Goal: Task Accomplishment & Management: Manage account settings

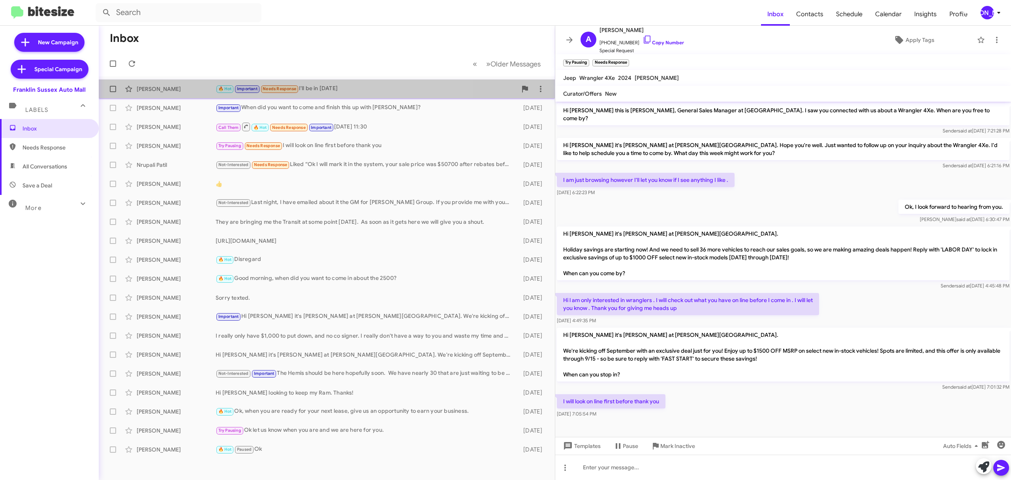
click at [163, 86] on div "John Carlano" at bounding box center [176, 89] width 79 height 8
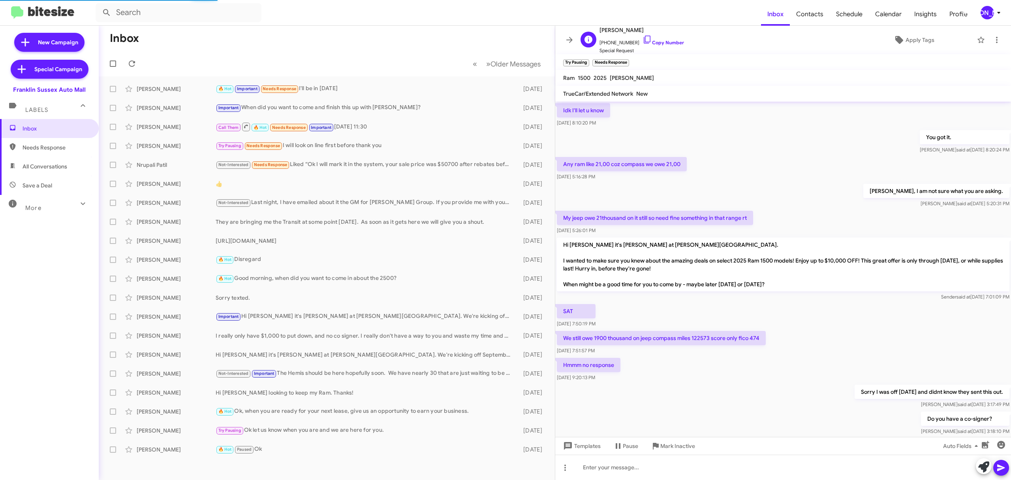
scroll to position [392, 0]
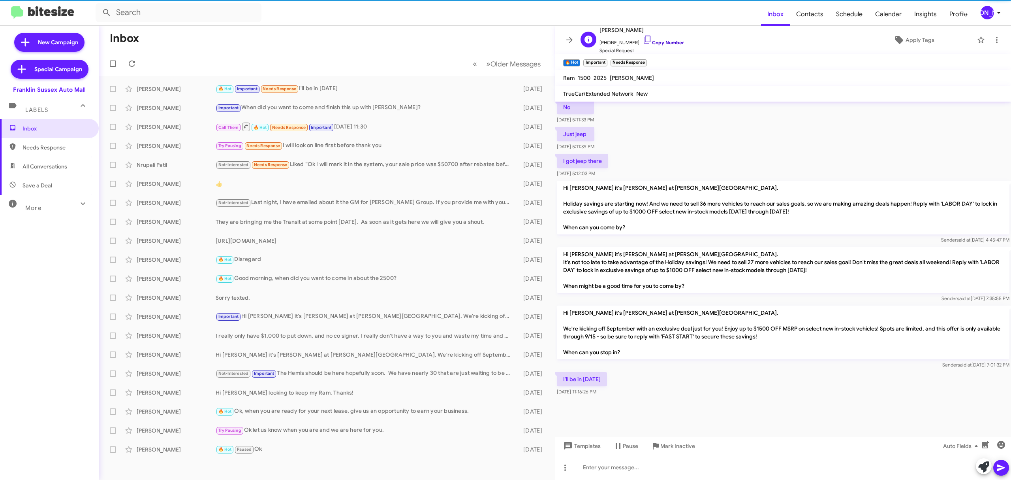
click at [655, 42] on link "Copy Number" at bounding box center [663, 43] width 41 height 6
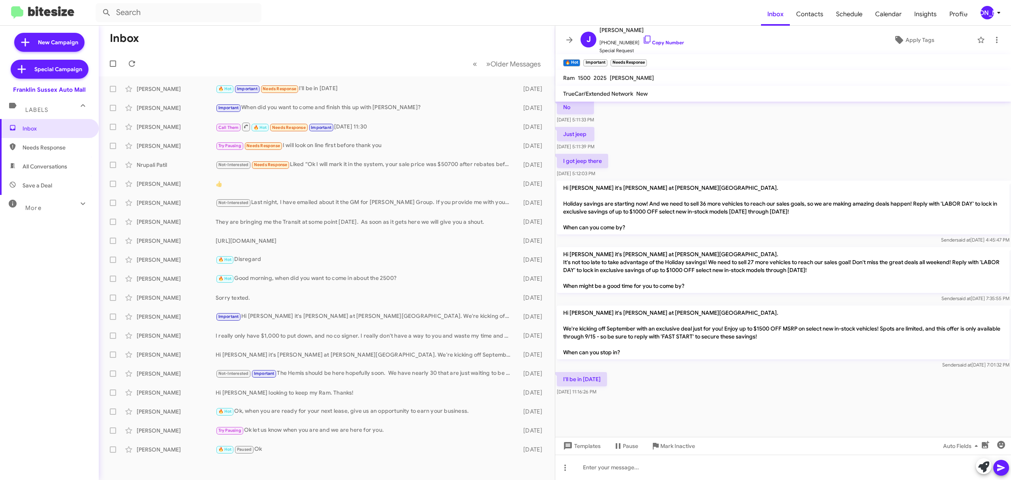
drag, startPoint x: 569, startPoint y: 40, endPoint x: 531, endPoint y: 46, distance: 38.4
click at [569, 40] on icon at bounding box center [570, 40] width 6 height 6
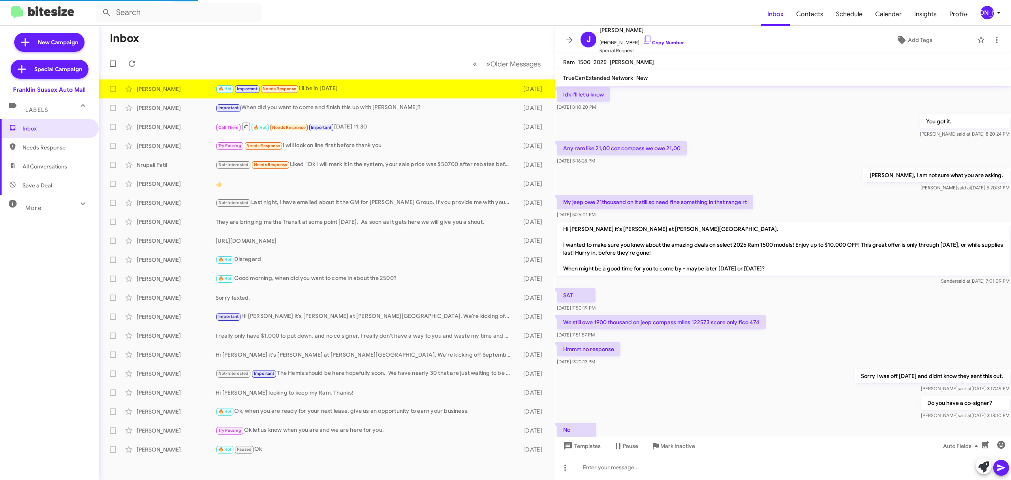
scroll to position [376, 0]
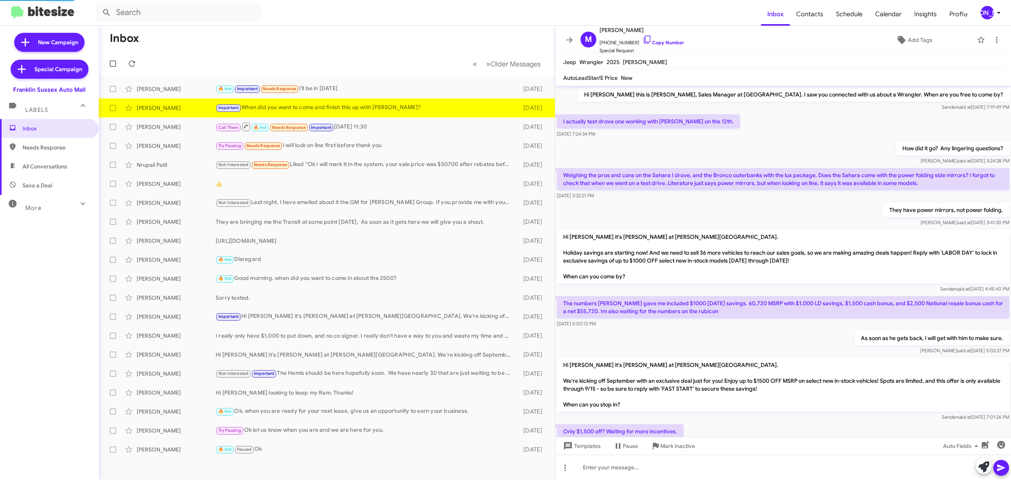
scroll to position [148, 0]
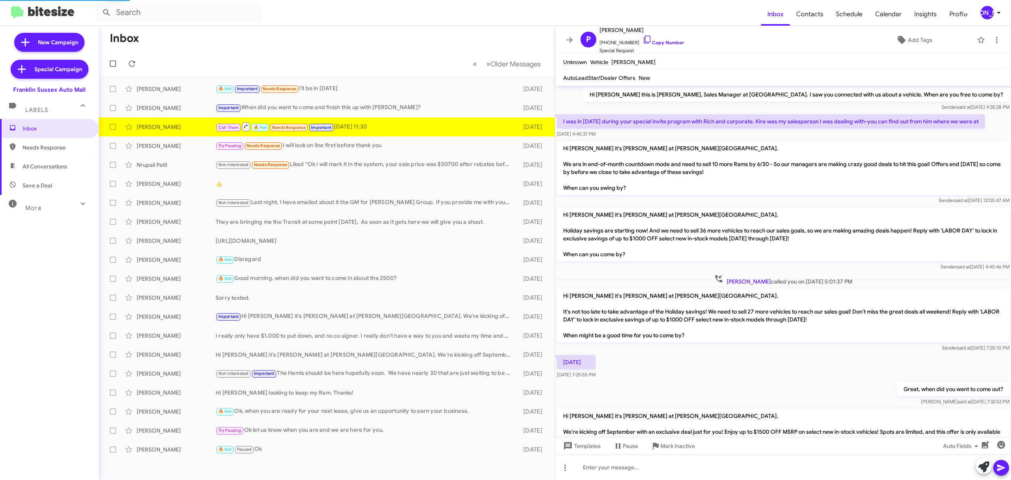
scroll to position [112, 0]
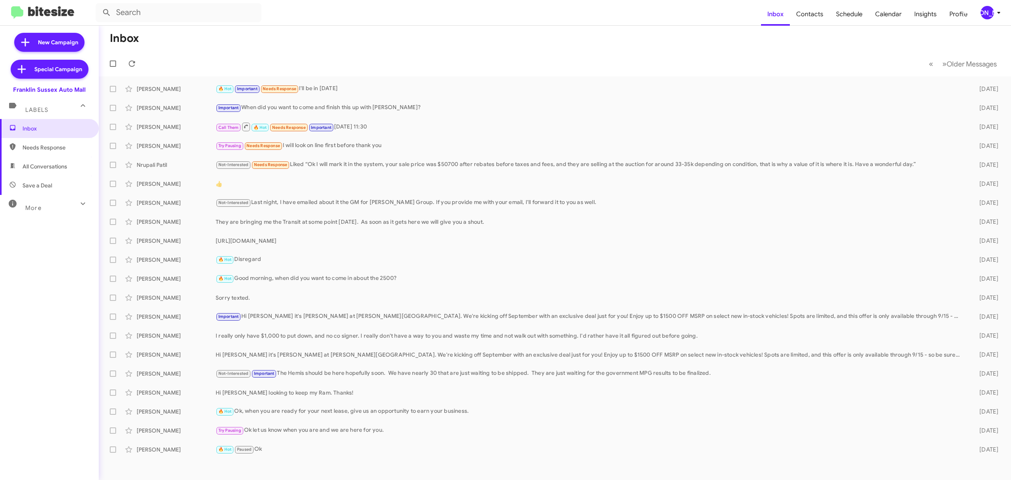
click at [980, 9] on button "[PERSON_NAME]" at bounding box center [988, 12] width 28 height 13
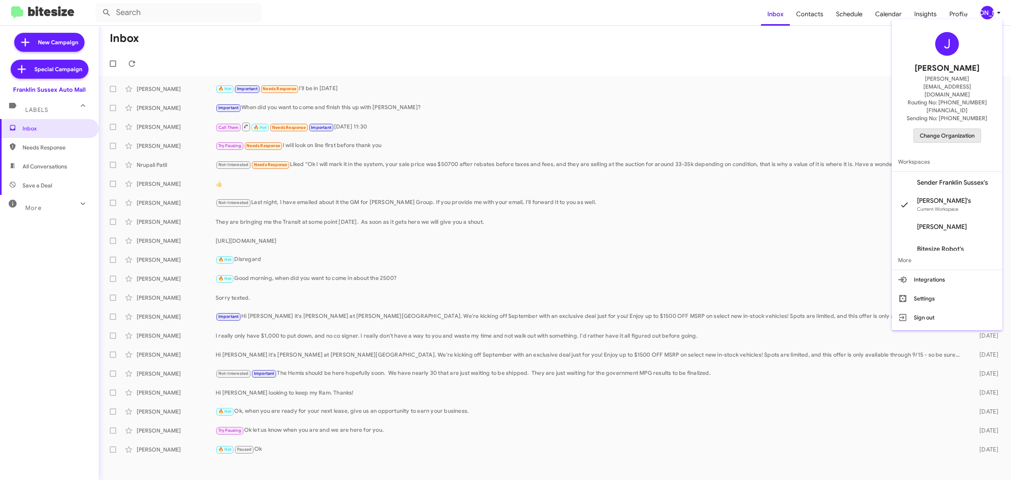
click at [952, 129] on span "Change Organization" at bounding box center [947, 135] width 55 height 13
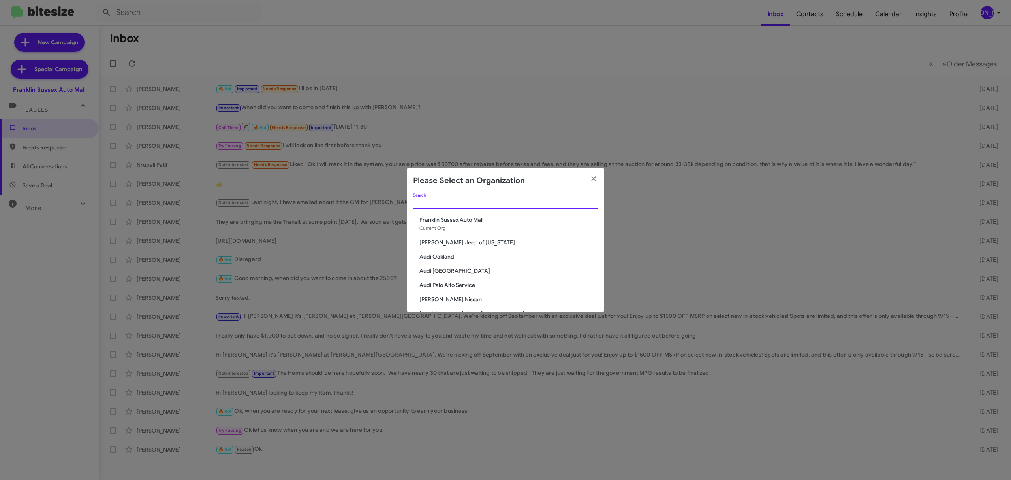
click at [552, 200] on input "Search" at bounding box center [505, 203] width 185 height 6
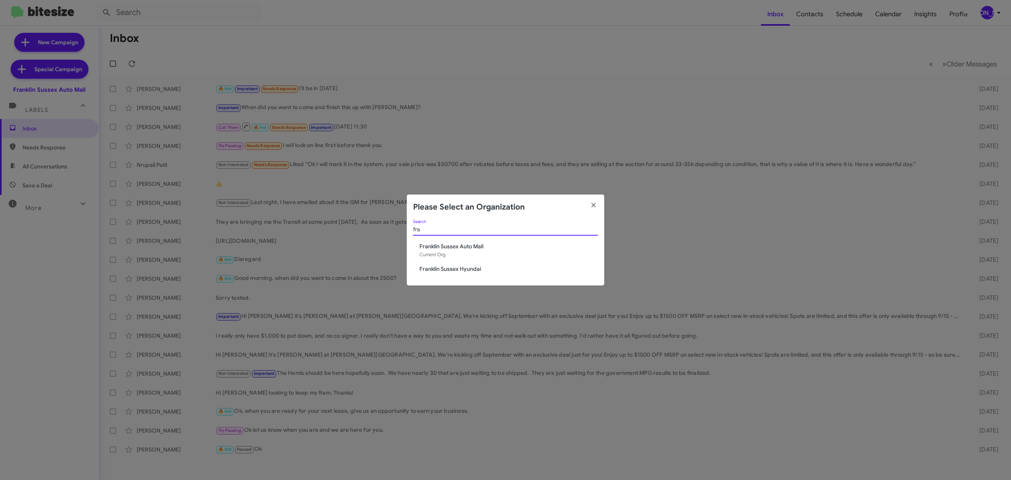
type input "fra"
click at [467, 269] on span "Franklin Sussex Hyundai" at bounding box center [509, 269] width 179 height 8
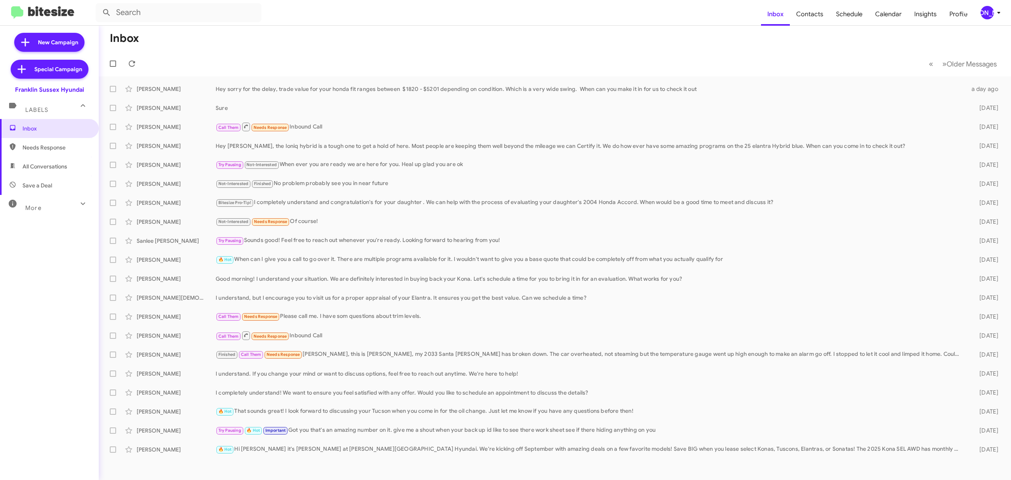
click at [985, 16] on div "[PERSON_NAME]" at bounding box center [987, 12] width 13 height 13
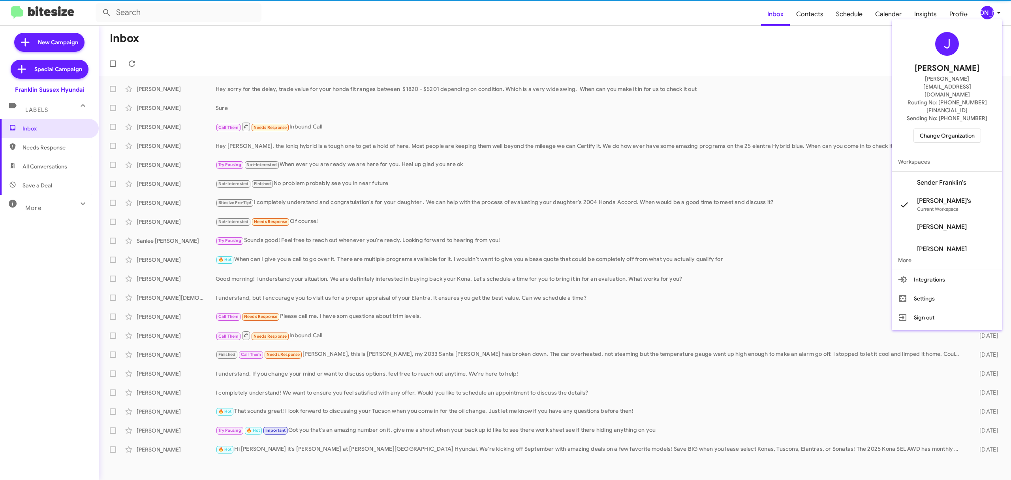
click at [947, 129] on span "Change Organization" at bounding box center [947, 135] width 55 height 13
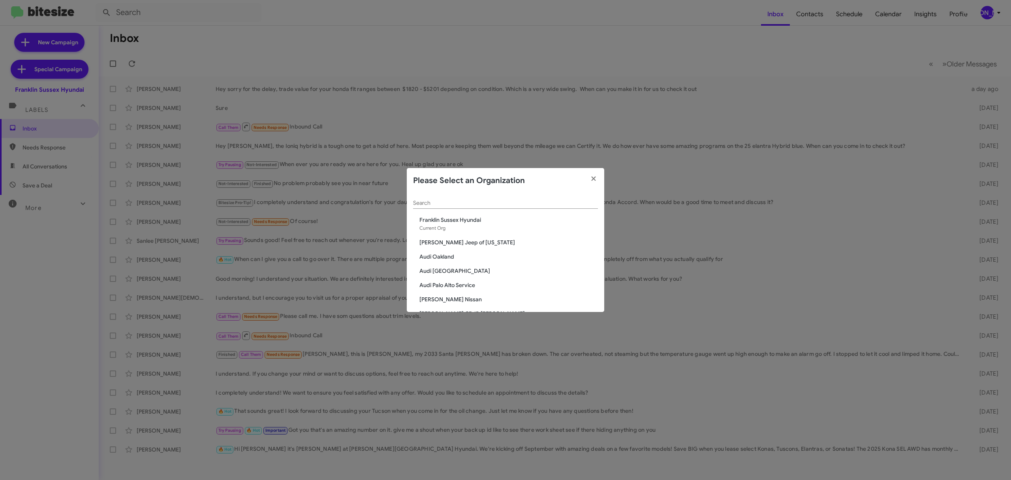
click at [554, 205] on input "Search" at bounding box center [505, 203] width 185 height 6
type input "niels"
click at [450, 234] on span "[PERSON_NAME] Chevrolet" at bounding box center [509, 234] width 179 height 8
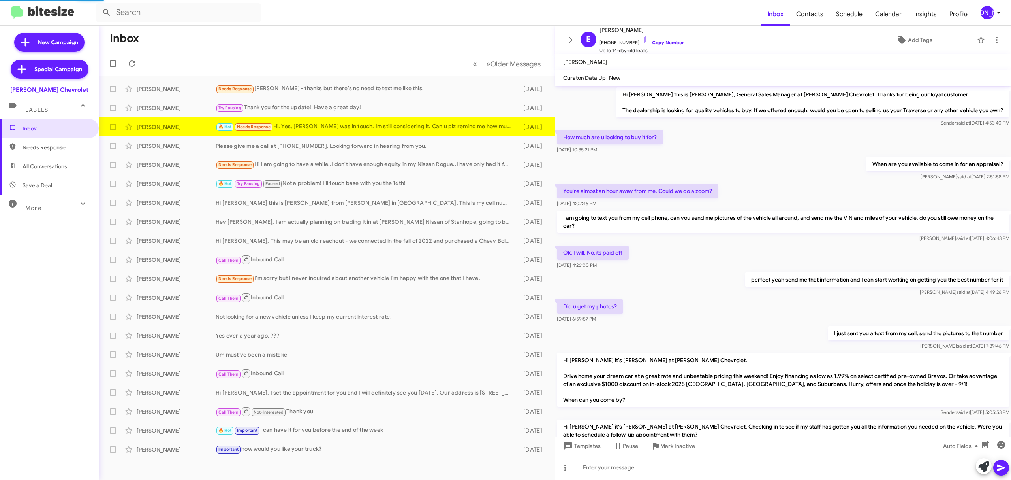
scroll to position [66, 0]
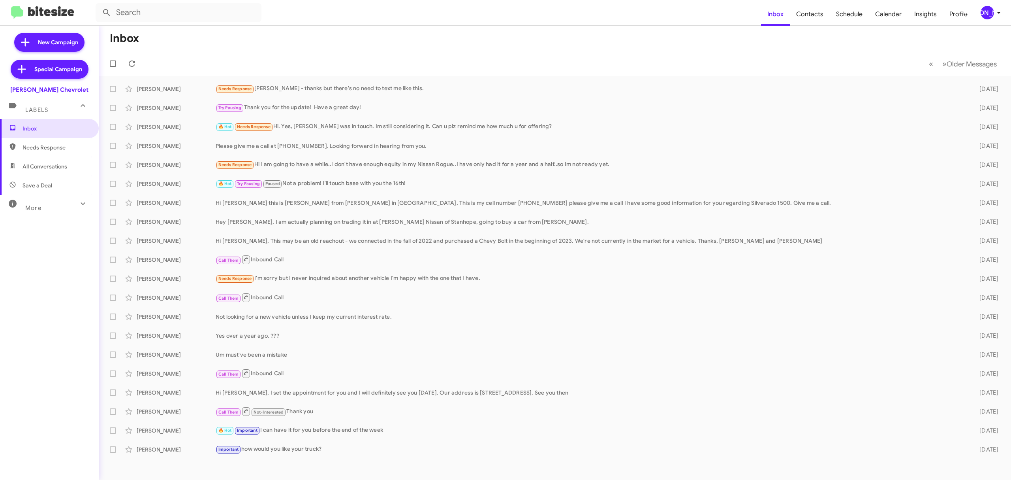
click at [983, 17] on div "[PERSON_NAME]" at bounding box center [987, 12] width 13 height 13
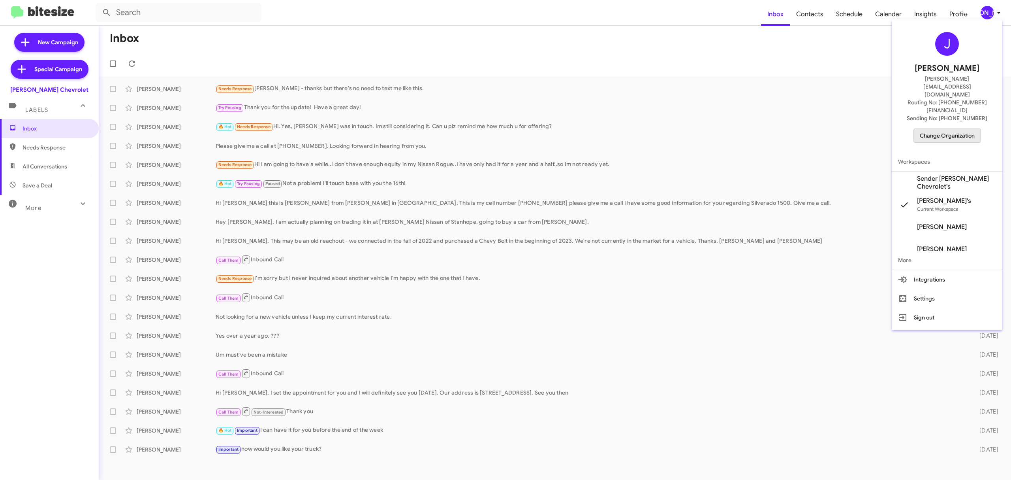
click at [943, 129] on span "Change Organization" at bounding box center [947, 135] width 55 height 13
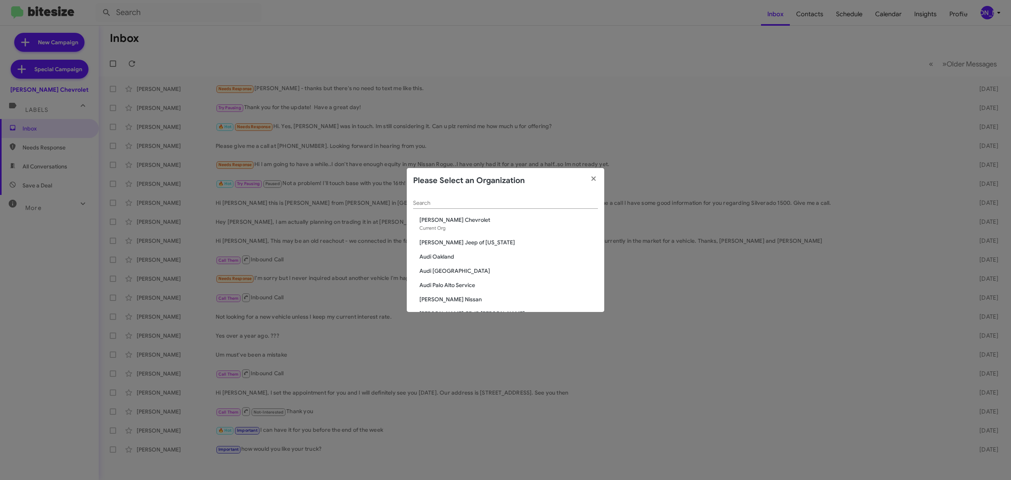
click at [516, 206] on div "Search" at bounding box center [505, 200] width 185 height 15
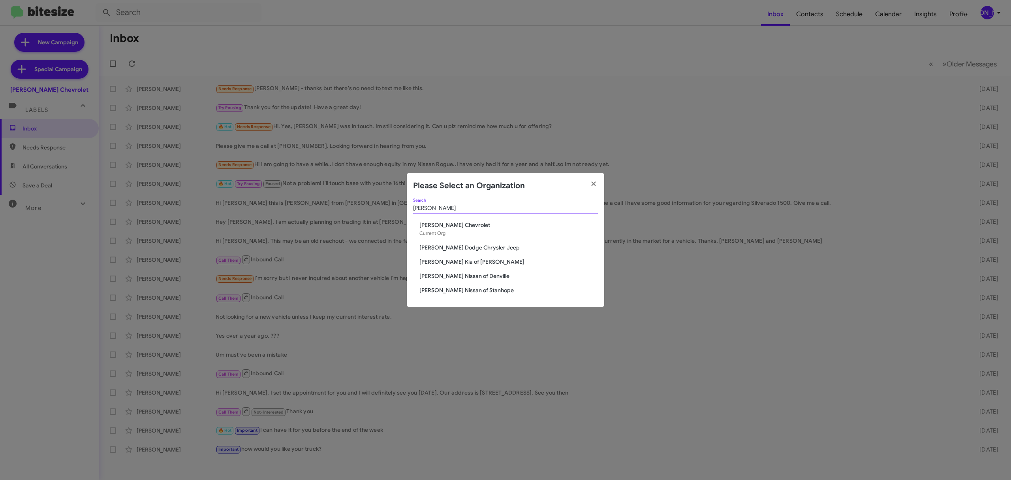
type input "[PERSON_NAME]"
click at [478, 247] on span "[PERSON_NAME] Dodge Chrysler Jeep" at bounding box center [509, 247] width 179 height 8
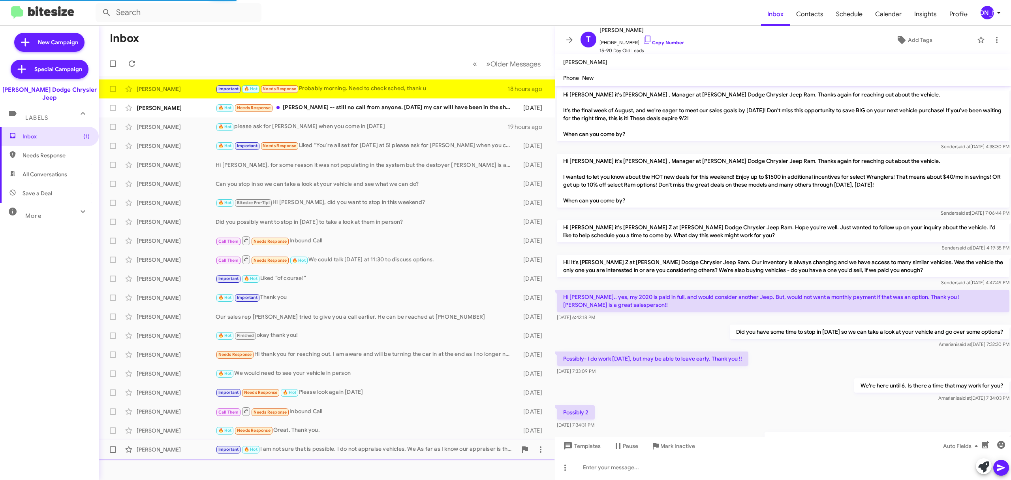
scroll to position [156, 0]
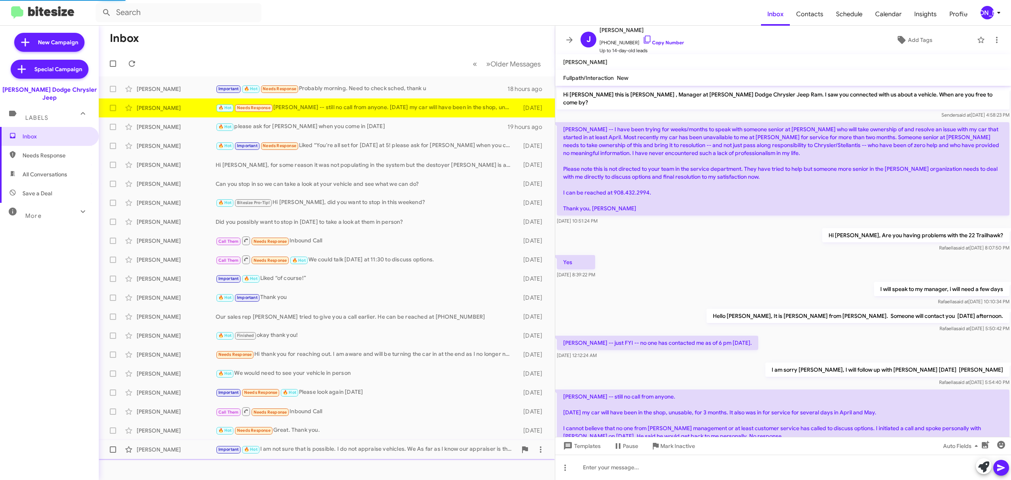
scroll to position [90, 0]
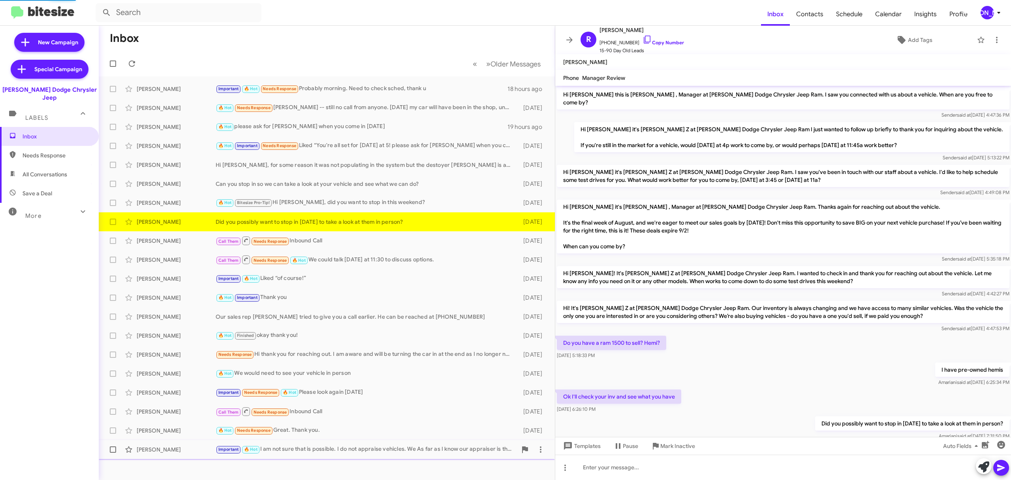
scroll to position [17, 0]
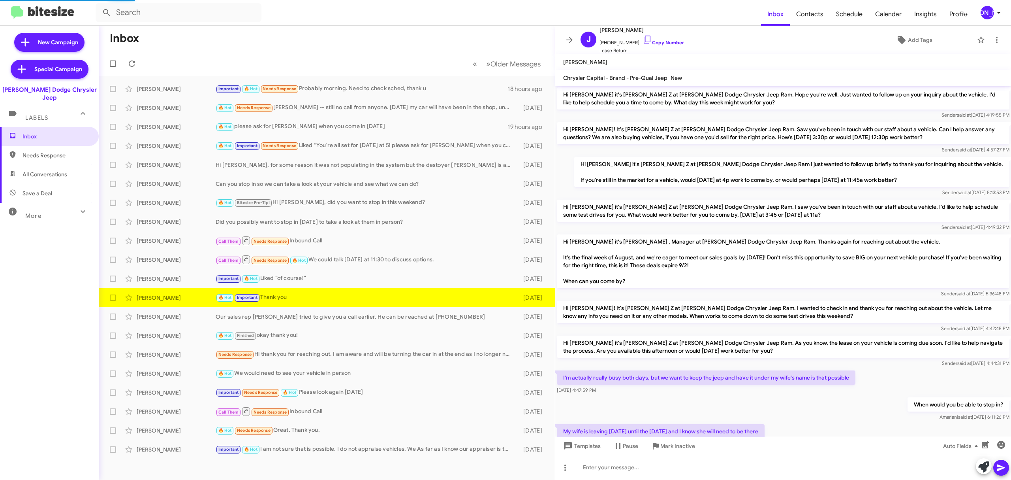
scroll to position [297, 0]
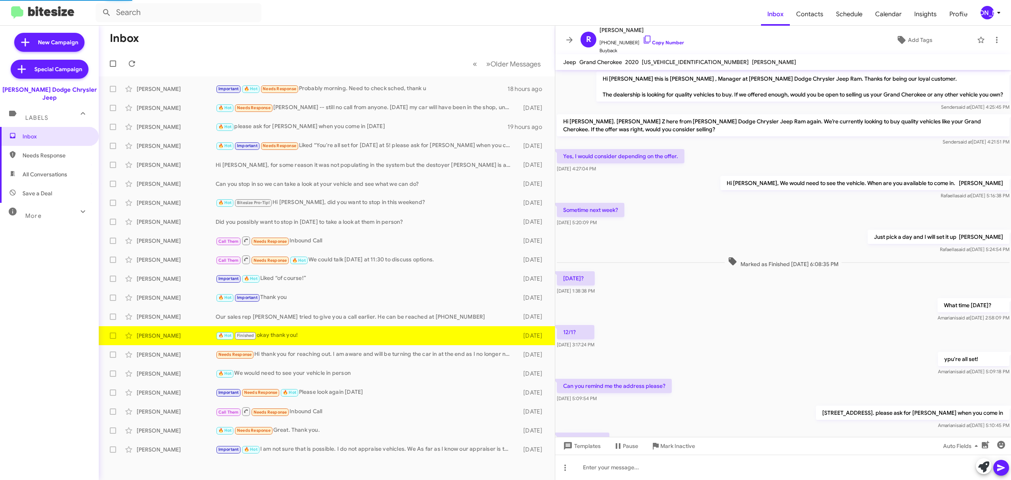
scroll to position [48, 0]
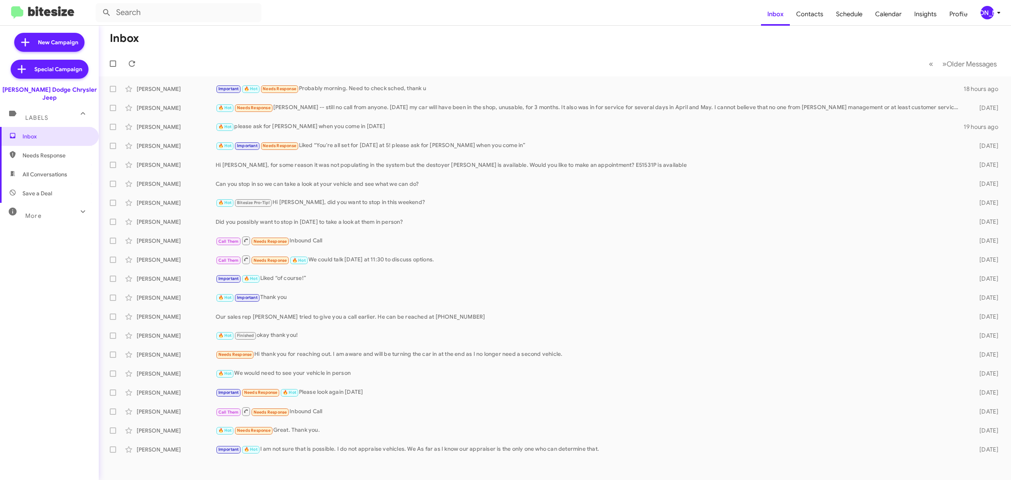
click at [988, 9] on div "[PERSON_NAME]" at bounding box center [987, 12] width 13 height 13
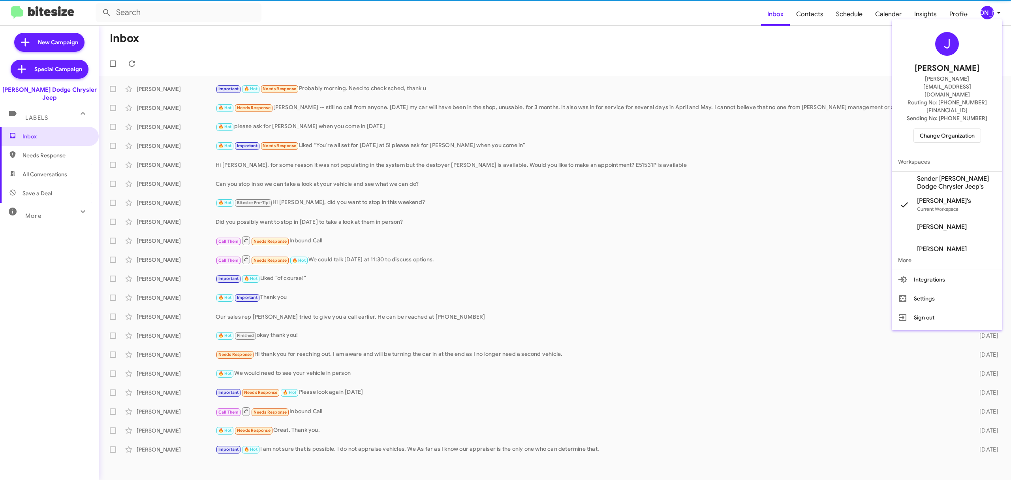
click at [949, 129] on span "Change Organization" at bounding box center [947, 135] width 55 height 13
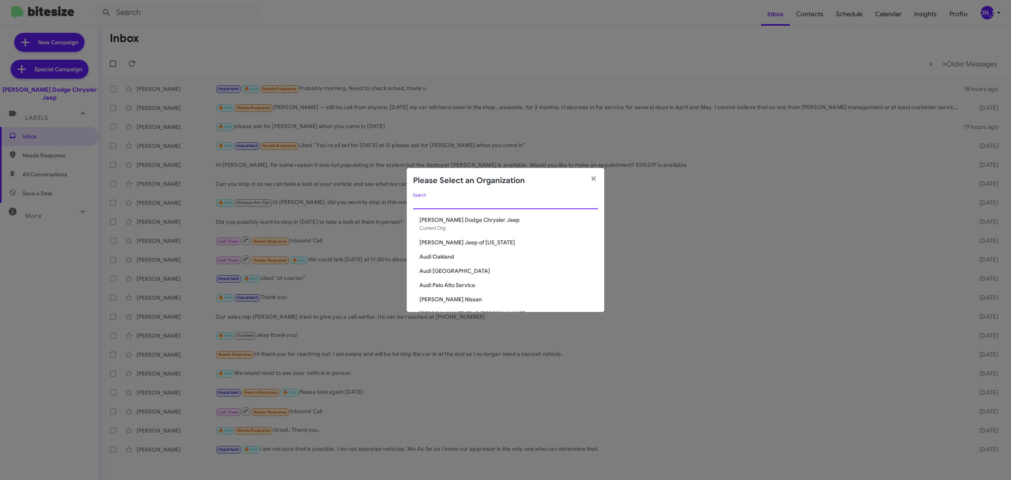
click at [457, 205] on input "Search" at bounding box center [505, 203] width 185 height 6
click at [117, 103] on modal-container "Please Select an Organization Search Nielsen Dodge Chrysler Jeep Current Org Ad…" at bounding box center [505, 240] width 1011 height 480
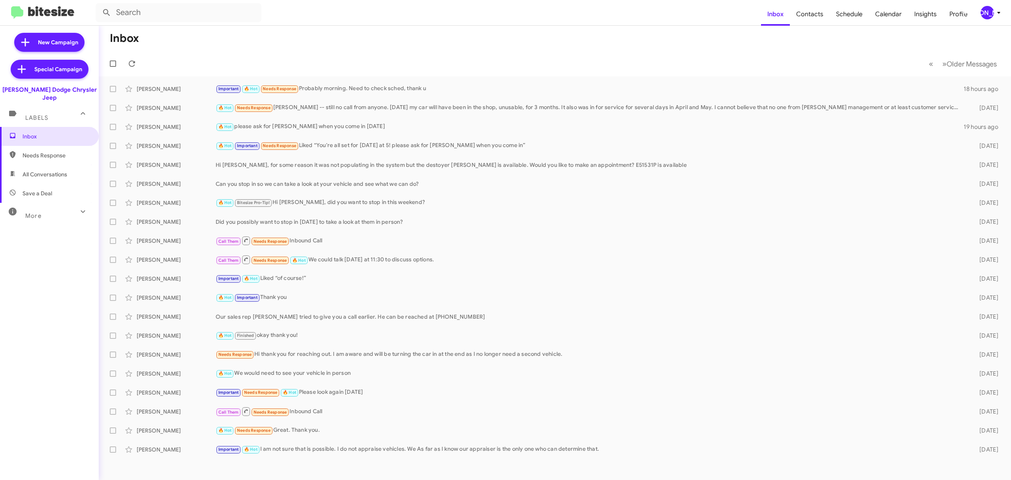
click at [113, 106] on modal-container "Please Select an Organization Search Nielsen Dodge Chrysler Jeep Current Org Ad…" at bounding box center [505, 240] width 1011 height 480
click at [113, 106] on span at bounding box center [113, 108] width 6 height 6
click at [113, 111] on input "checkbox" at bounding box center [113, 111] width 0 height 0
checkbox input "true"
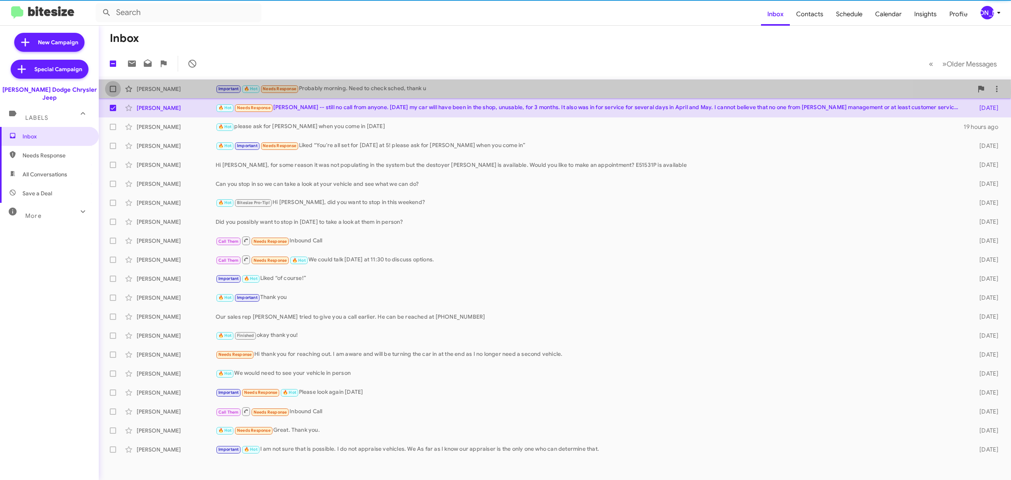
click at [109, 92] on label at bounding box center [113, 89] width 16 height 16
click at [113, 92] on input "checkbox" at bounding box center [113, 92] width 0 height 0
checkbox input "true"
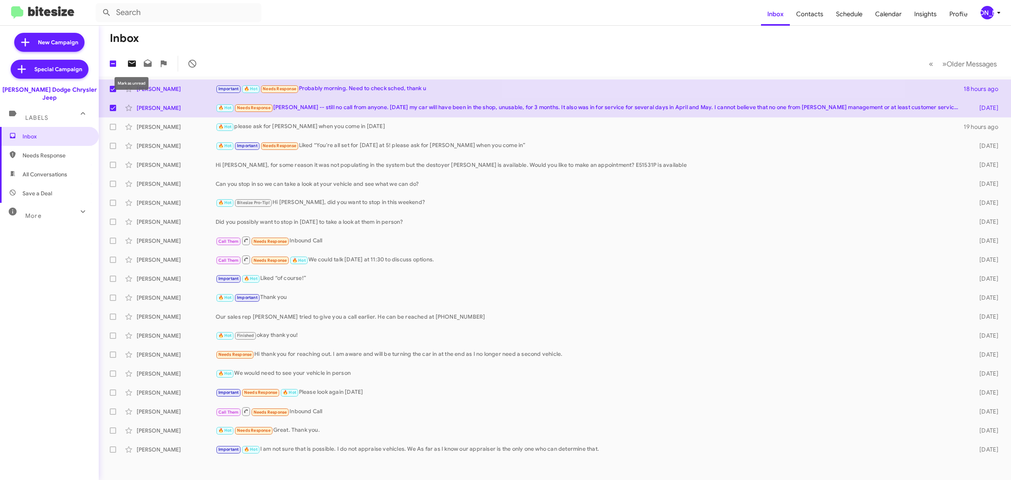
click at [130, 61] on icon at bounding box center [132, 63] width 8 height 6
click at [993, 19] on mat-toolbar "Inbox Contacts Schedule Calendar Insights Profile JA" at bounding box center [505, 12] width 1011 height 25
click at [987, 9] on div "[PERSON_NAME]" at bounding box center [987, 12] width 13 height 13
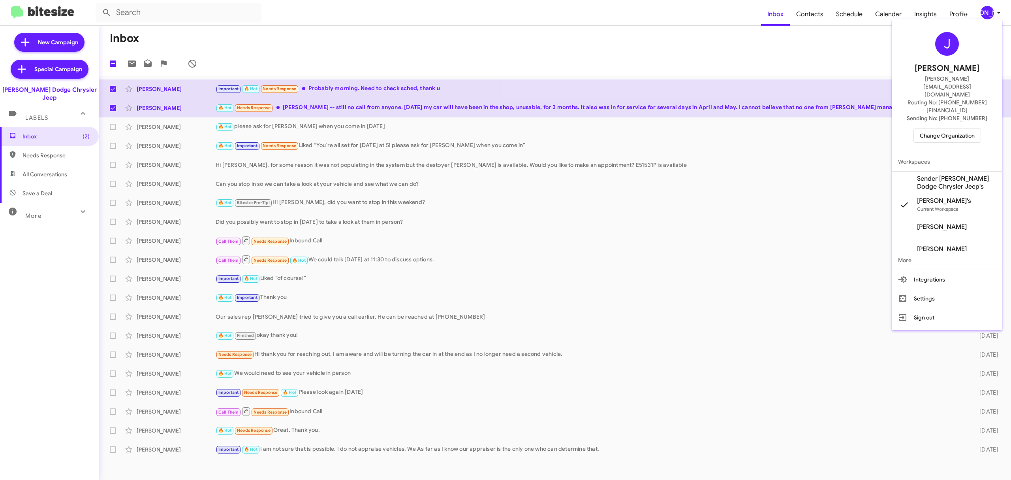
click at [943, 129] on span "Change Organization" at bounding box center [947, 135] width 55 height 13
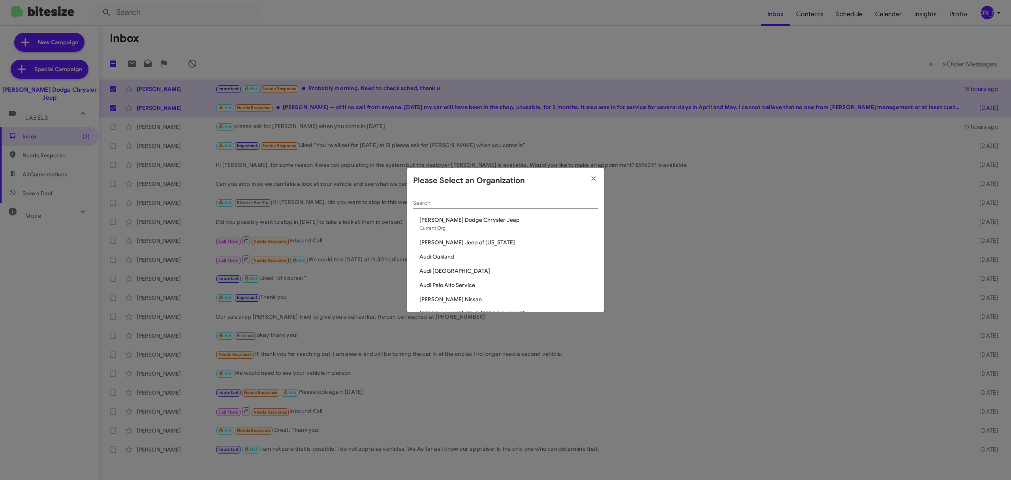
click at [435, 201] on input "Search" at bounding box center [505, 203] width 185 height 6
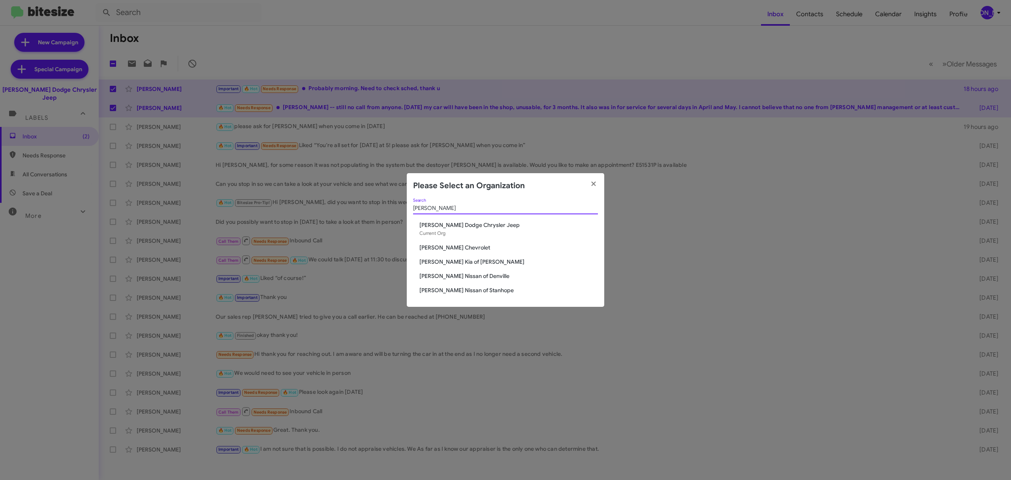
type input "nielsen"
click at [468, 262] on span "[PERSON_NAME] Kia of [PERSON_NAME]" at bounding box center [509, 262] width 179 height 8
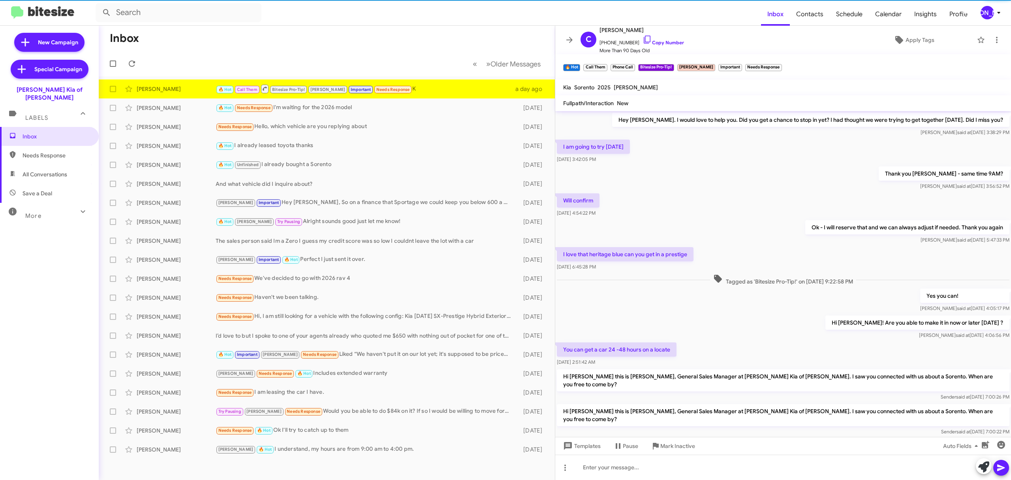
scroll to position [201, 0]
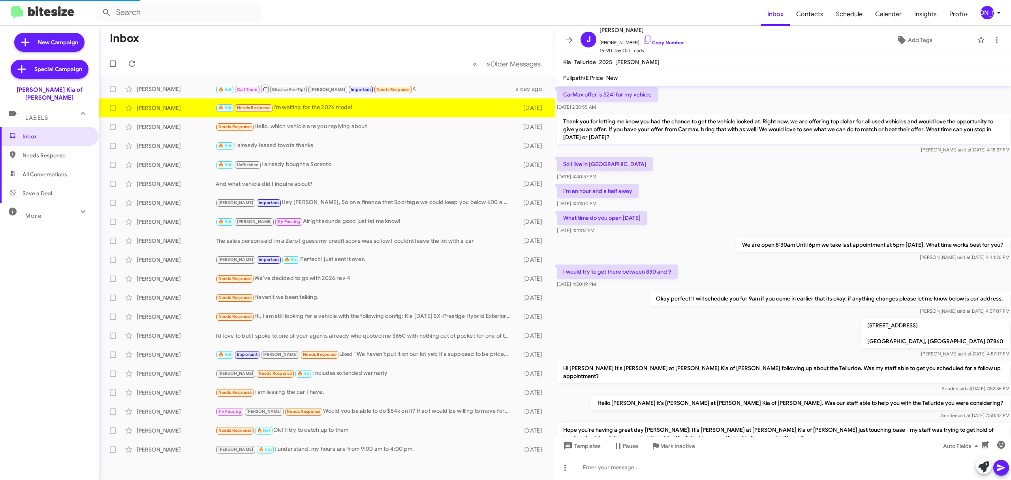
scroll to position [281, 0]
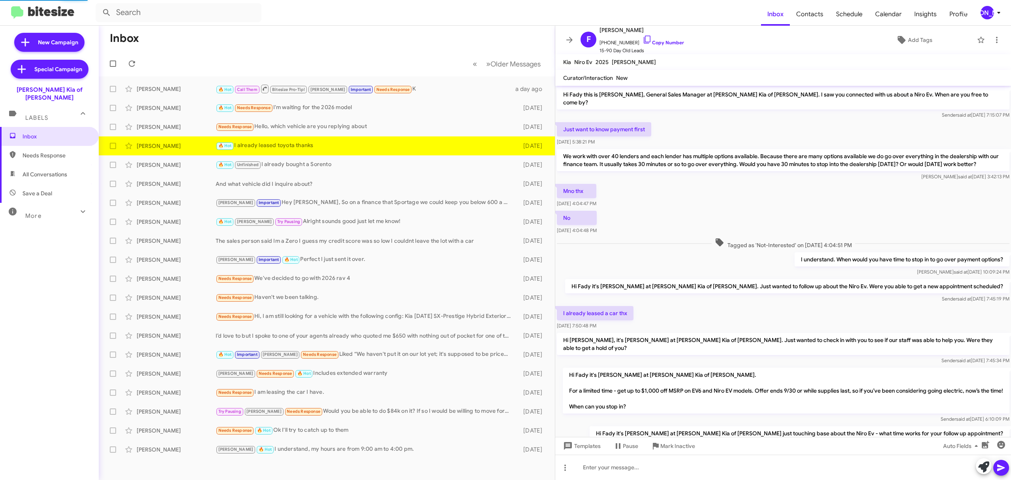
scroll to position [59, 0]
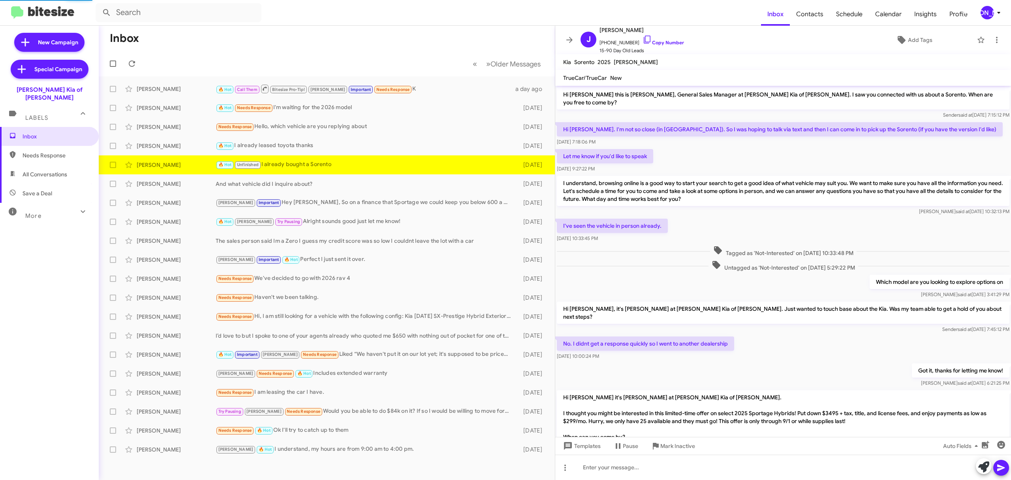
scroll to position [84, 0]
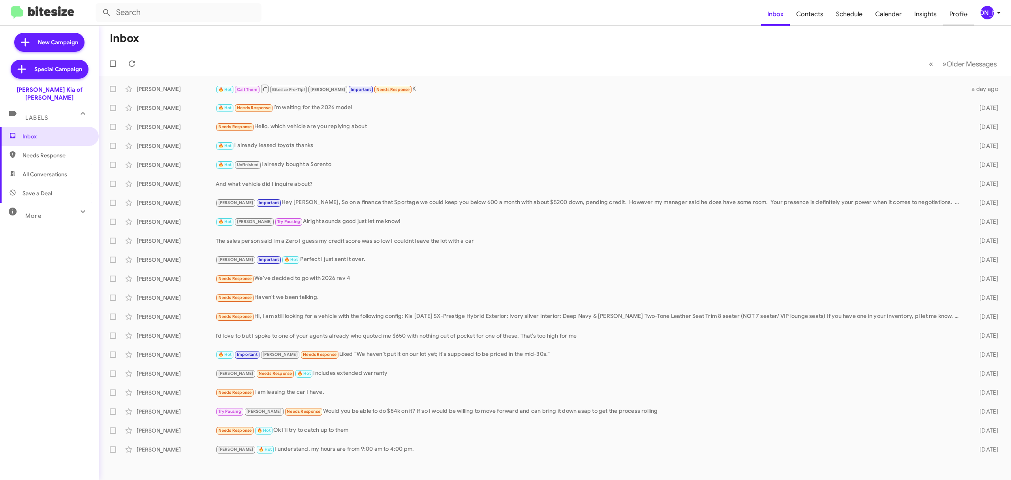
click at [962, 5] on span "Profile" at bounding box center [958, 14] width 31 height 23
click at [988, 11] on div "[PERSON_NAME]" at bounding box center [987, 12] width 13 height 13
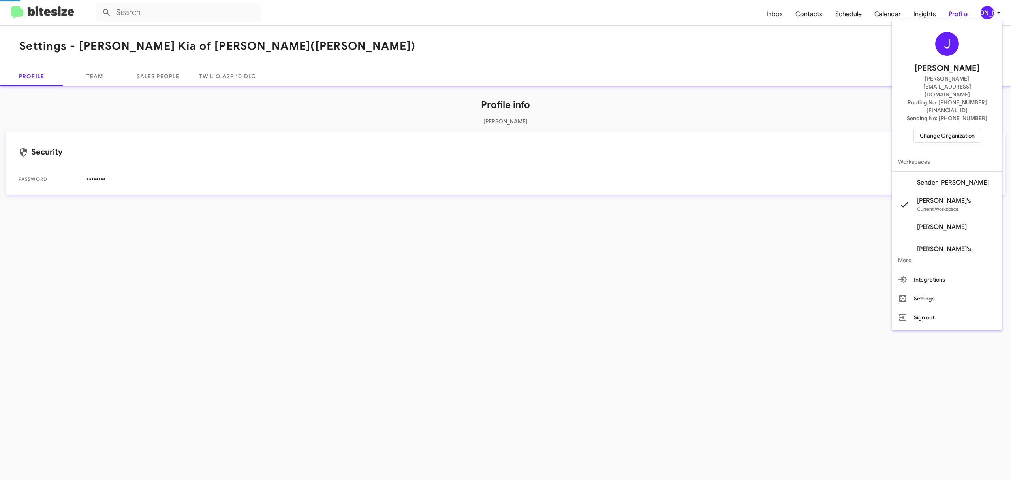
click at [936, 129] on span "Change Organization" at bounding box center [947, 135] width 55 height 13
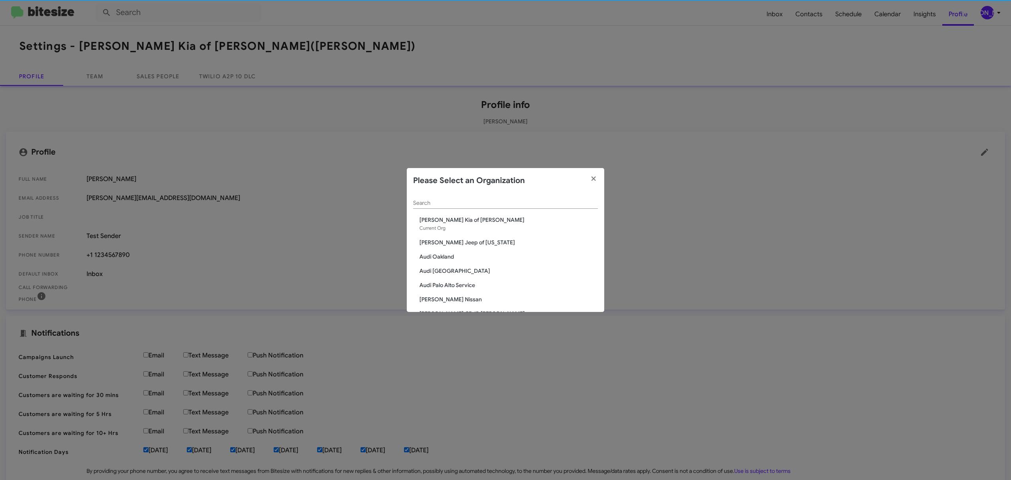
click at [525, 197] on div "Search" at bounding box center [505, 200] width 185 height 15
click at [524, 203] on input "Search" at bounding box center [505, 203] width 185 height 6
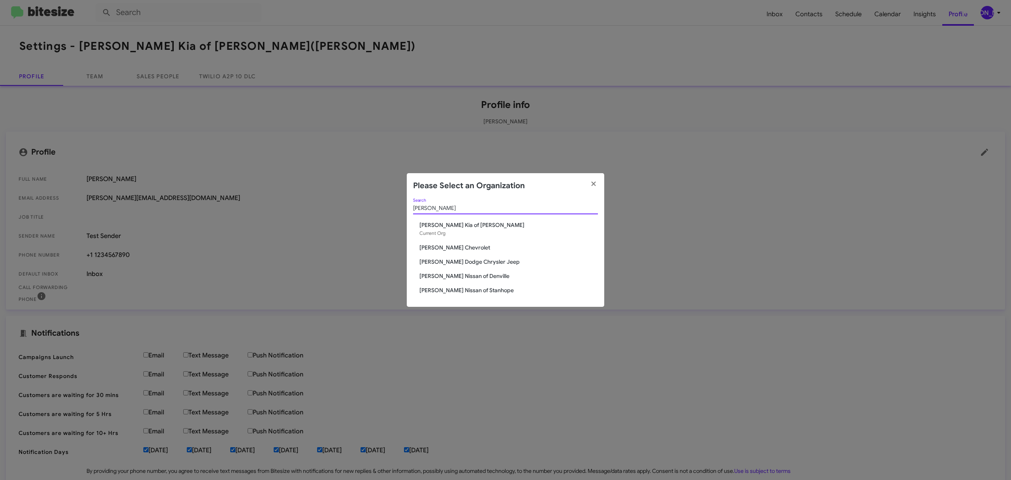
type input "[PERSON_NAME]"
click at [460, 277] on span "[PERSON_NAME] Nissan of Denville" at bounding box center [509, 276] width 179 height 8
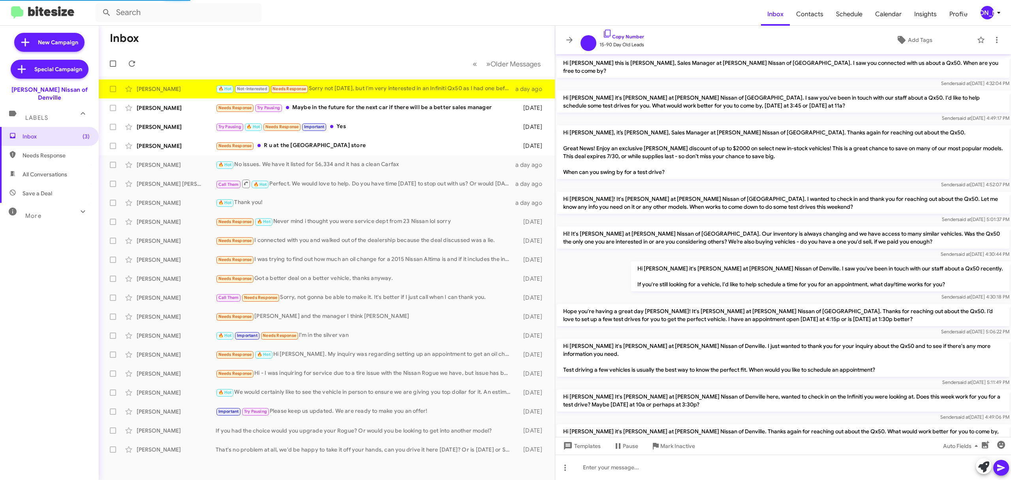
scroll to position [185, 0]
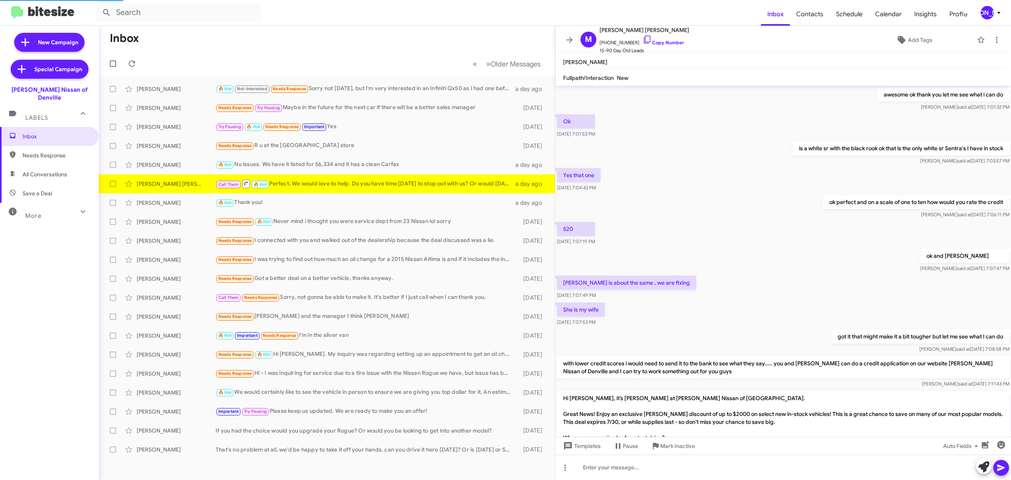
scroll to position [281, 0]
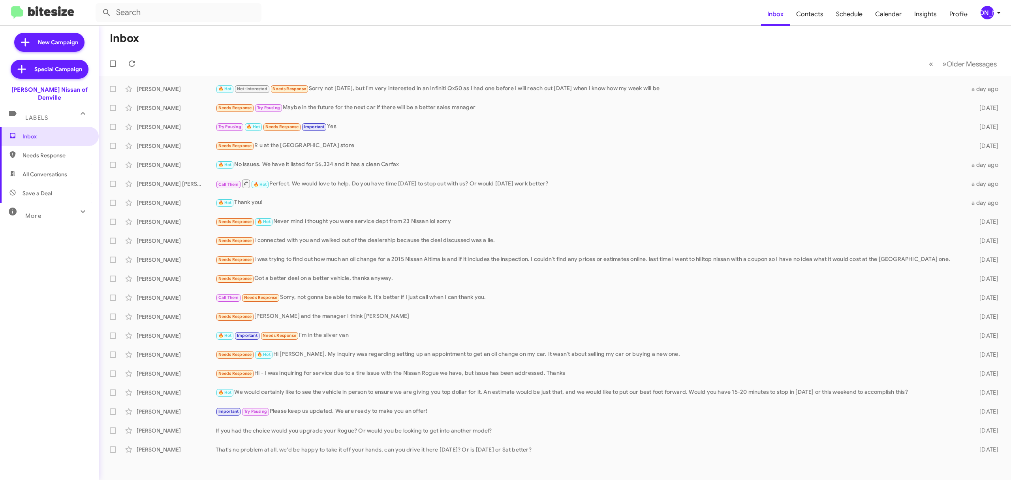
drag, startPoint x: 980, startPoint y: 16, endPoint x: 392, endPoint y: -6, distance: 588.2
click at [392, 0] on html "Inbox Contacts Schedule Calendar Insights Profile JA New Campaign Special Campa…" at bounding box center [505, 240] width 1011 height 480
click at [115, 144] on span at bounding box center [113, 146] width 6 height 6
click at [113, 149] on input "checkbox" at bounding box center [113, 149] width 0 height 0
checkbox input "true"
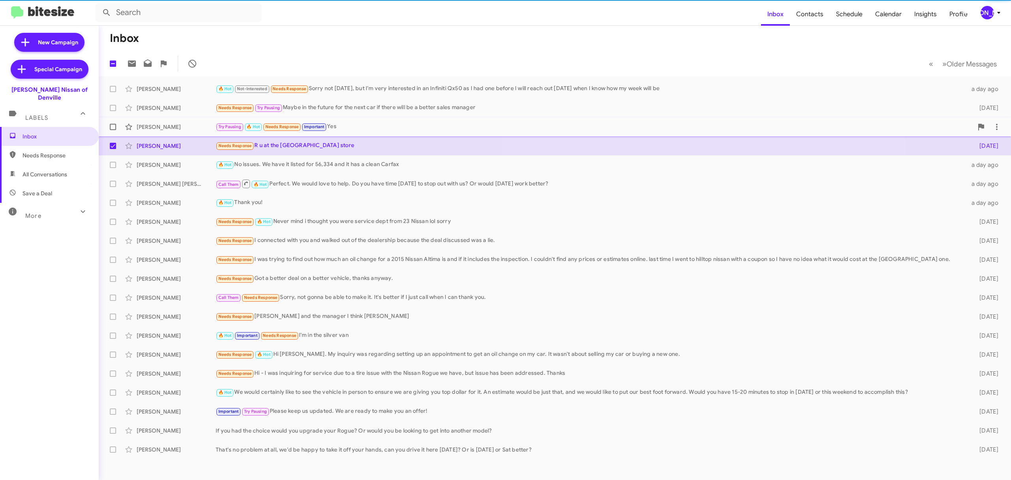
click at [113, 122] on label at bounding box center [113, 127] width 16 height 16
click at [113, 130] on input "checkbox" at bounding box center [113, 130] width 0 height 0
checkbox input "true"
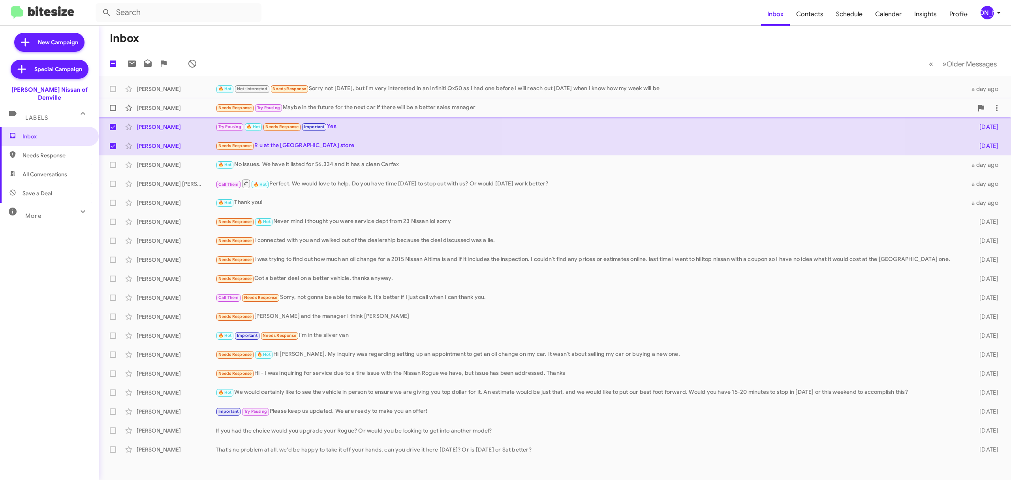
click at [111, 103] on label at bounding box center [113, 108] width 16 height 16
click at [113, 111] on input "checkbox" at bounding box center [113, 111] width 0 height 0
checkbox input "true"
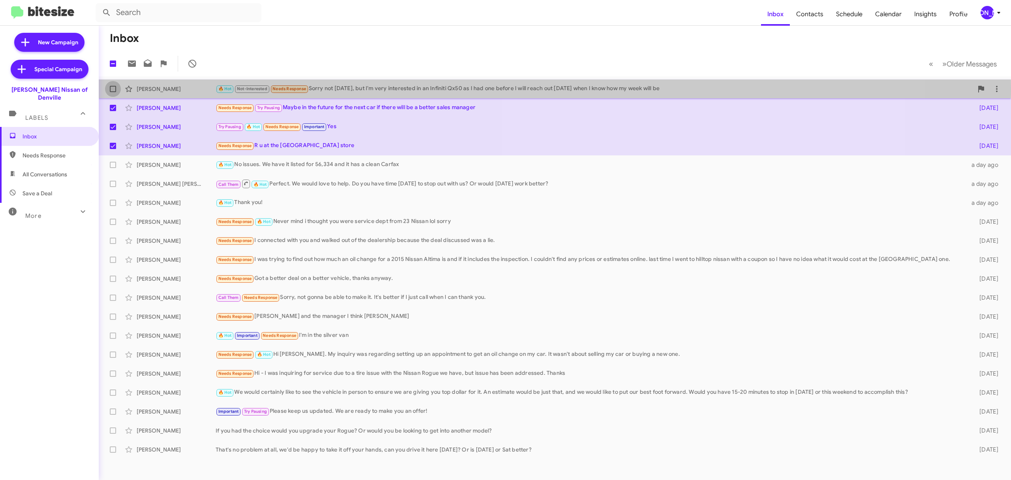
click at [115, 87] on span at bounding box center [113, 89] width 6 height 6
click at [113, 92] on input "checkbox" at bounding box center [113, 92] width 0 height 0
checkbox input "true"
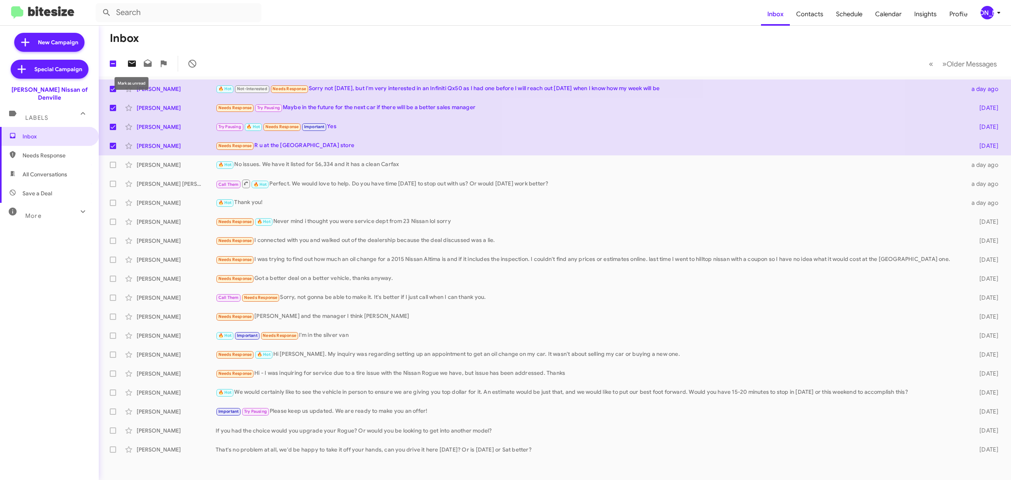
click at [131, 63] on icon at bounding box center [131, 63] width 9 height 9
click at [991, 13] on div "[PERSON_NAME]" at bounding box center [987, 12] width 13 height 13
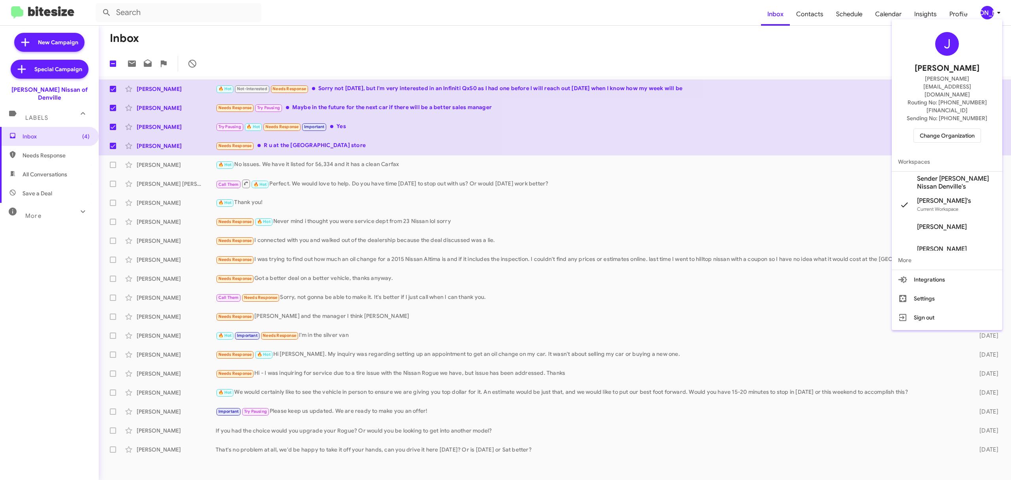
click at [936, 129] on span "Change Organization" at bounding box center [947, 135] width 55 height 13
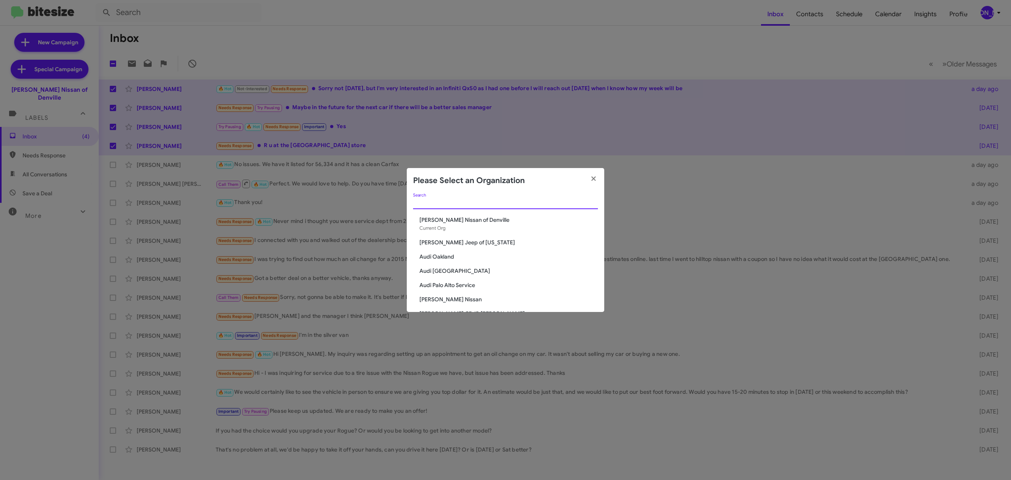
click at [444, 201] on input "Search" at bounding box center [505, 203] width 185 height 6
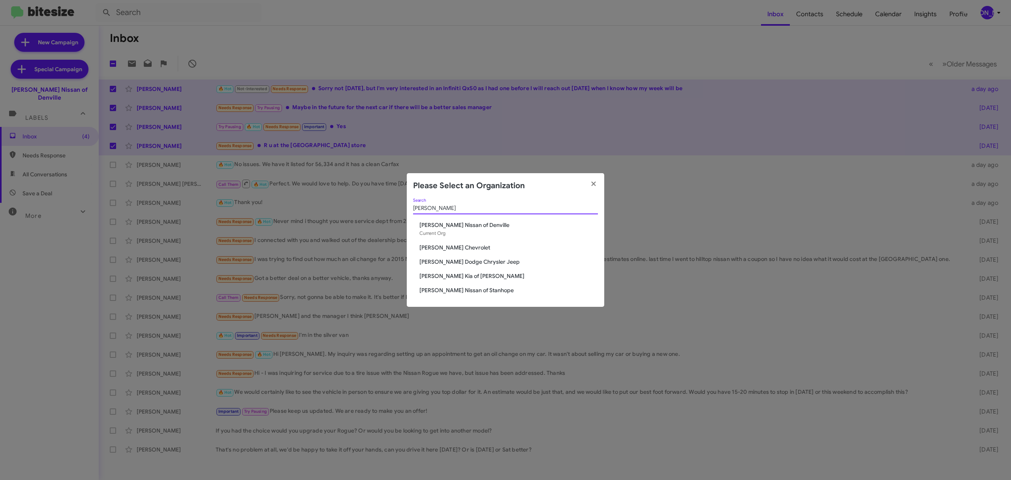
type input "nielsen"
click at [466, 291] on span "[PERSON_NAME] Nissan of Stanhope" at bounding box center [509, 290] width 179 height 8
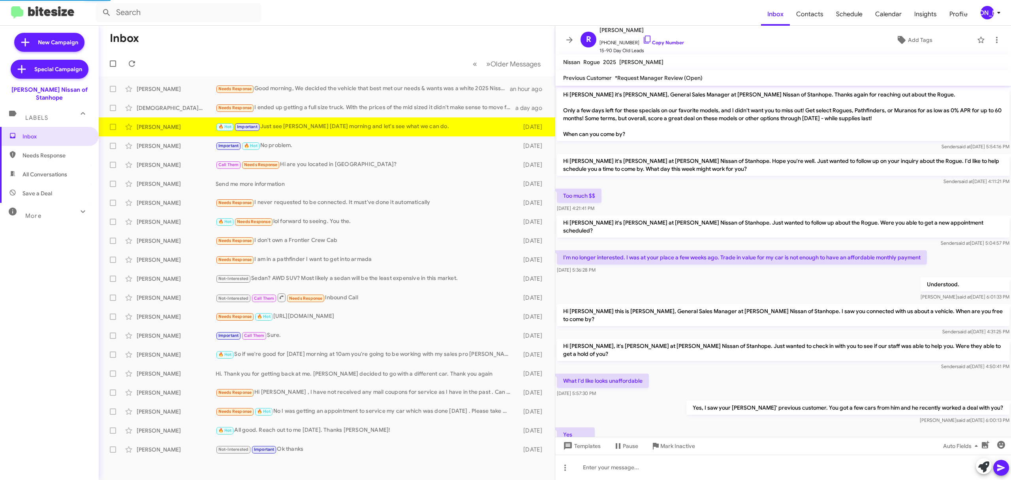
scroll to position [108, 0]
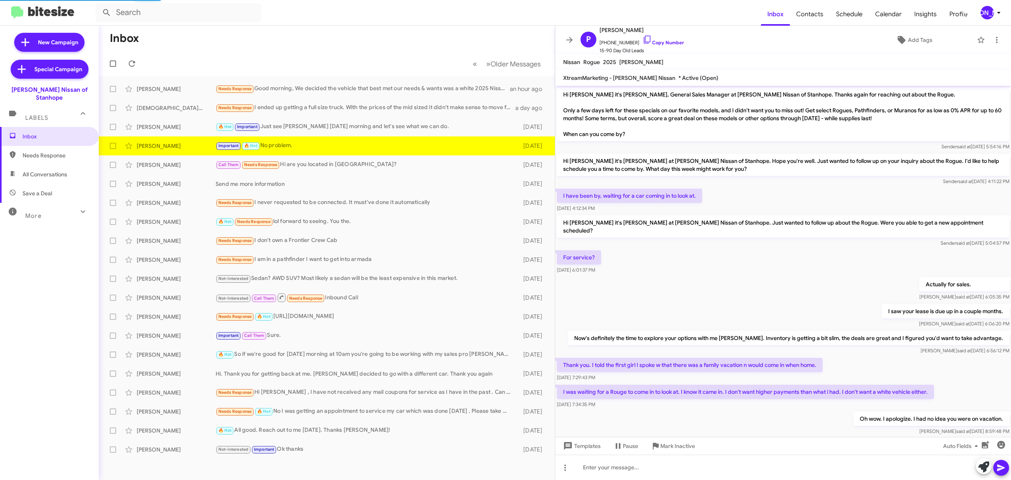
scroll to position [239, 0]
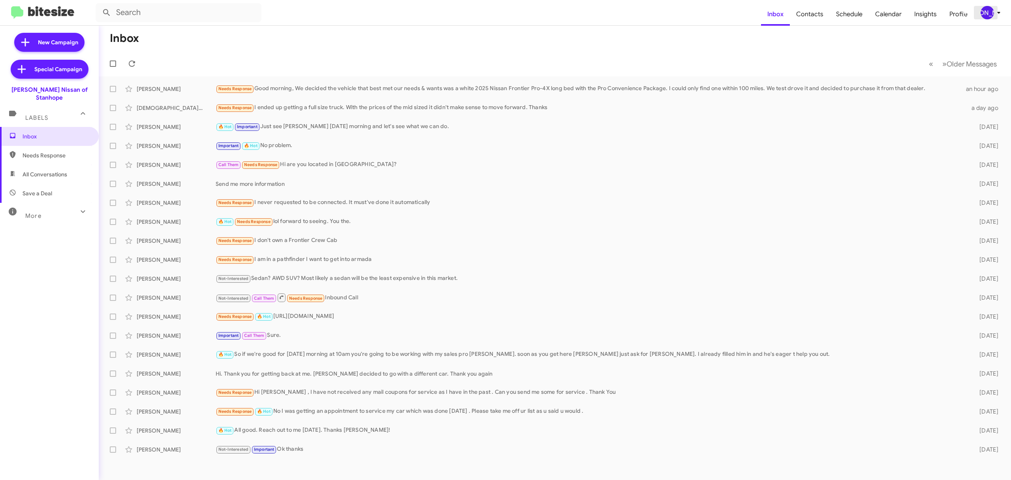
click at [986, 15] on div "[PERSON_NAME]" at bounding box center [987, 12] width 13 height 13
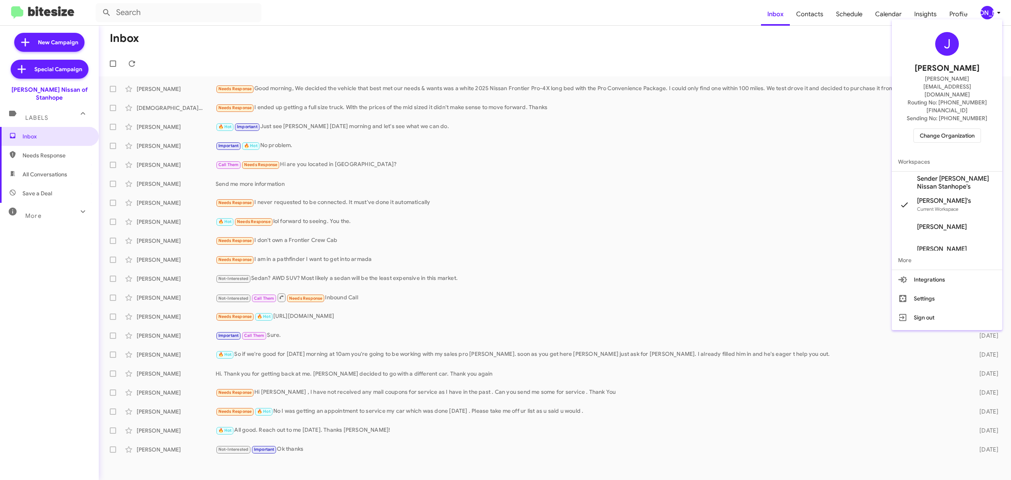
click at [939, 129] on span "Change Organization" at bounding box center [947, 135] width 55 height 13
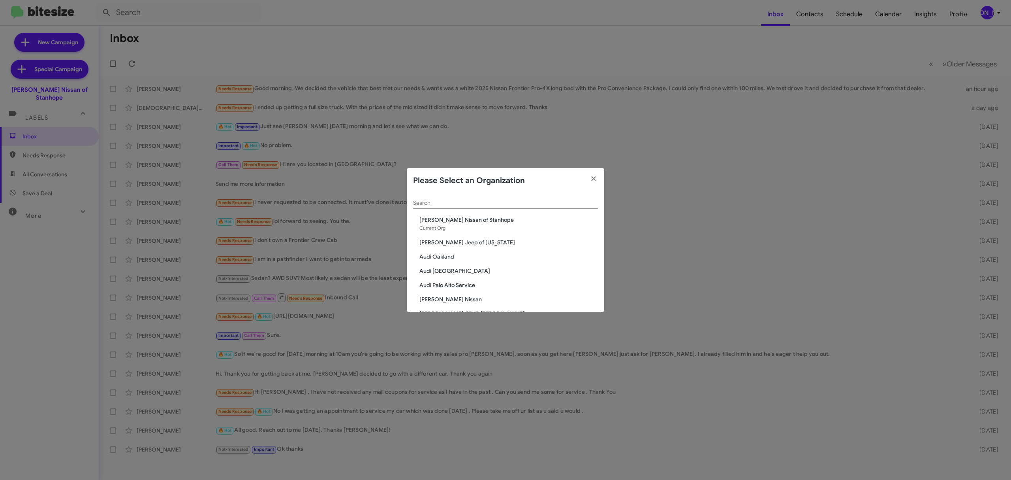
click at [530, 207] on div "Search" at bounding box center [505, 200] width 185 height 15
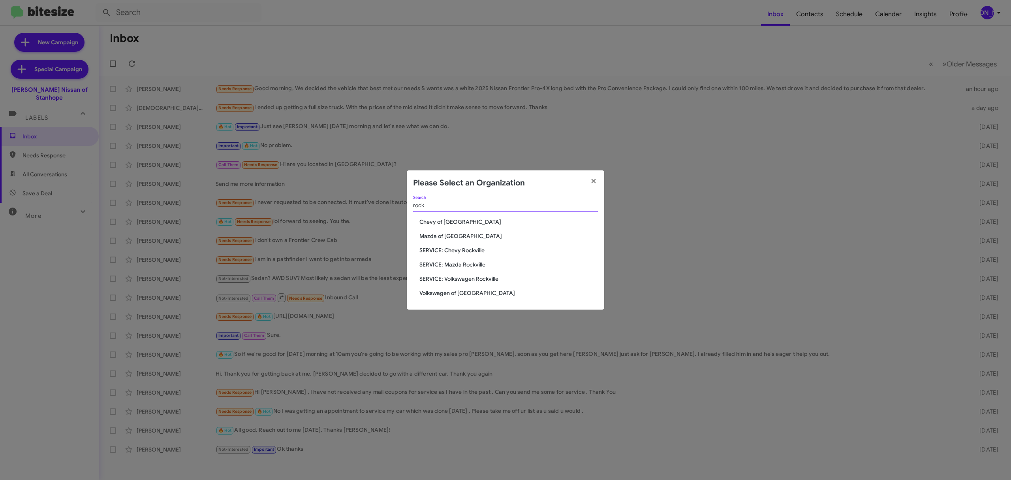
type input "rock"
click at [446, 222] on span "Chevy of [GEOGRAPHIC_DATA]" at bounding box center [509, 222] width 179 height 8
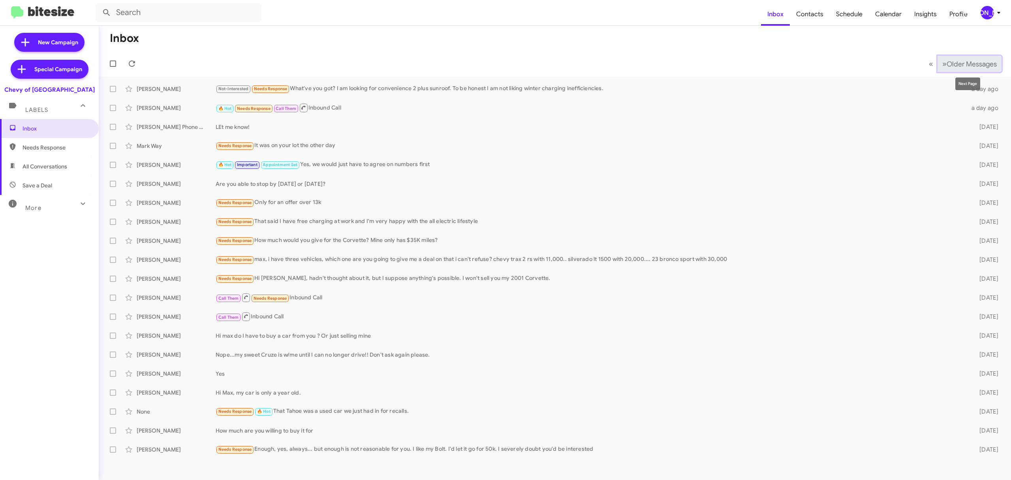
click at [957, 60] on span "Older Messages" at bounding box center [972, 64] width 50 height 9
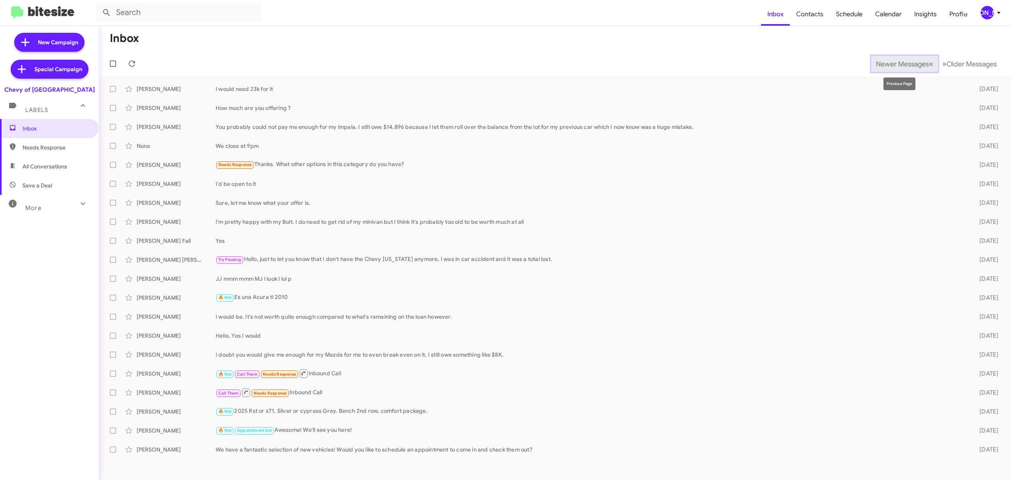
click at [893, 60] on span "Newer Messages" at bounding box center [902, 64] width 53 height 9
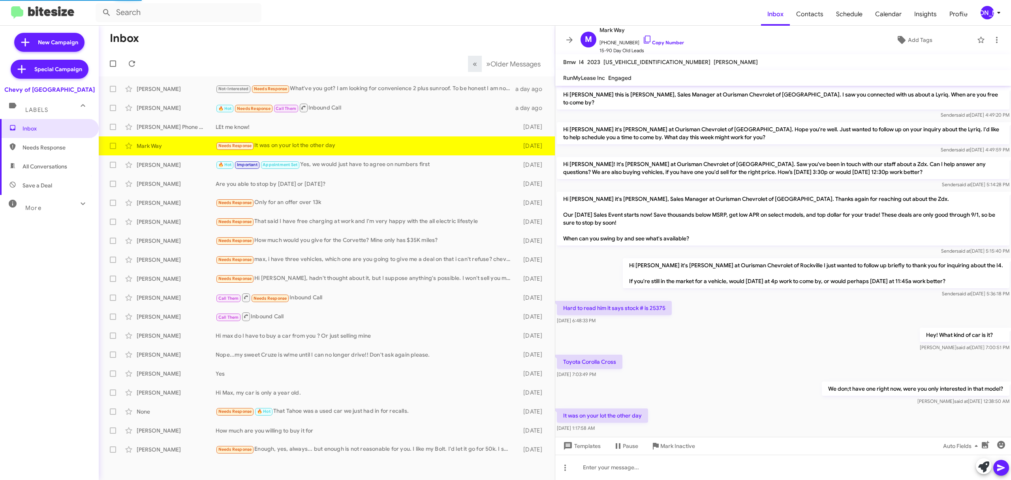
scroll to position [9, 0]
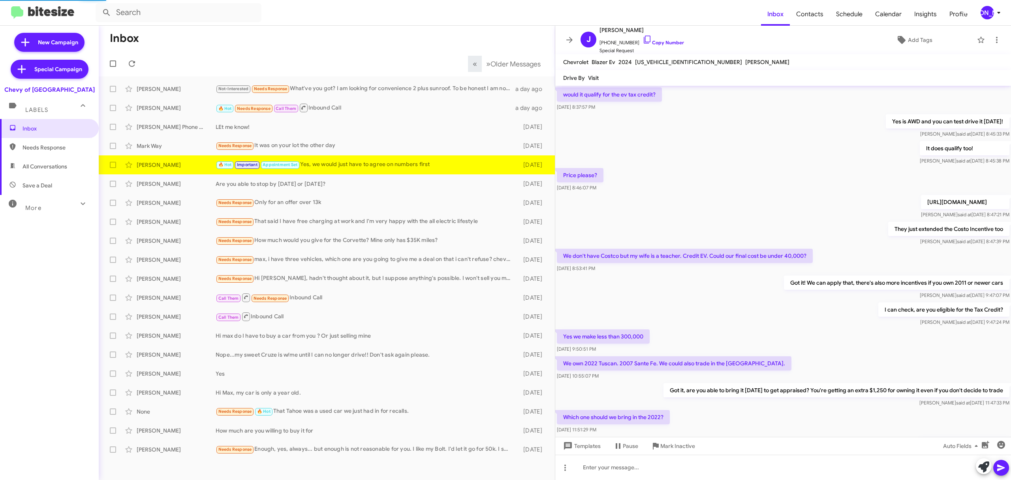
scroll to position [214, 0]
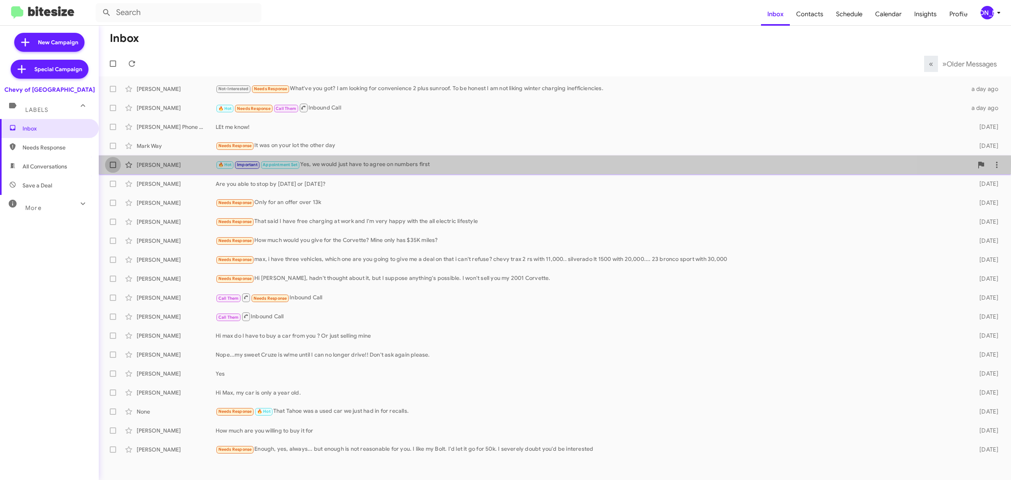
click at [111, 163] on span at bounding box center [113, 165] width 6 height 6
click at [113, 168] on input "checkbox" at bounding box center [113, 168] width 0 height 0
checkbox input "true"
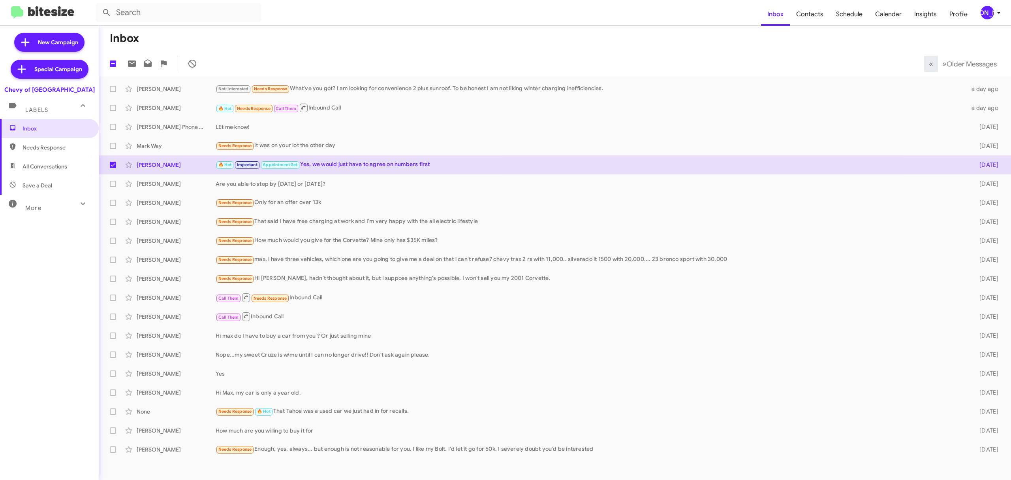
click at [985, 13] on div "[PERSON_NAME]" at bounding box center [987, 12] width 13 height 13
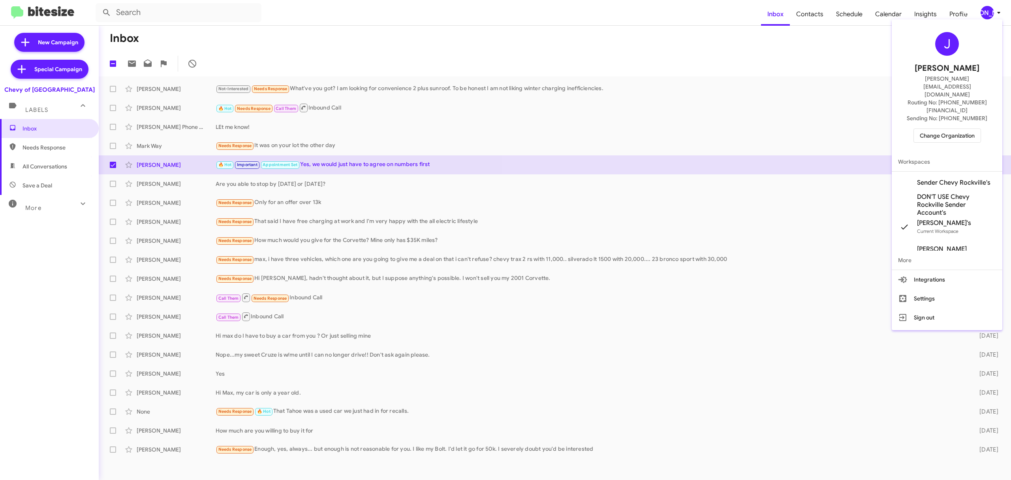
click at [935, 129] on span "Change Organization" at bounding box center [947, 135] width 55 height 13
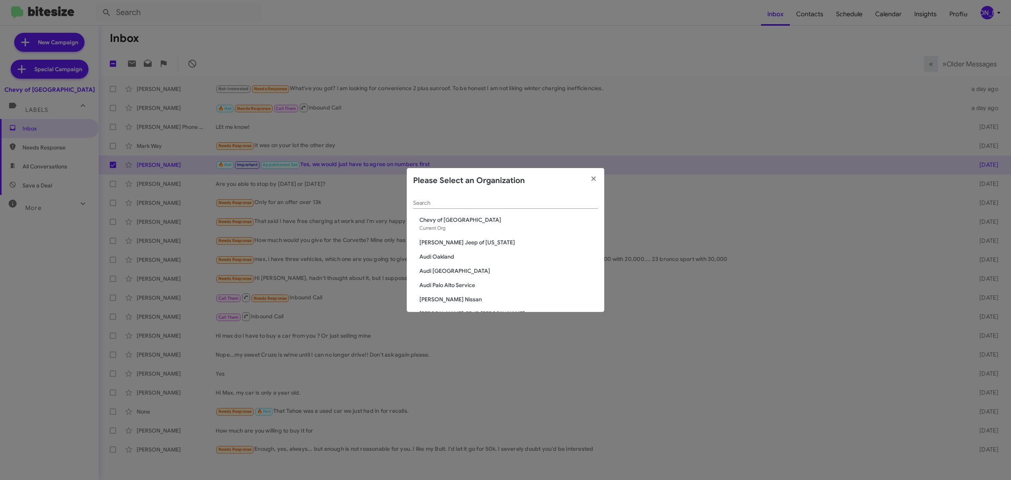
click at [513, 198] on div "Search" at bounding box center [505, 200] width 185 height 15
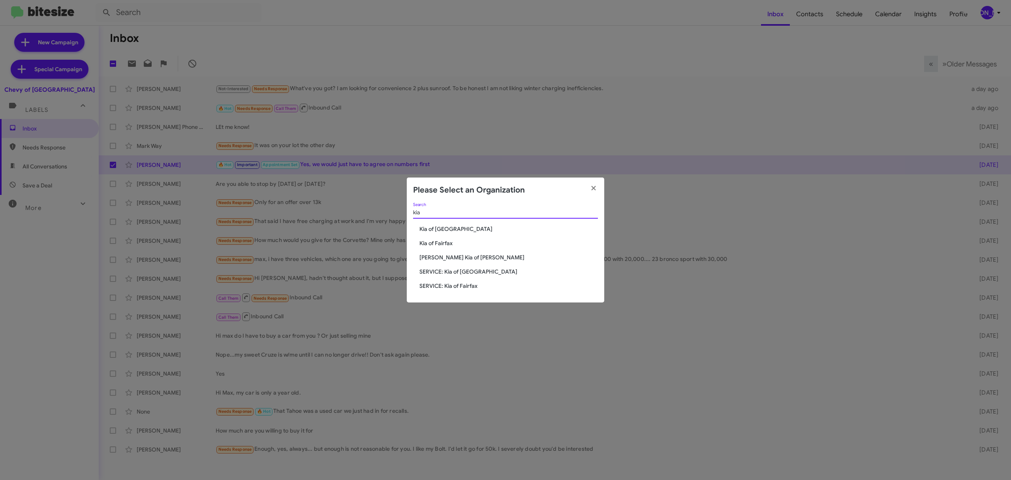
type input "kia"
click at [438, 244] on span "Kia of Fairfax" at bounding box center [509, 243] width 179 height 8
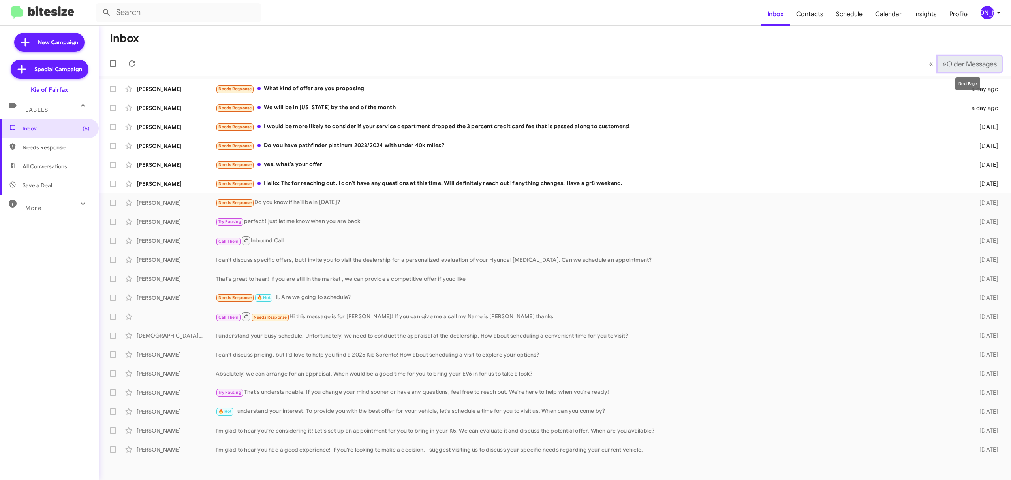
click at [967, 64] on span "Older Messages" at bounding box center [972, 64] width 50 height 9
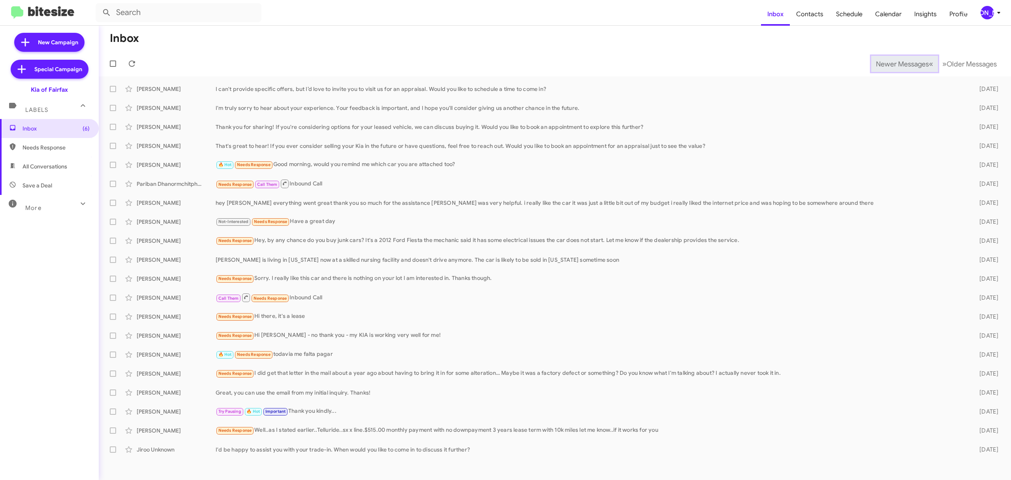
click at [896, 63] on span "Newer Messages" at bounding box center [902, 64] width 53 height 9
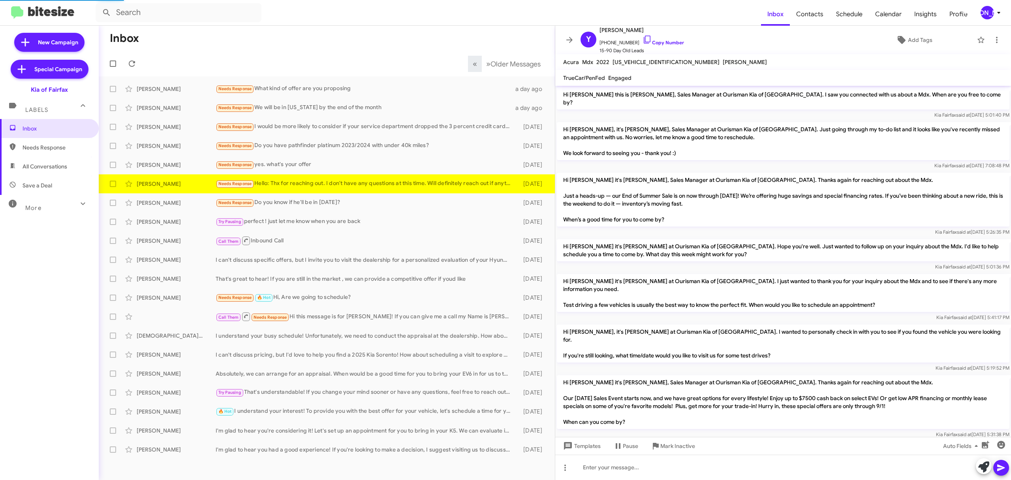
scroll to position [59, 0]
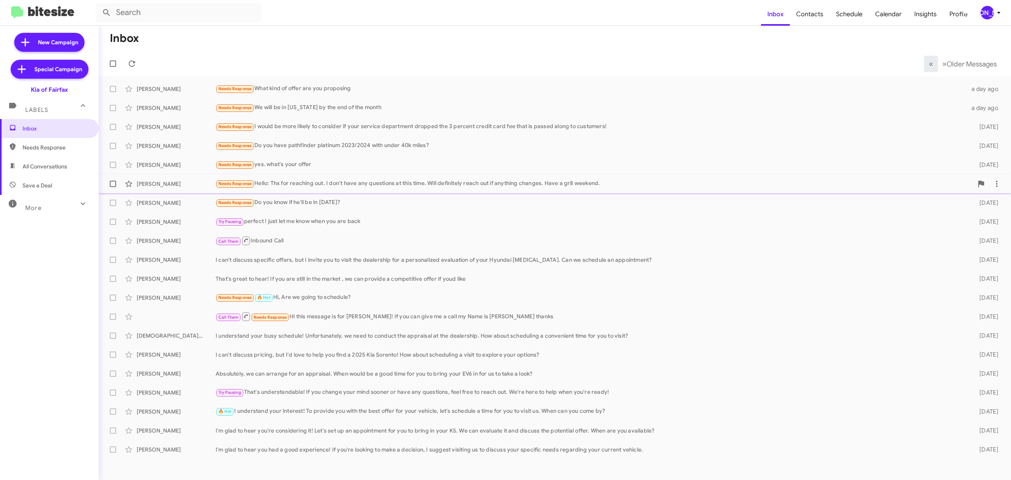
click at [107, 180] on label at bounding box center [113, 184] width 16 height 16
click at [113, 187] on input "checkbox" at bounding box center [113, 187] width 0 height 0
checkbox input "true"
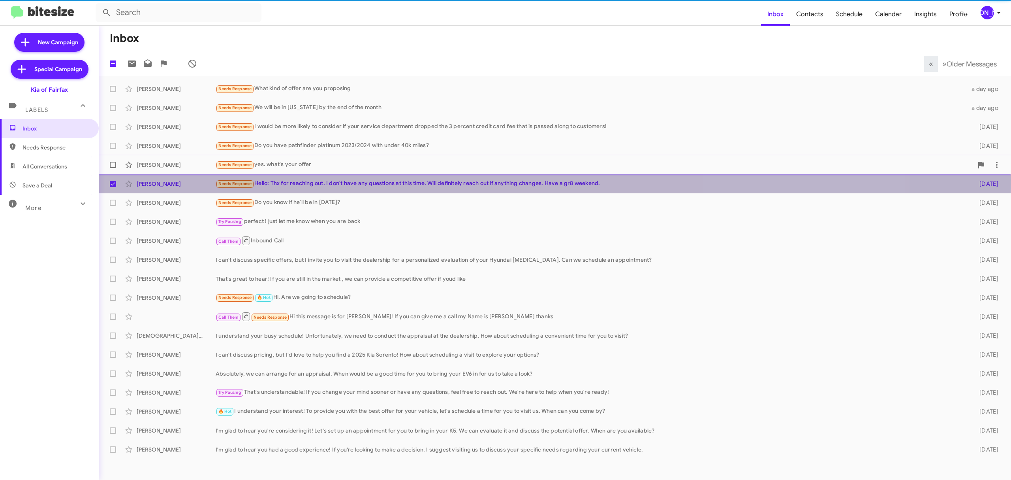
click at [108, 156] on span "Paul Simpkins Needs Response yes. what's your offer 2 days ago" at bounding box center [555, 164] width 913 height 19
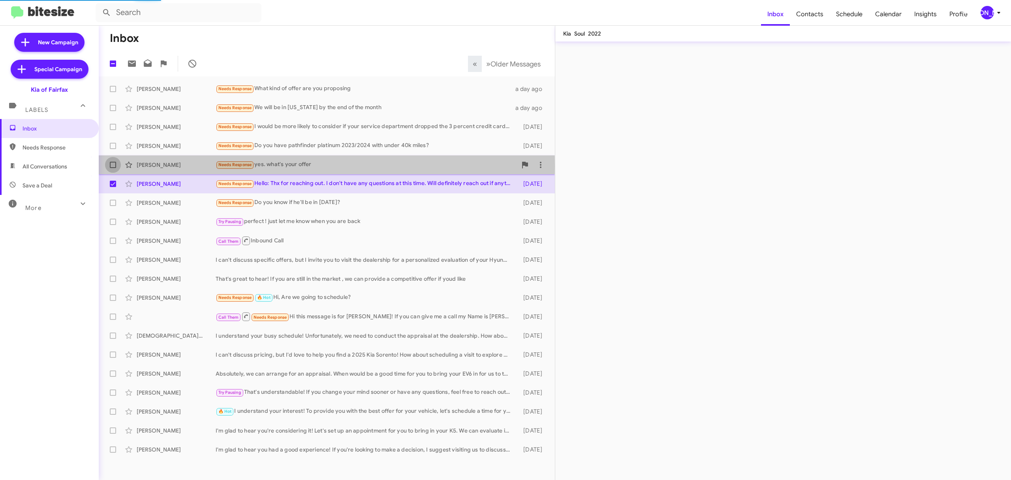
drag, startPoint x: 111, startPoint y: 167, endPoint x: 109, endPoint y: 155, distance: 12.0
click at [111, 167] on span at bounding box center [113, 165] width 6 height 6
click at [113, 168] on input "checkbox" at bounding box center [113, 168] width 0 height 0
checkbox input "true"
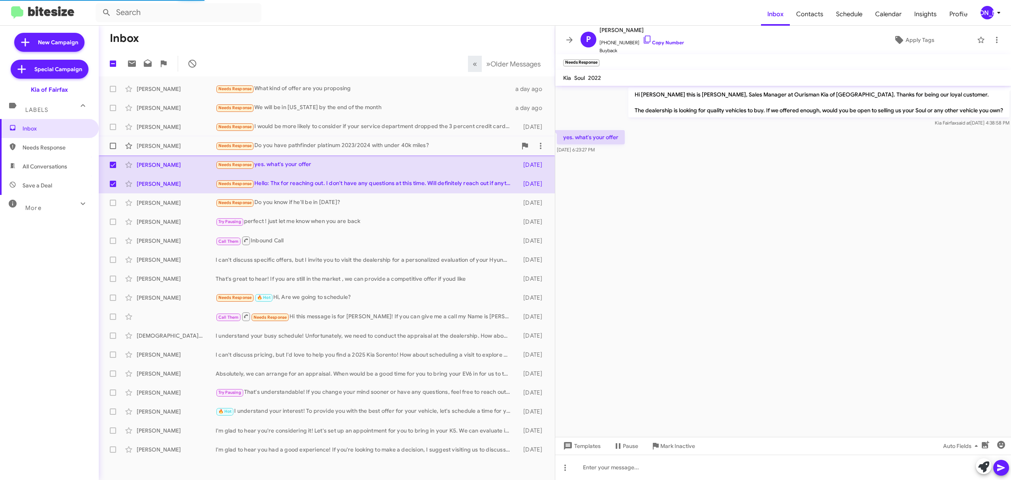
click at [110, 147] on span at bounding box center [113, 146] width 6 height 6
click at [113, 149] on input "checkbox" at bounding box center [113, 149] width 0 height 0
checkbox input "true"
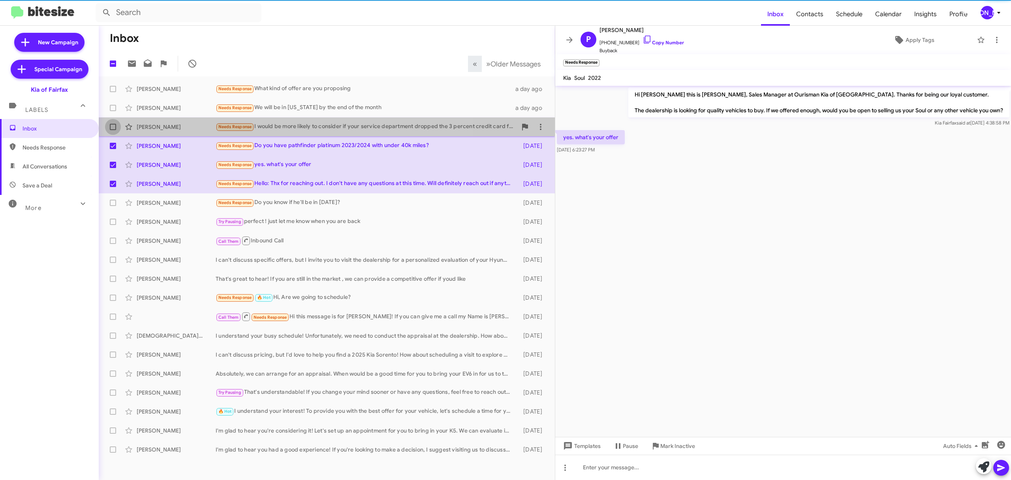
click at [113, 122] on label at bounding box center [113, 127] width 16 height 16
click at [113, 130] on input "checkbox" at bounding box center [113, 130] width 0 height 0
checkbox input "true"
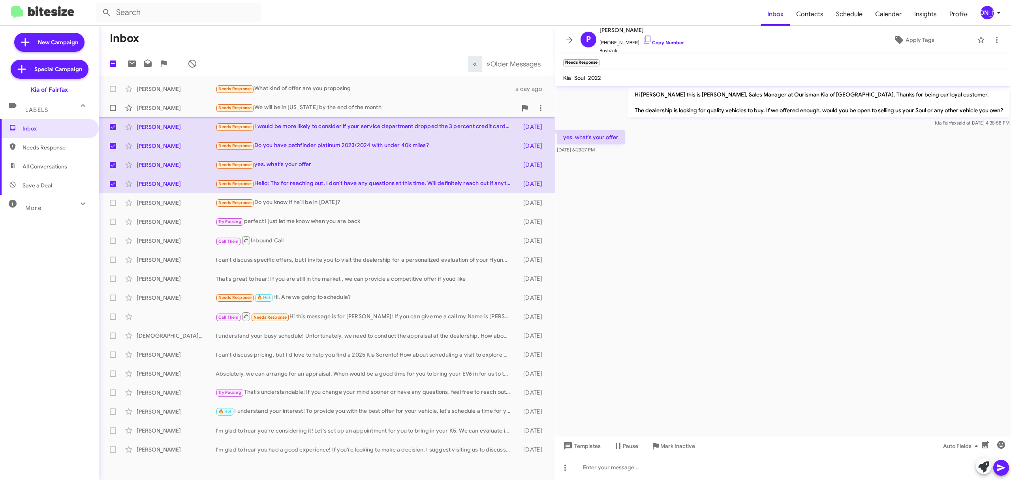
click at [107, 105] on label at bounding box center [113, 108] width 16 height 16
click at [113, 111] on input "checkbox" at bounding box center [113, 111] width 0 height 0
checkbox input "true"
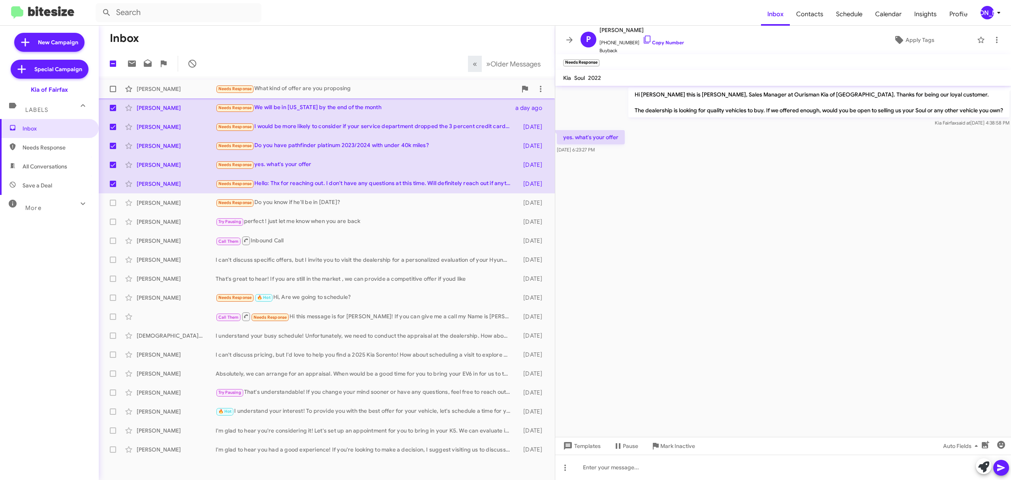
click at [111, 89] on span at bounding box center [113, 89] width 6 height 6
click at [113, 92] on input "checkbox" at bounding box center [113, 92] width 0 height 0
checkbox input "true"
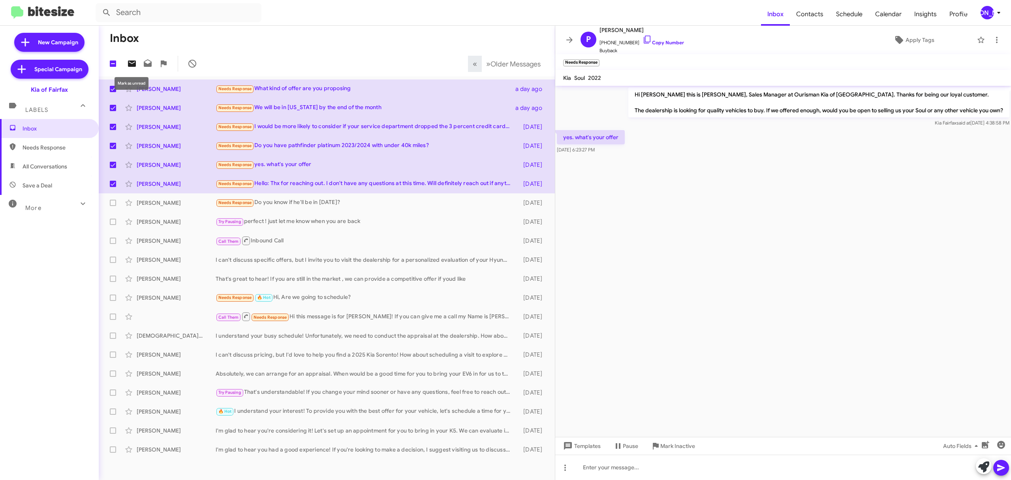
click at [132, 63] on icon at bounding box center [131, 63] width 9 height 9
click at [982, 15] on div "[PERSON_NAME]" at bounding box center [987, 12] width 13 height 13
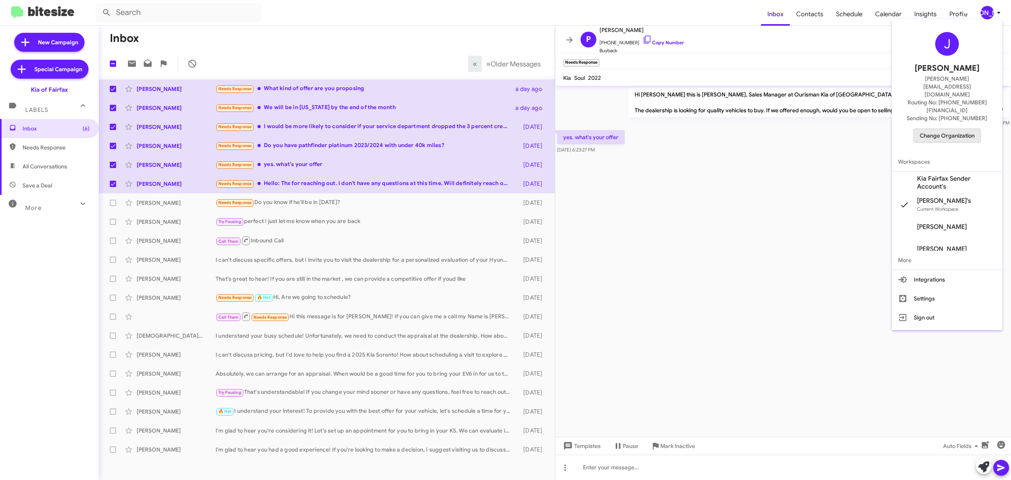
click at [930, 129] on span "Change Organization" at bounding box center [947, 135] width 55 height 13
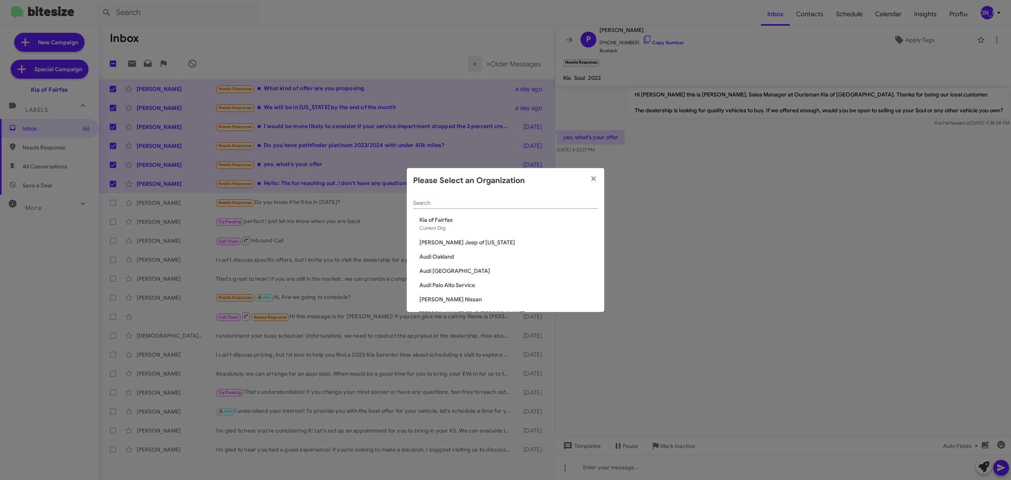
click at [499, 198] on div "Search" at bounding box center [505, 200] width 185 height 15
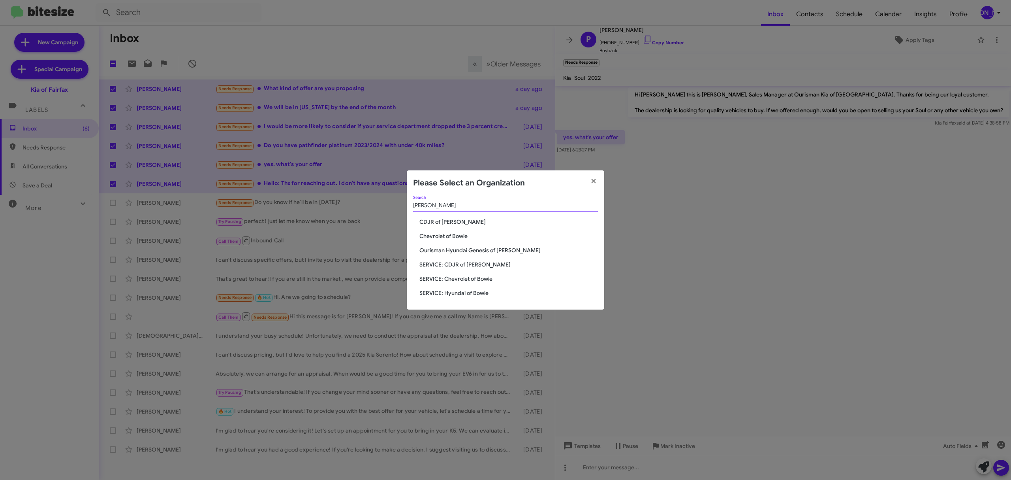
type input "bowie"
click at [442, 225] on span "CDJR of [PERSON_NAME]" at bounding box center [509, 222] width 179 height 8
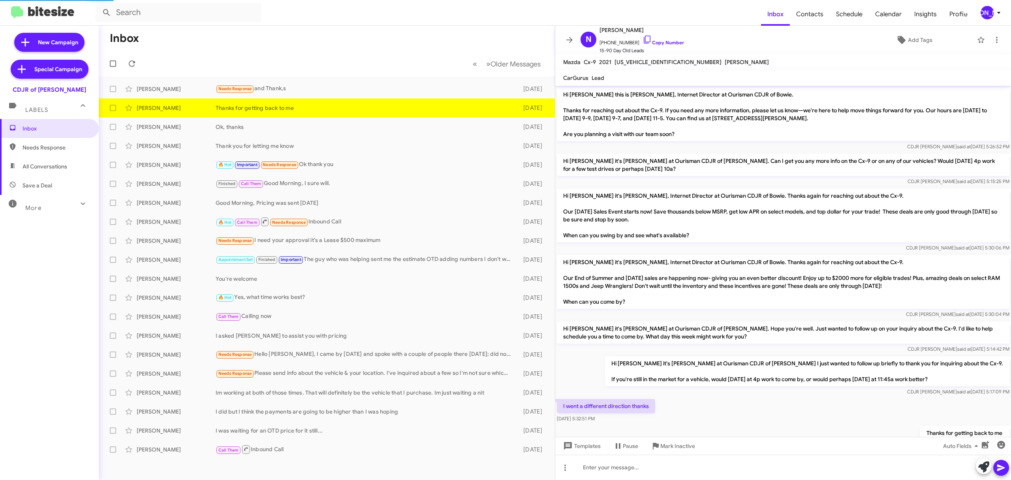
scroll to position [30, 0]
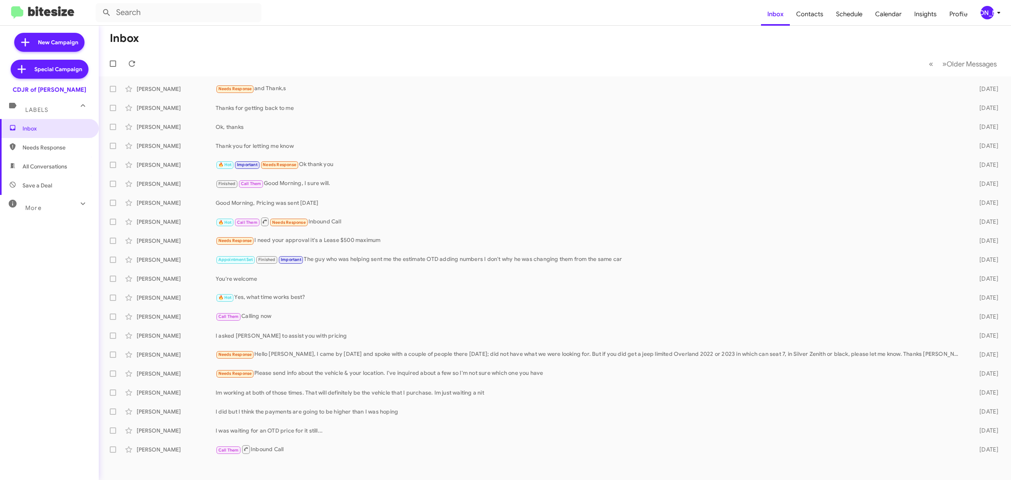
click at [980, 15] on button "[PERSON_NAME]" at bounding box center [988, 12] width 28 height 13
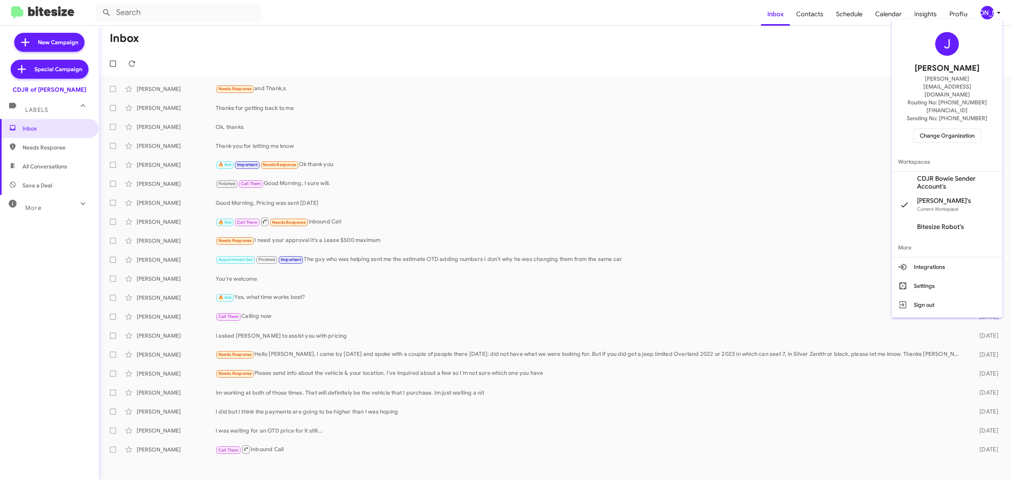
click at [946, 129] on span "Change Organization" at bounding box center [947, 135] width 55 height 13
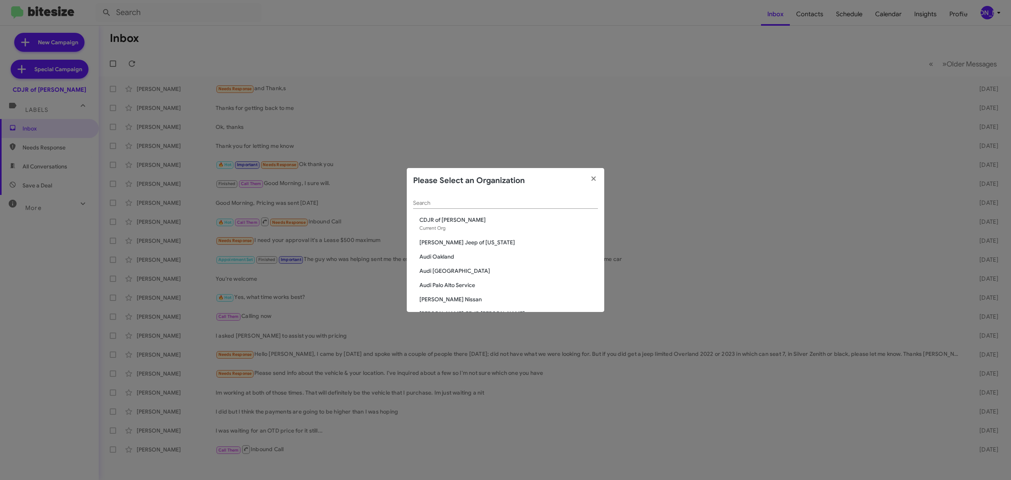
click at [497, 205] on input "Search" at bounding box center [505, 203] width 185 height 6
type input "chevrol"
click at [472, 223] on span "Chevrolet of [GEOGRAPHIC_DATA]" at bounding box center [509, 220] width 179 height 8
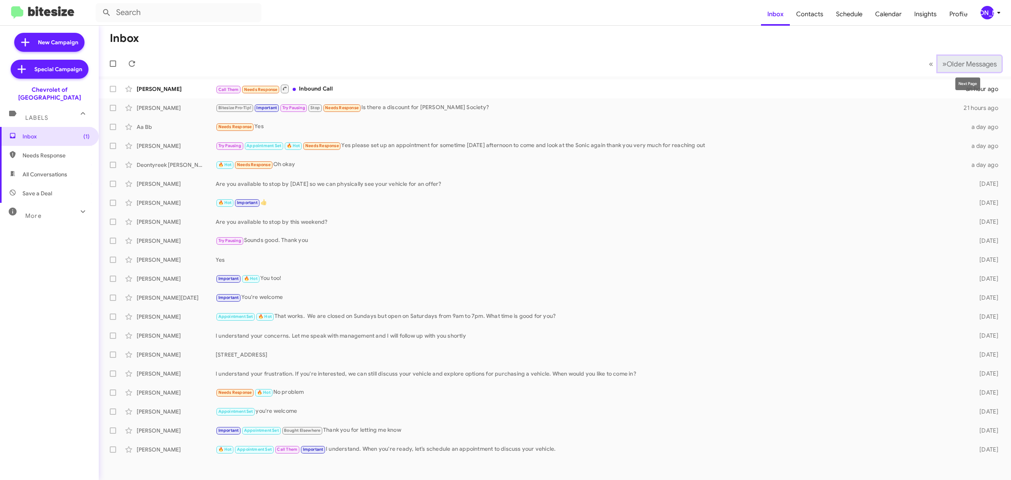
click at [967, 62] on span "Older Messages" at bounding box center [972, 64] width 50 height 9
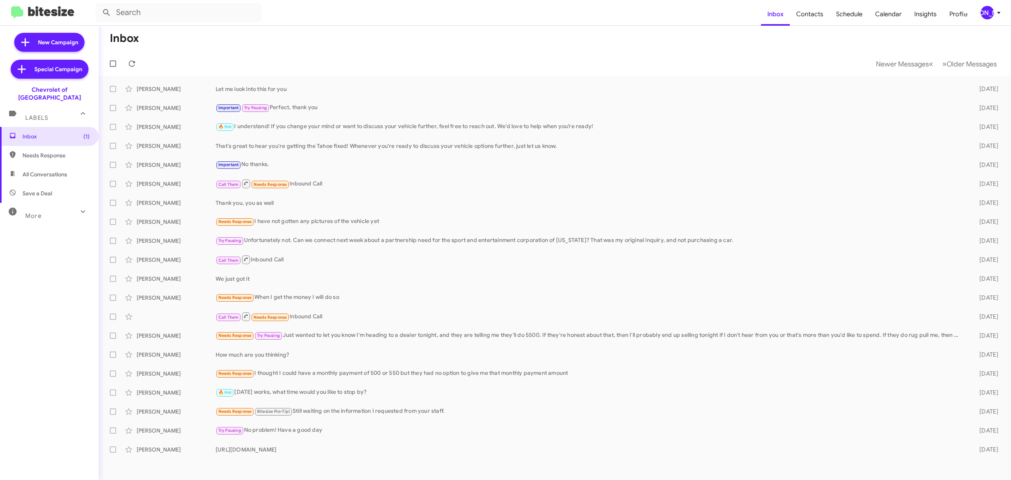
click at [529, 39] on mat-toolbar-row "Inbox" at bounding box center [555, 38] width 913 height 25
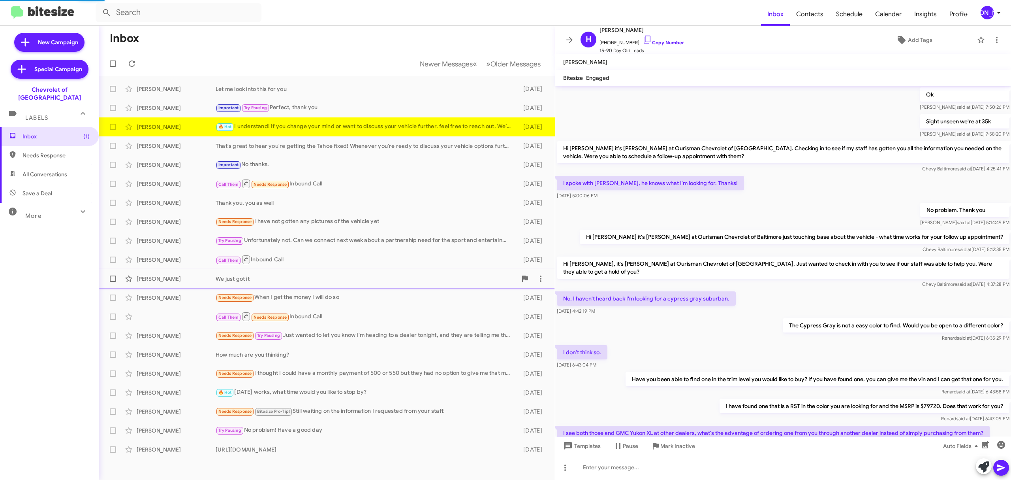
scroll to position [289, 0]
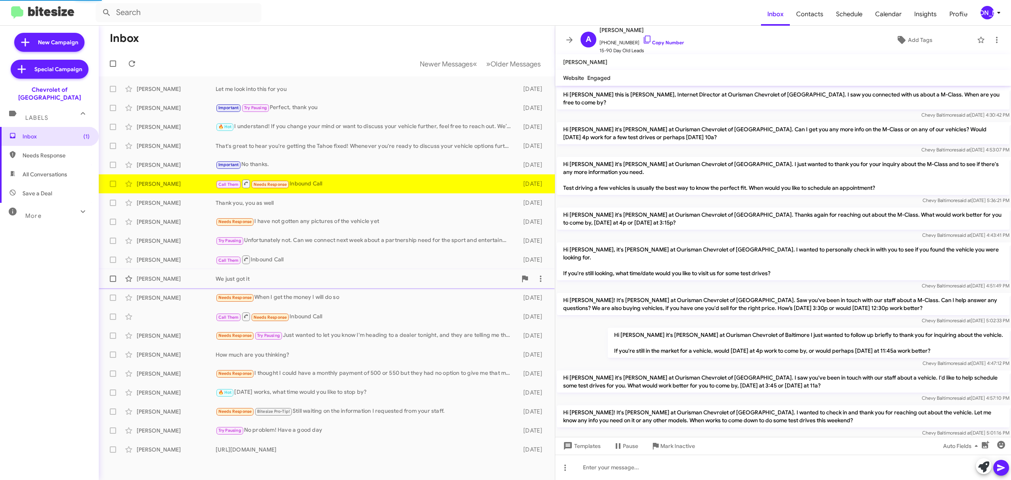
scroll to position [20, 0]
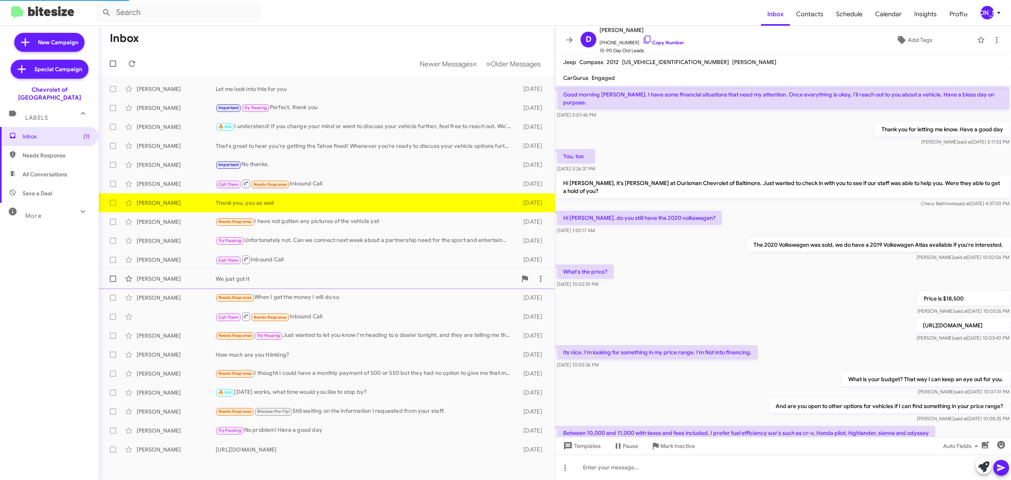
scroll to position [242, 0]
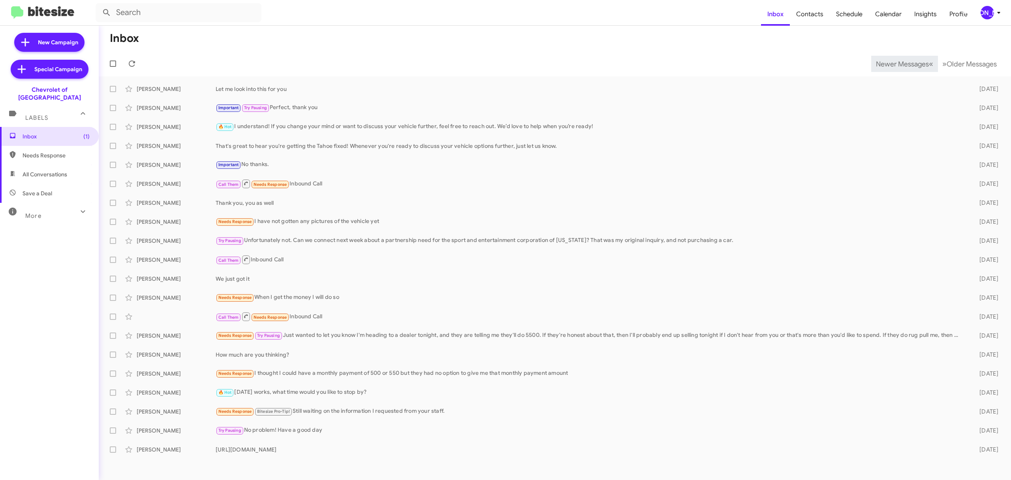
click at [896, 63] on span "Newer Messages" at bounding box center [902, 64] width 53 height 9
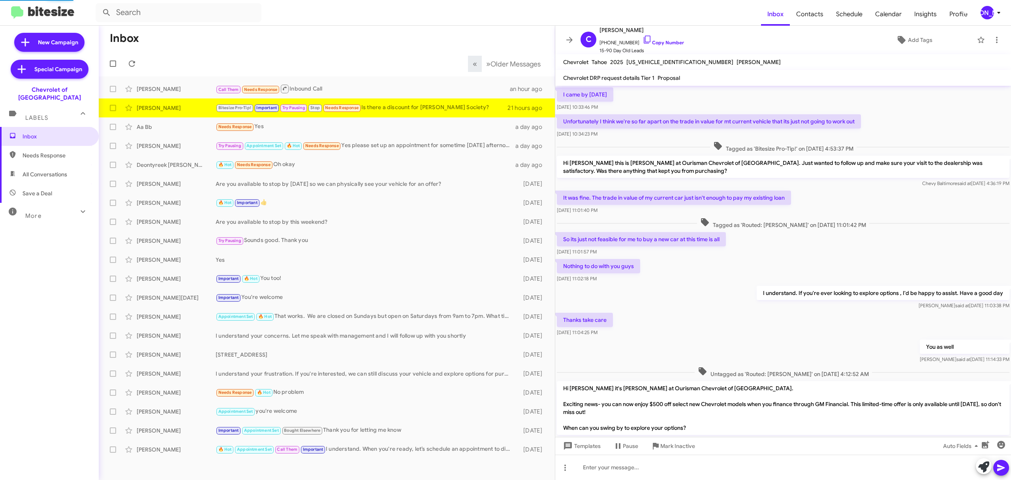
scroll to position [253, 0]
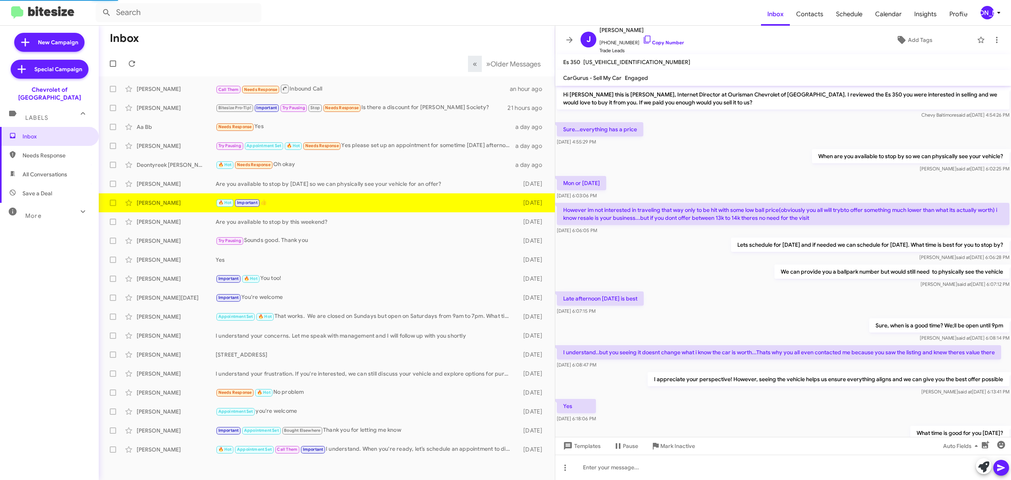
scroll to position [218, 0]
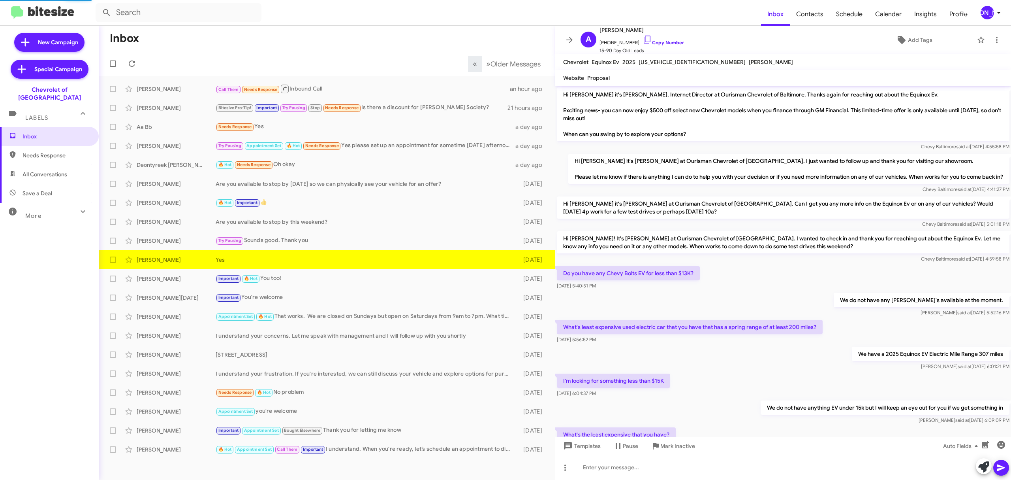
scroll to position [190, 0]
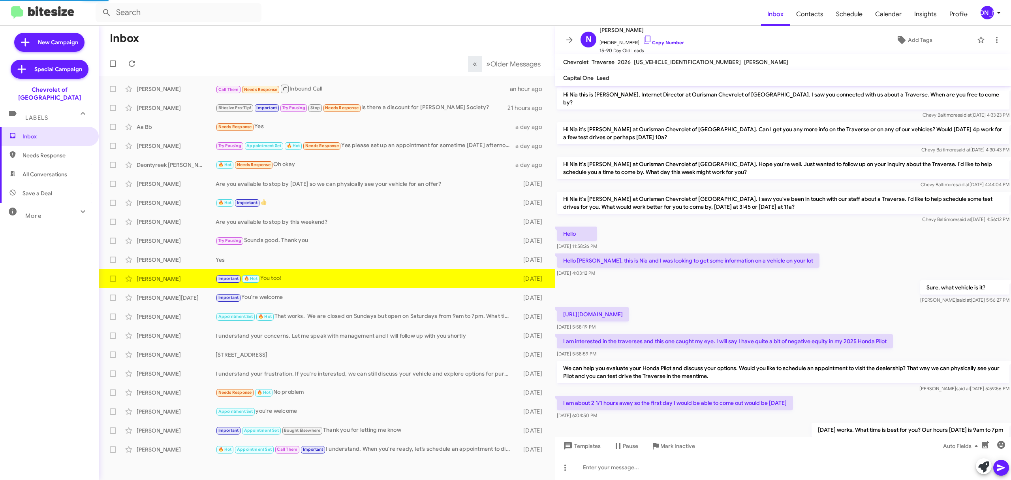
scroll to position [228, 0]
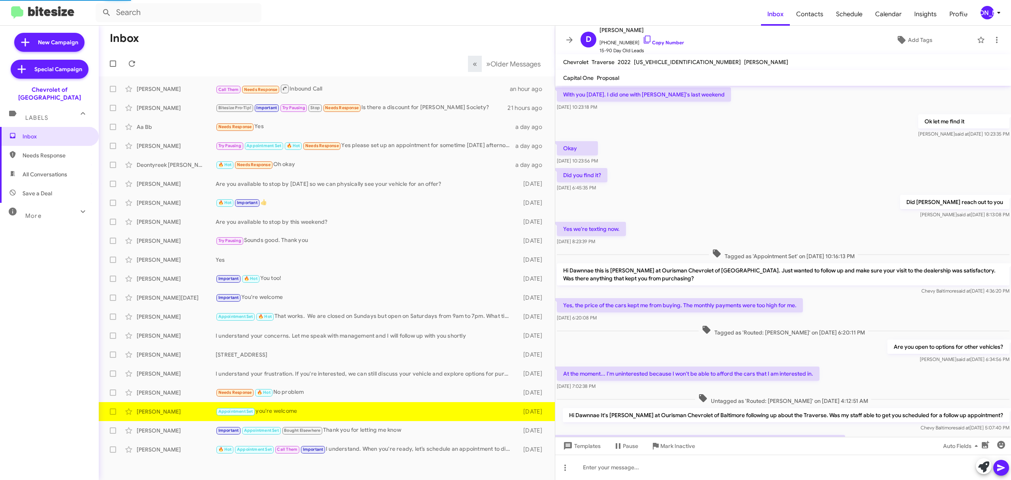
scroll to position [198, 0]
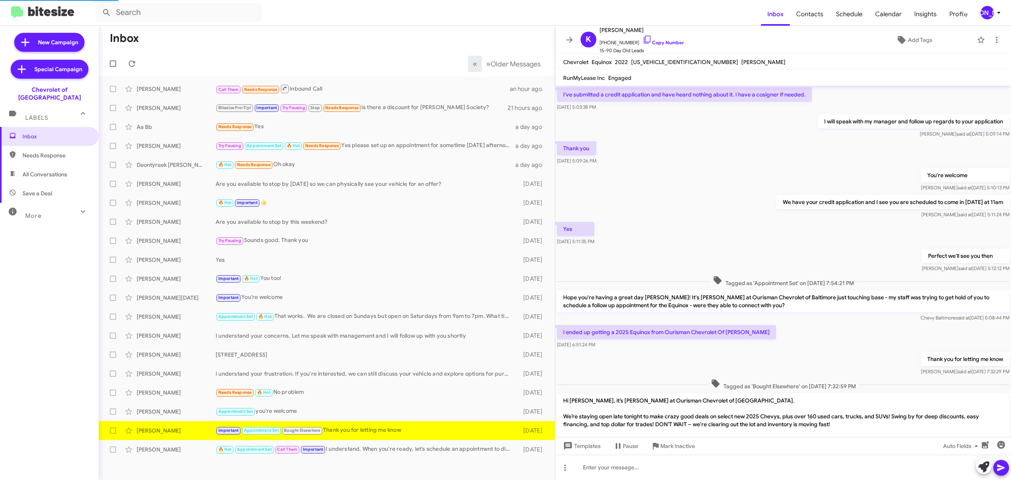
scroll to position [225, 0]
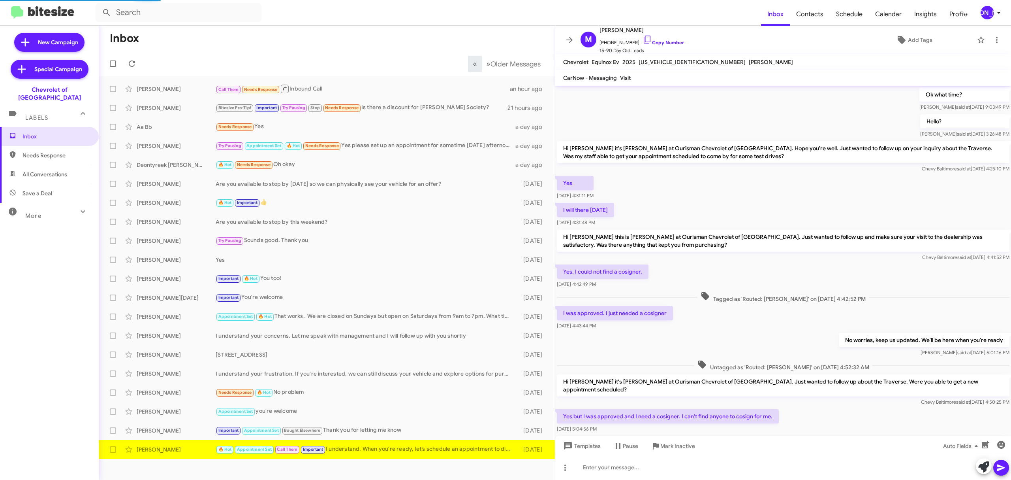
scroll to position [265, 0]
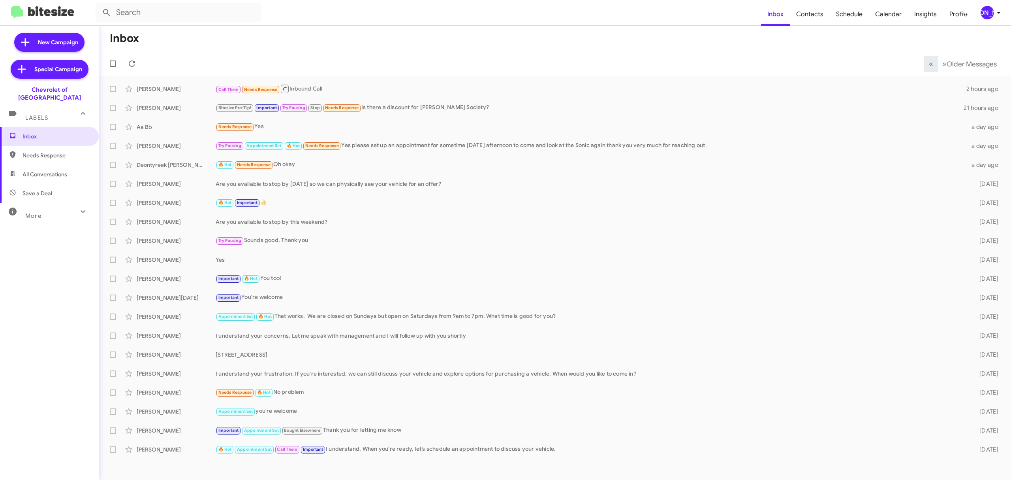
click at [996, 11] on icon at bounding box center [998, 12] width 9 height 9
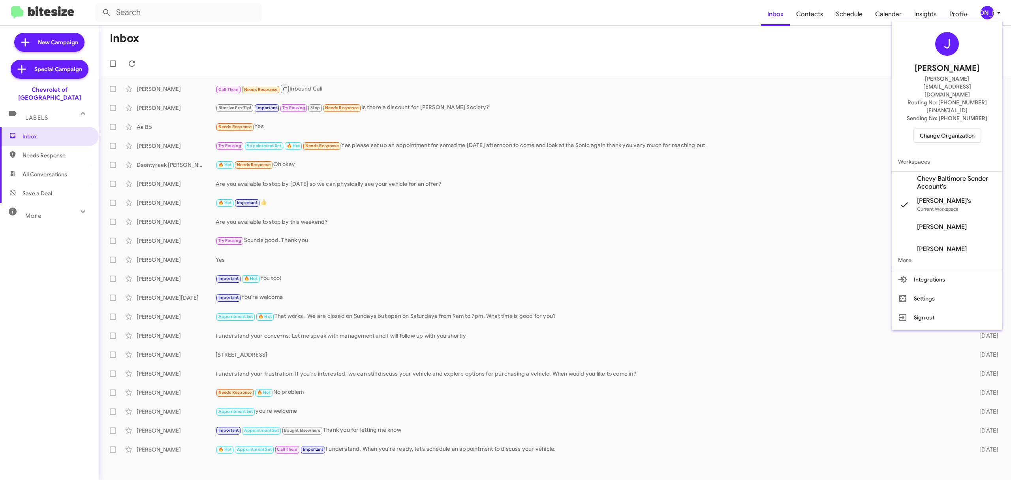
click at [931, 129] on span "Change Organization" at bounding box center [947, 135] width 55 height 13
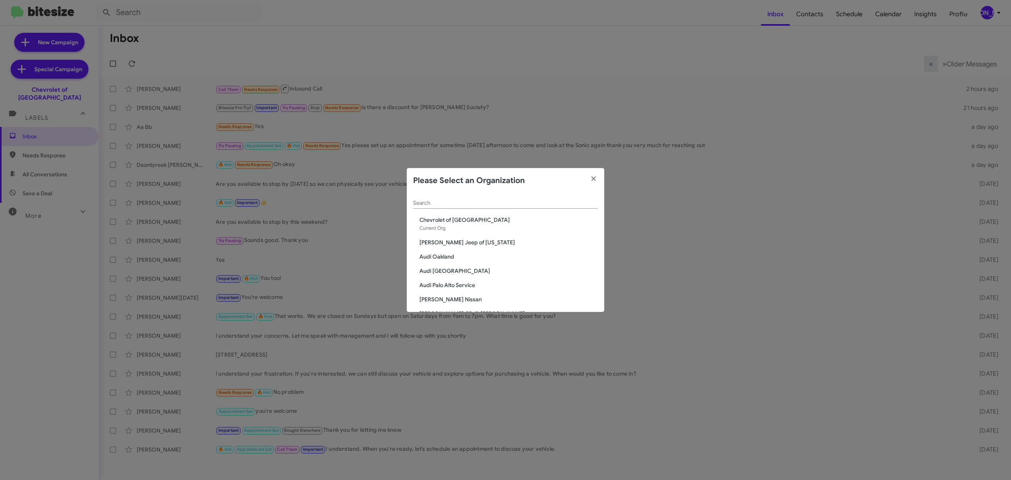
click at [465, 196] on div "Search" at bounding box center [505, 200] width 185 height 15
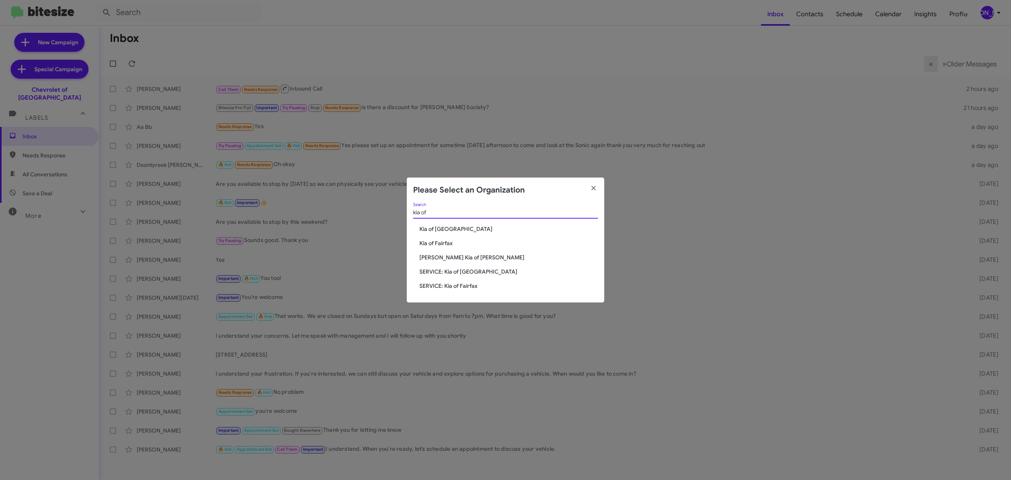
type input "kia of"
click at [449, 228] on span "Kia of Catonsville" at bounding box center [509, 229] width 179 height 8
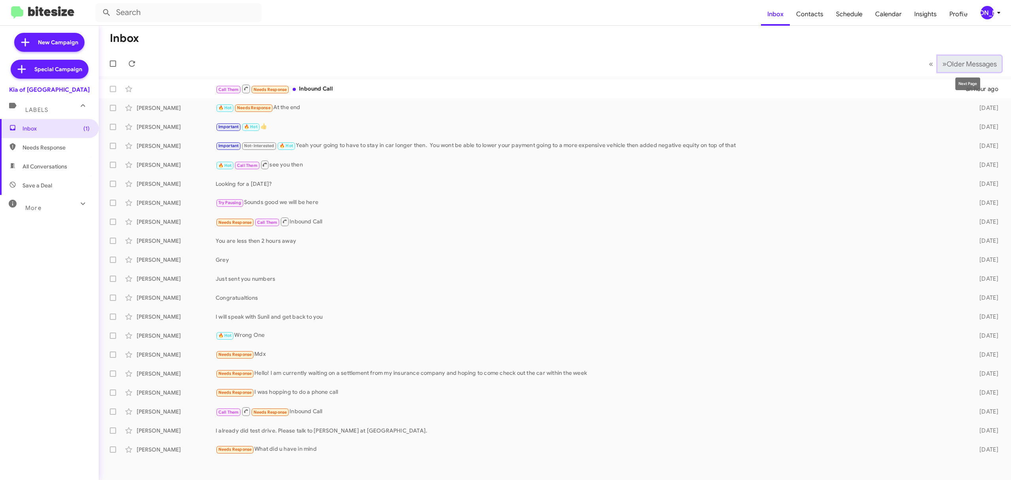
click at [962, 60] on span "Older Messages" at bounding box center [972, 64] width 50 height 9
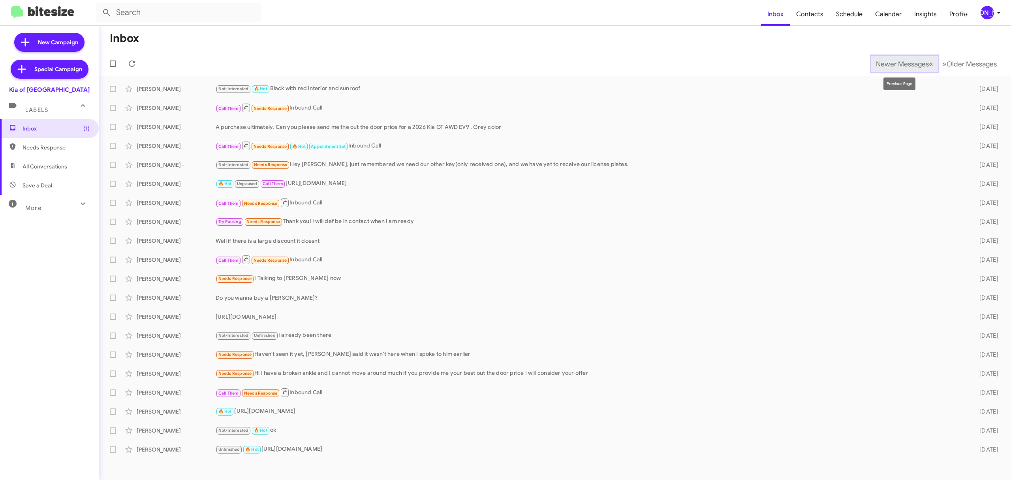
click at [900, 65] on span "Newer Messages" at bounding box center [902, 64] width 53 height 9
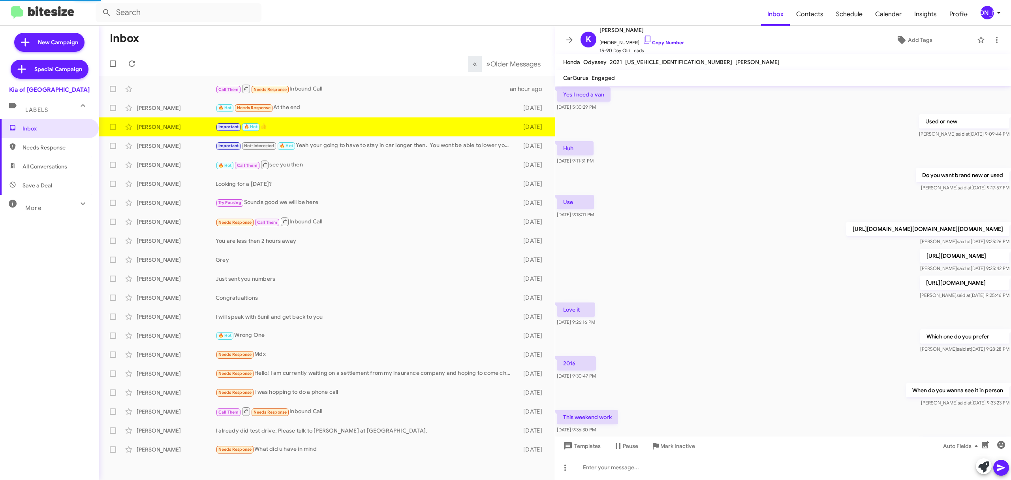
scroll to position [234, 0]
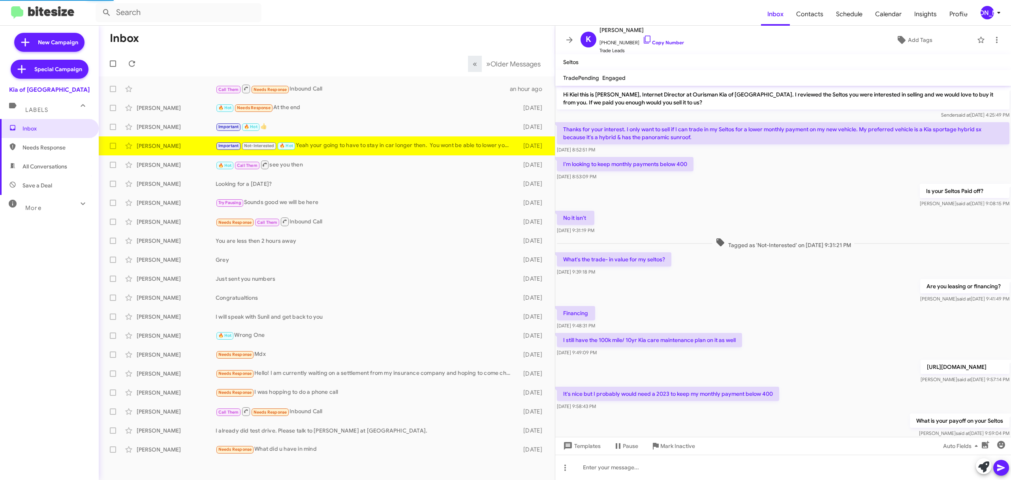
scroll to position [169, 0]
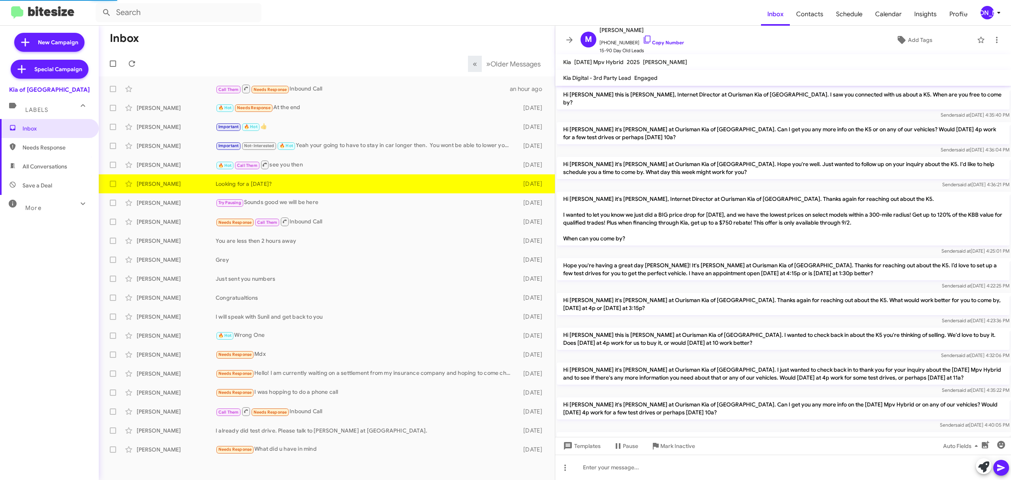
scroll to position [374, 0]
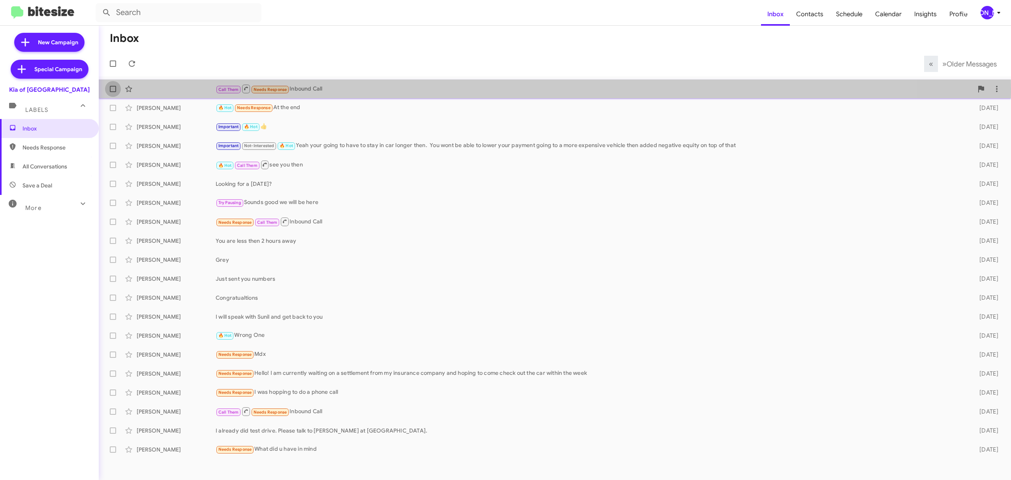
click at [111, 89] on span at bounding box center [113, 89] width 6 height 6
click at [113, 92] on input "checkbox" at bounding box center [113, 92] width 0 height 0
checkbox input "true"
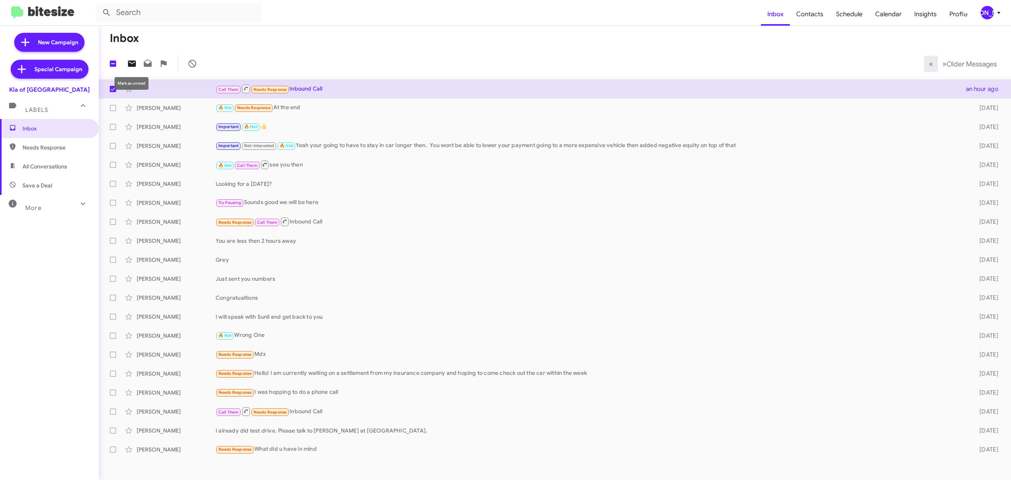
click at [130, 66] on icon at bounding box center [132, 63] width 8 height 6
click at [995, 19] on mat-toolbar "Inbox Contacts Schedule Calendar Insights Profile JA" at bounding box center [505, 12] width 1011 height 25
click at [992, 15] on div "[PERSON_NAME]" at bounding box center [987, 12] width 13 height 13
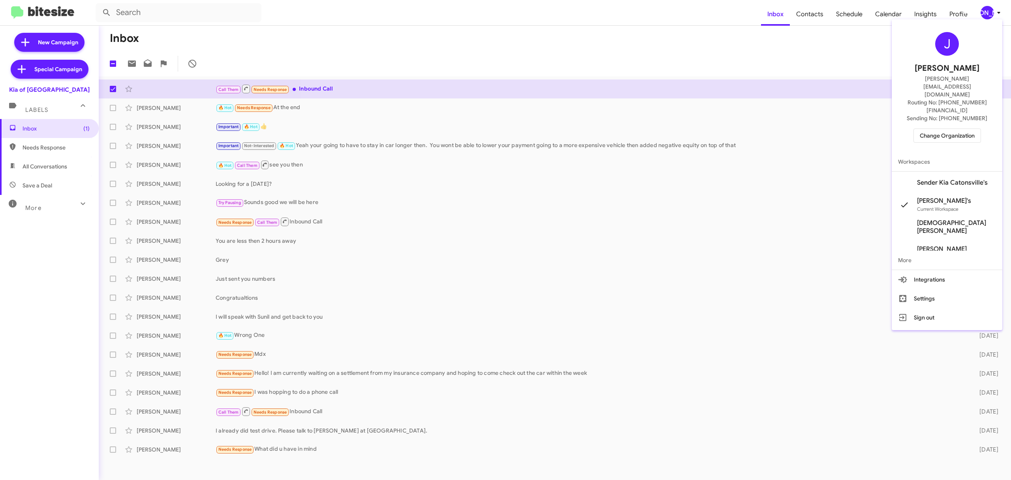
click at [939, 129] on span "Change Organization" at bounding box center [947, 135] width 55 height 13
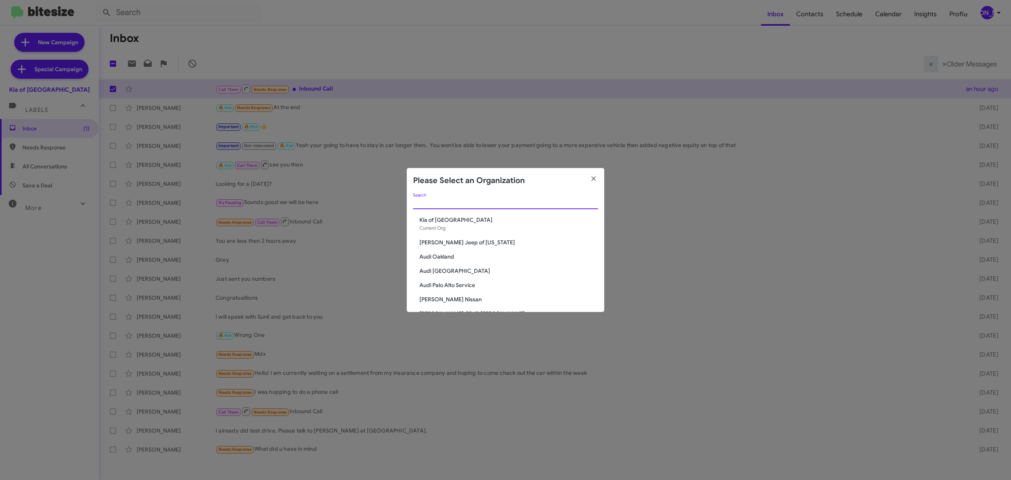
click at [511, 203] on input "Search" at bounding box center [505, 203] width 185 height 6
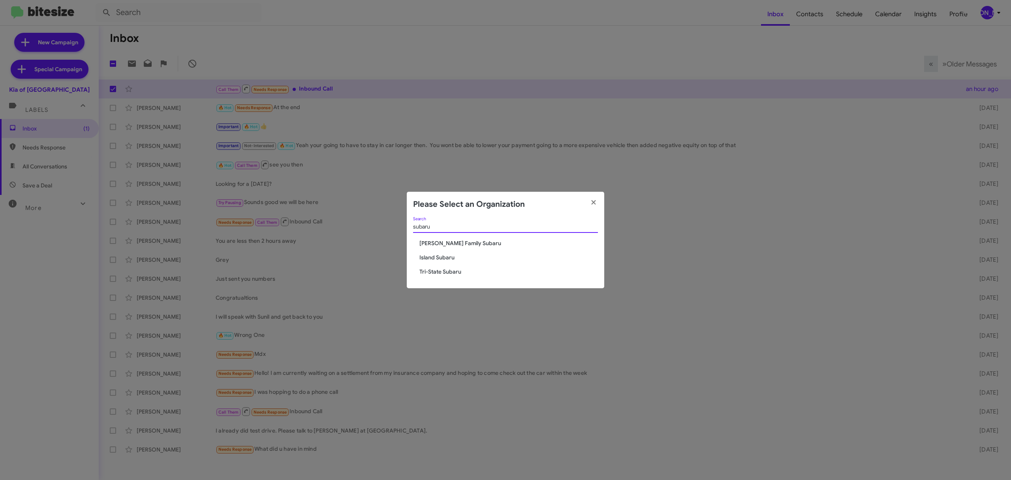
type input "subaru"
click at [451, 272] on span "Tri-State Subaru" at bounding box center [509, 271] width 179 height 8
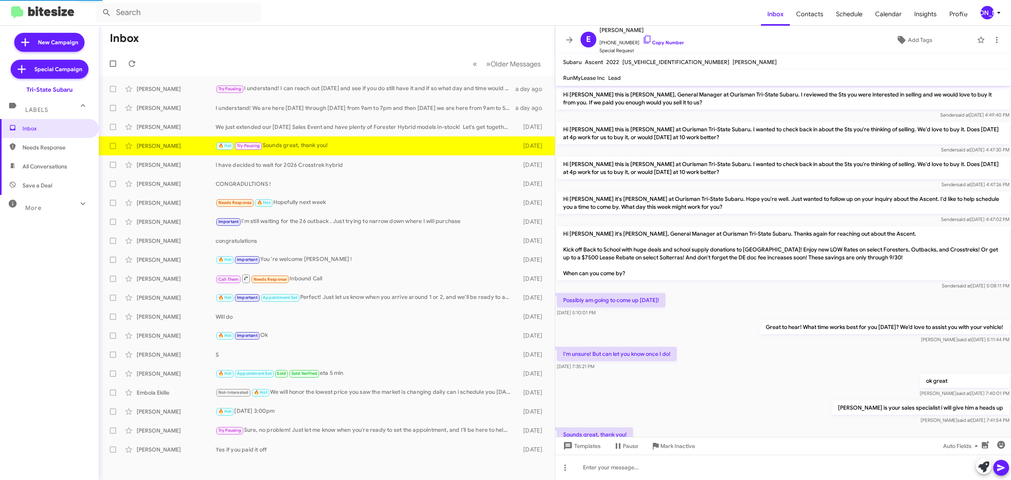
scroll to position [6, 0]
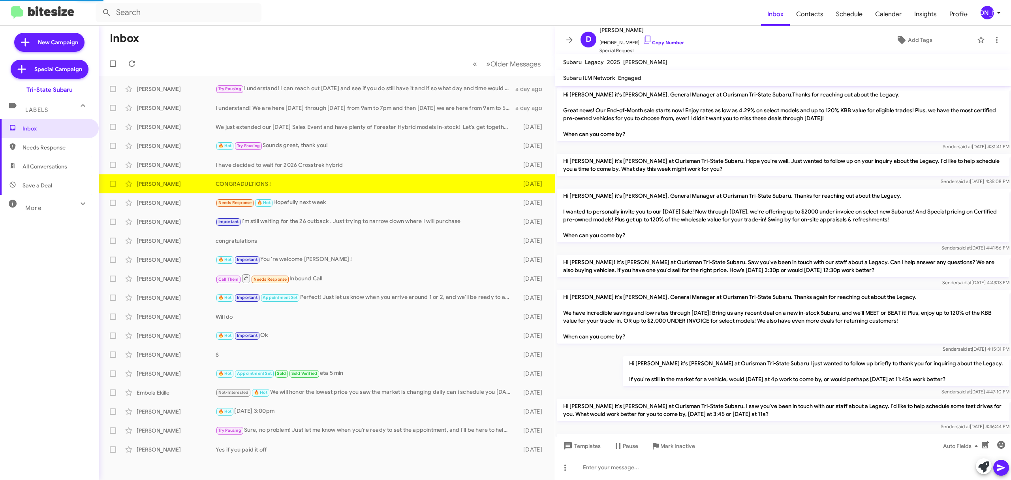
scroll to position [272, 0]
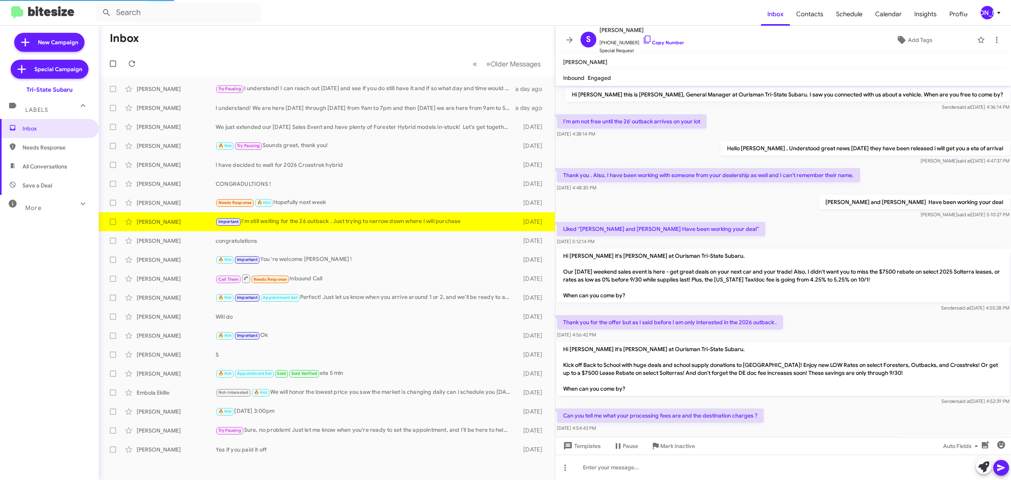
scroll to position [132, 0]
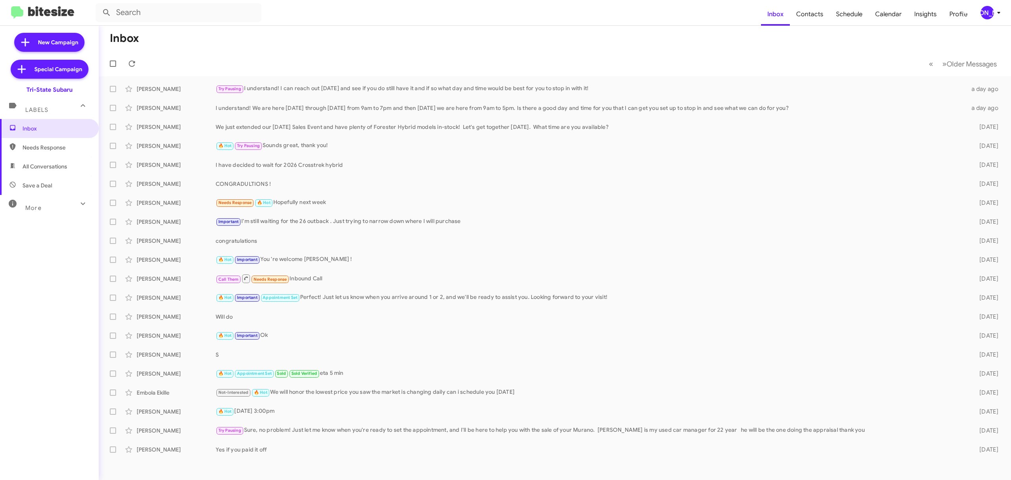
click at [988, 13] on div "[PERSON_NAME]" at bounding box center [987, 12] width 13 height 13
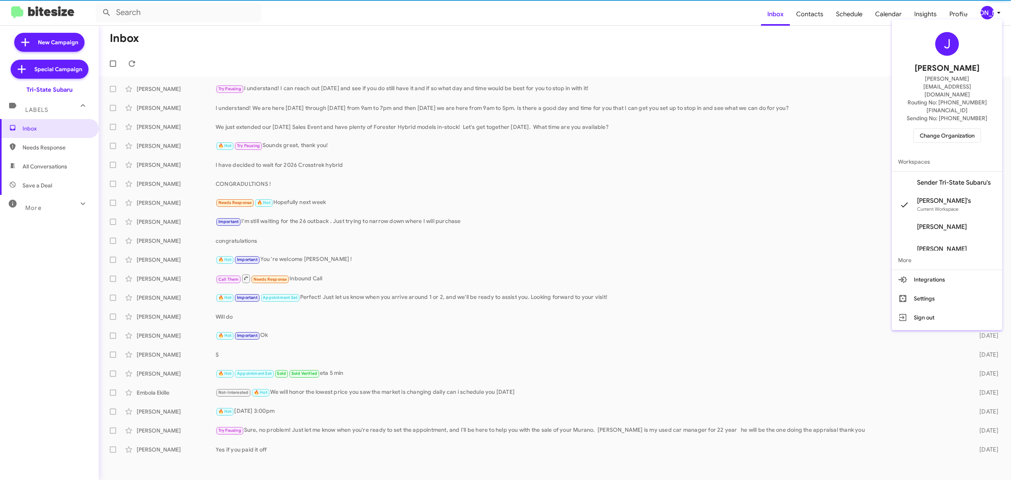
click at [941, 129] on span "Change Organization" at bounding box center [947, 135] width 55 height 13
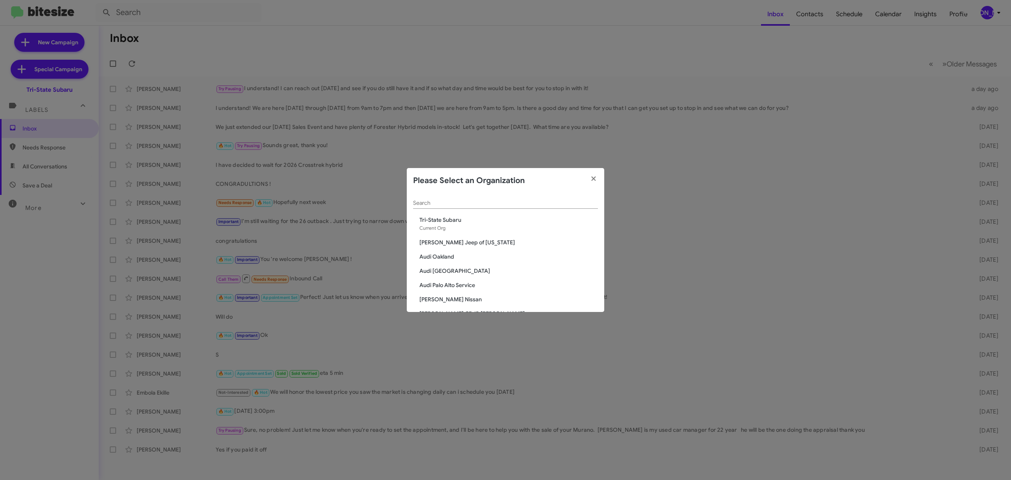
click at [526, 203] on input "Search" at bounding box center [505, 203] width 185 height 6
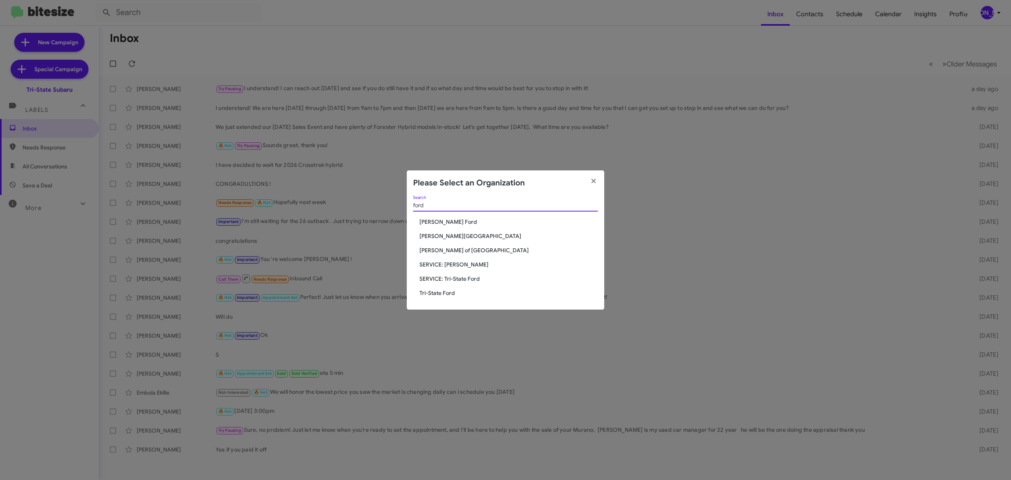
type input "ford"
click at [438, 291] on span "Tri-State Ford" at bounding box center [509, 293] width 179 height 8
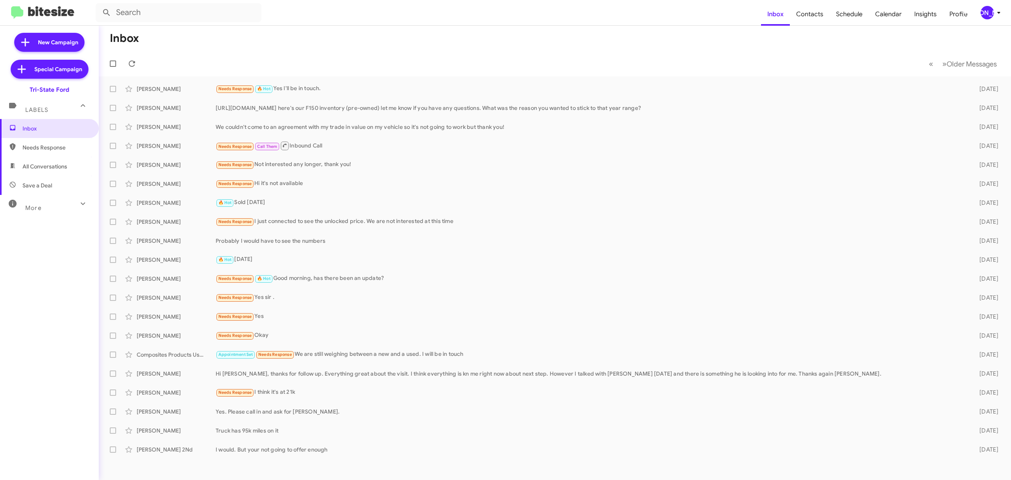
click at [989, 13] on div "[PERSON_NAME]" at bounding box center [987, 12] width 13 height 13
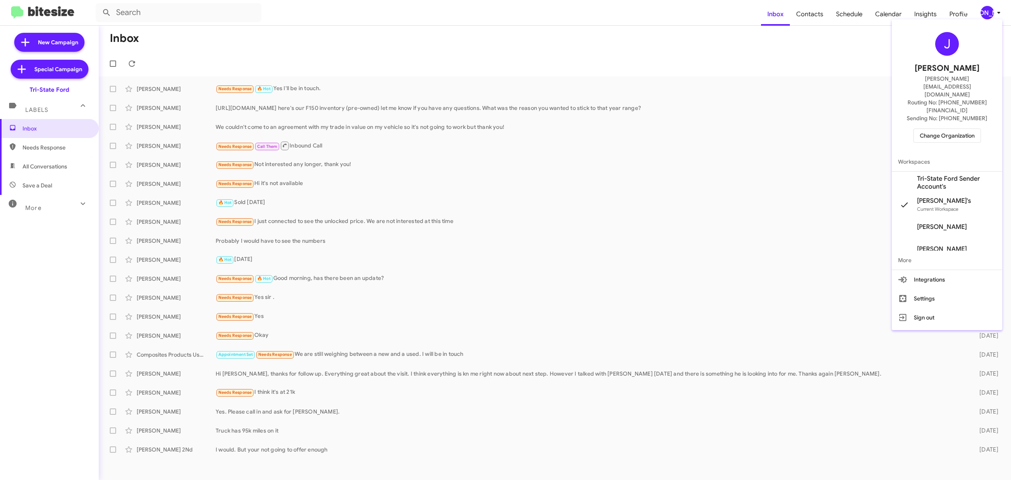
click at [923, 129] on span "Change Organization" at bounding box center [947, 135] width 55 height 13
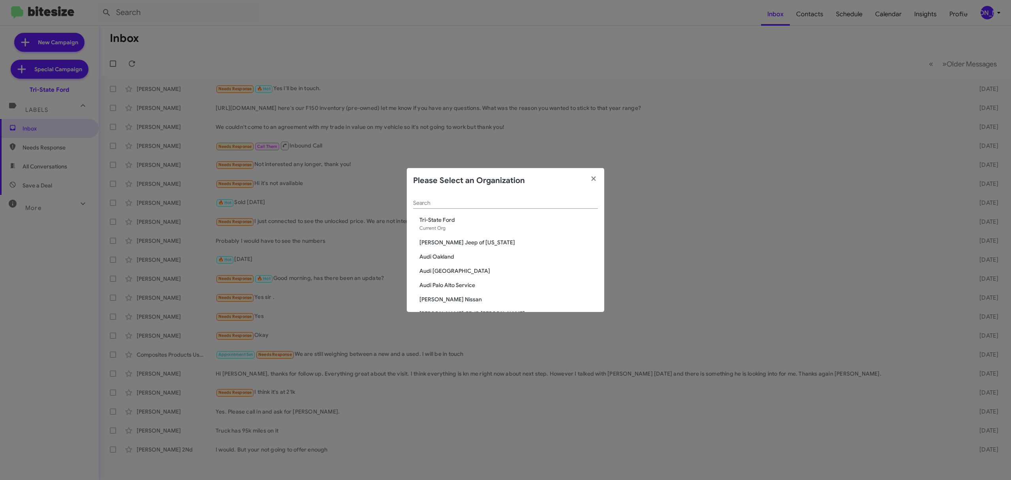
click at [557, 204] on input "Search" at bounding box center [505, 203] width 185 height 6
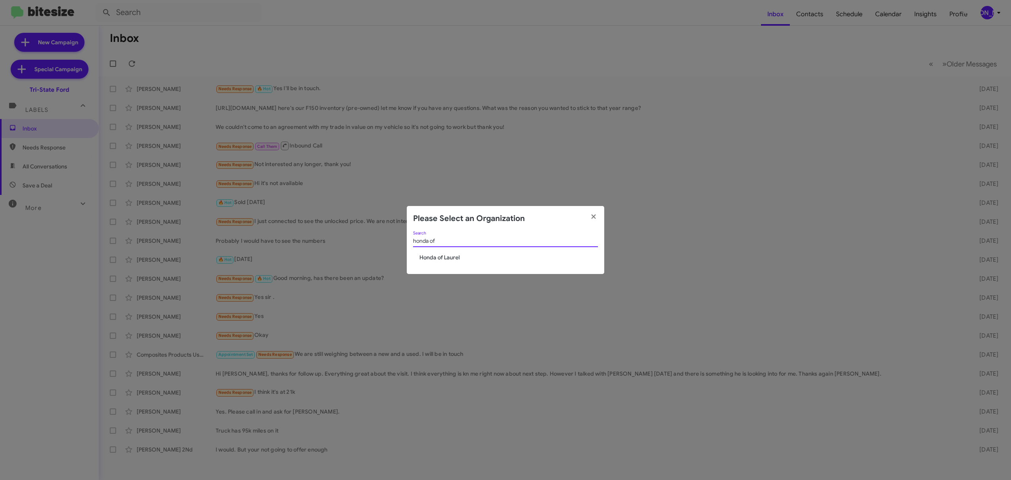
type input "honda of"
click at [451, 258] on span "Honda of Laurel" at bounding box center [509, 257] width 179 height 8
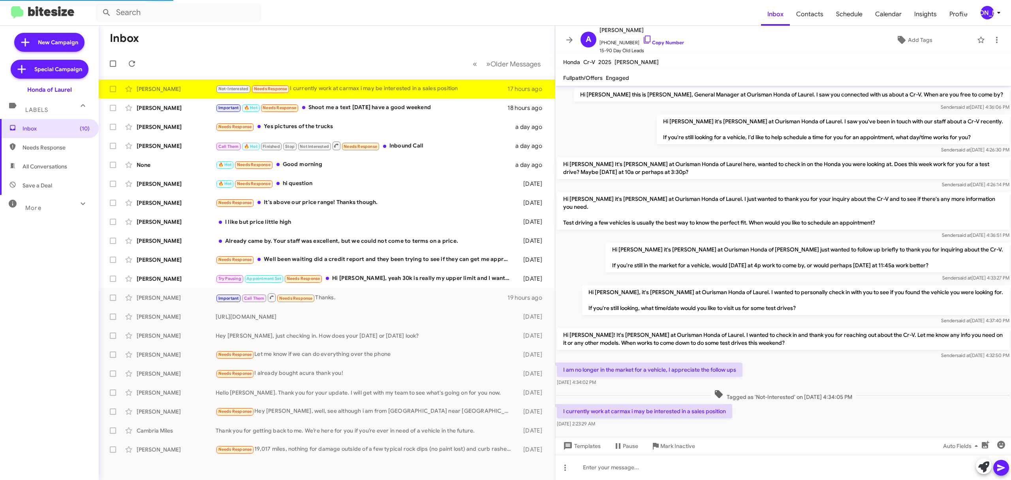
scroll to position [4, 0]
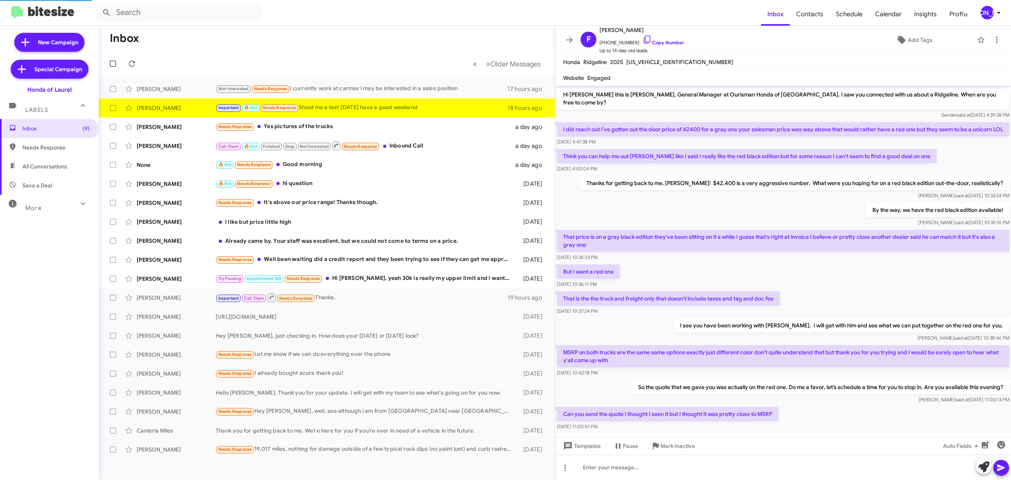
scroll to position [273, 0]
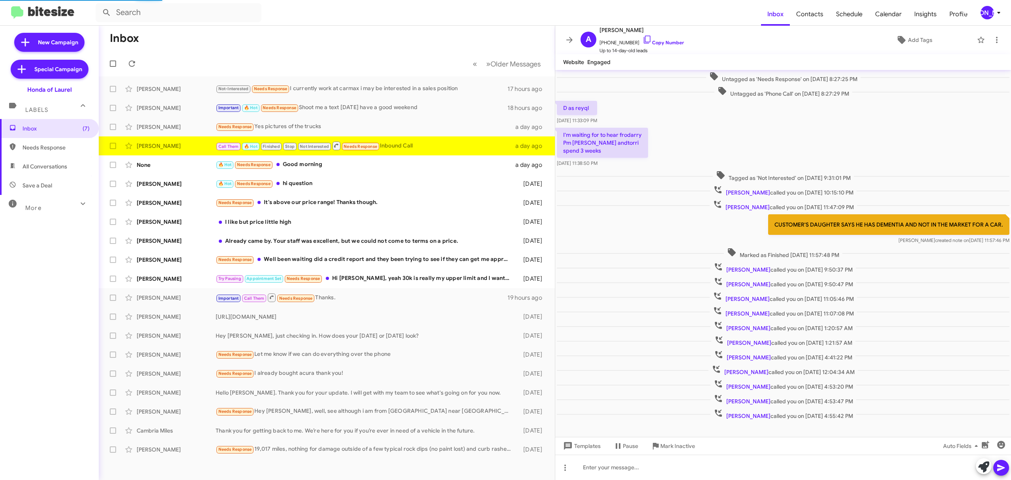
scroll to position [26, 0]
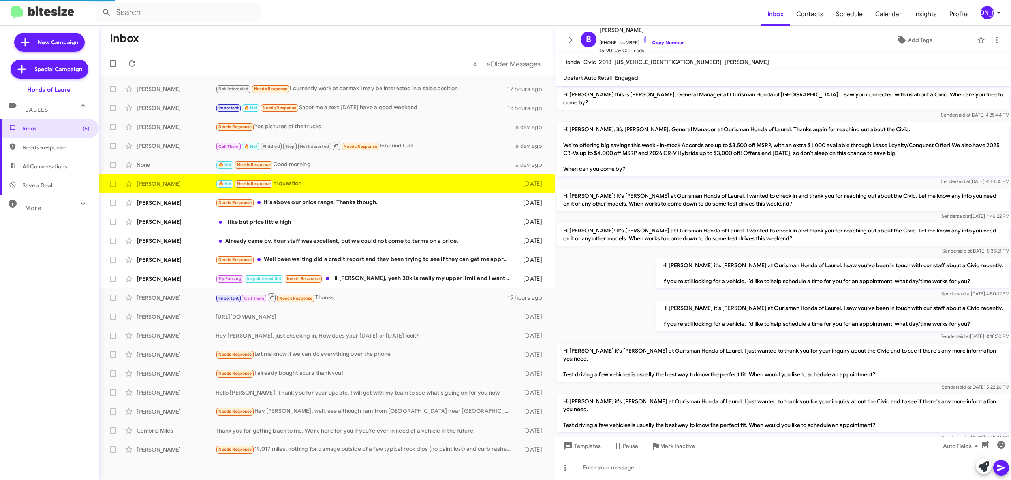
scroll to position [190, 0]
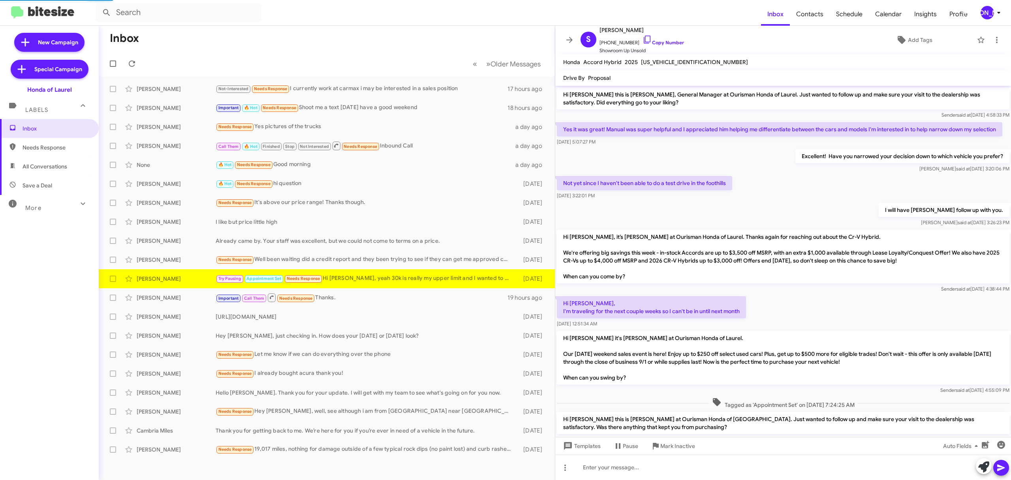
scroll to position [73, 0]
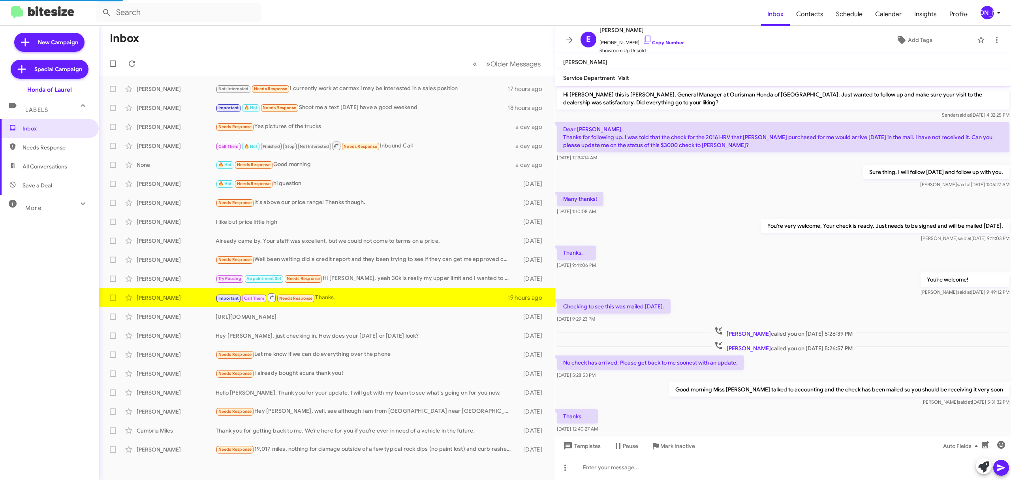
scroll to position [24, 0]
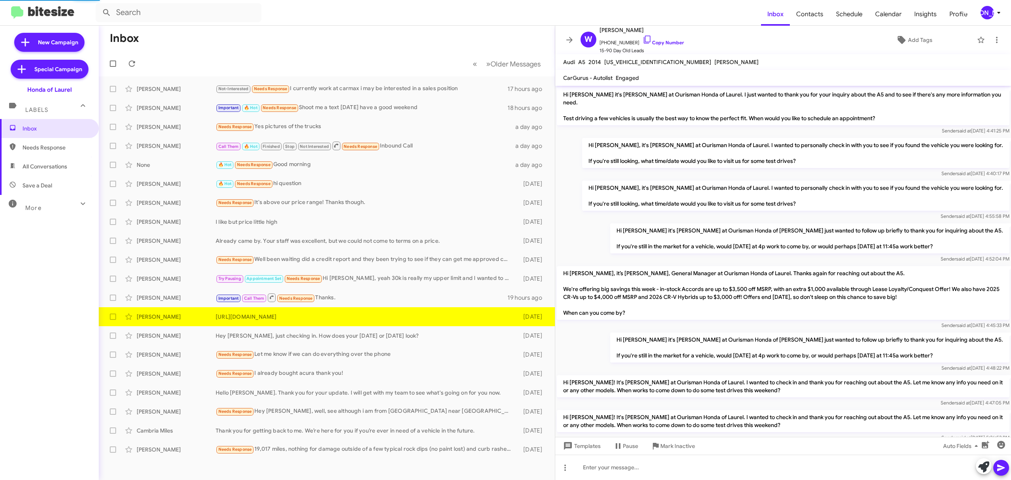
scroll to position [471, 0]
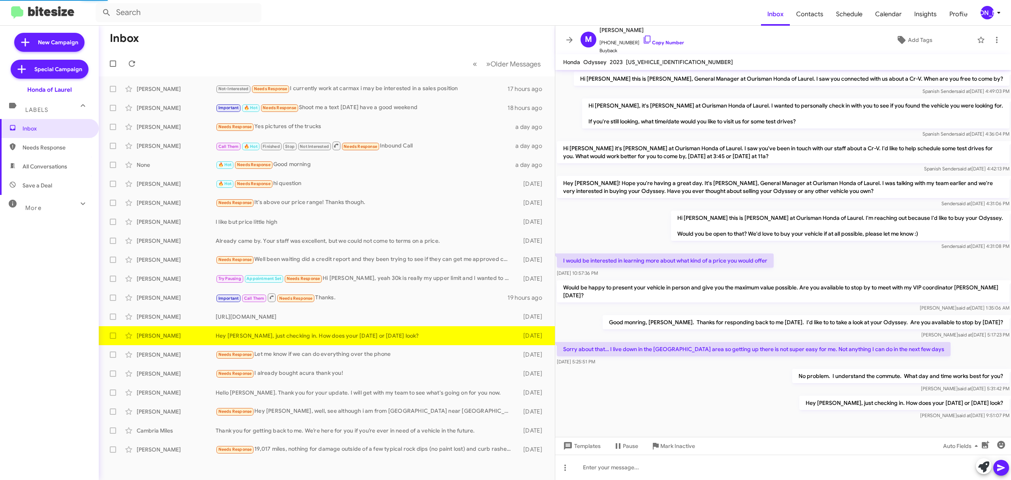
scroll to position [6, 0]
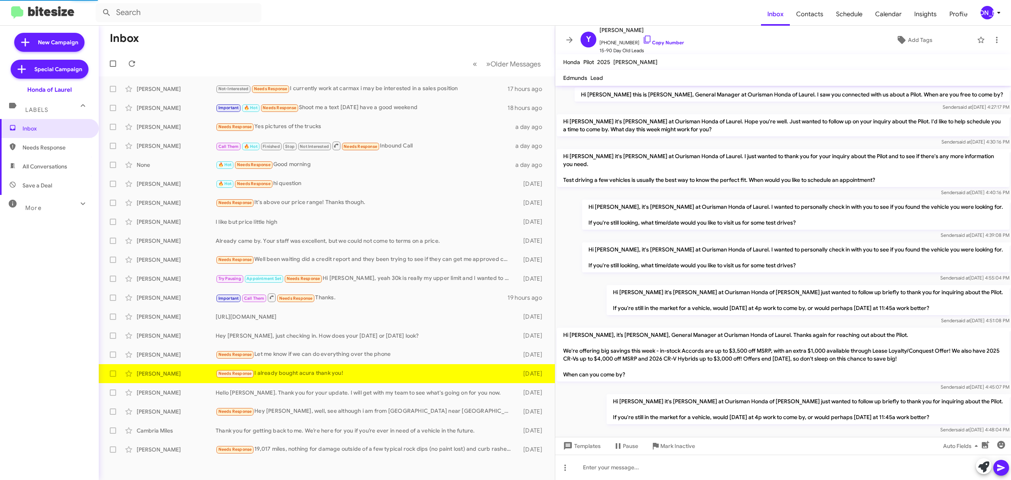
scroll to position [450, 0]
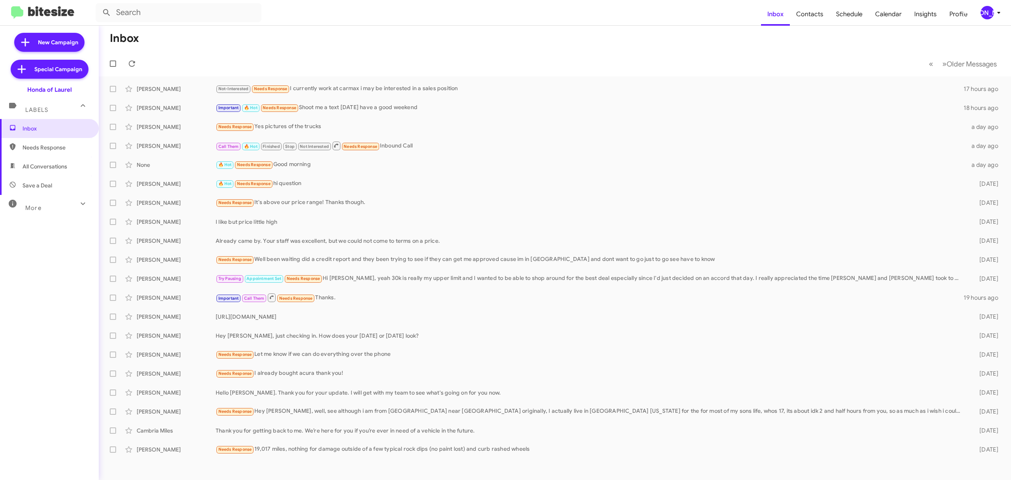
click at [985, 17] on div "[PERSON_NAME]" at bounding box center [987, 12] width 13 height 13
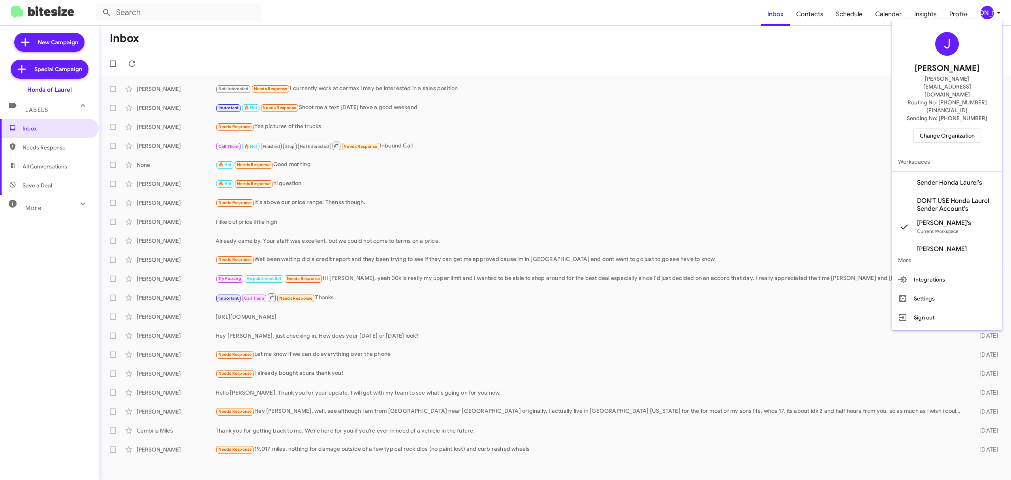
click at [953, 129] on span "Change Organization" at bounding box center [947, 135] width 55 height 13
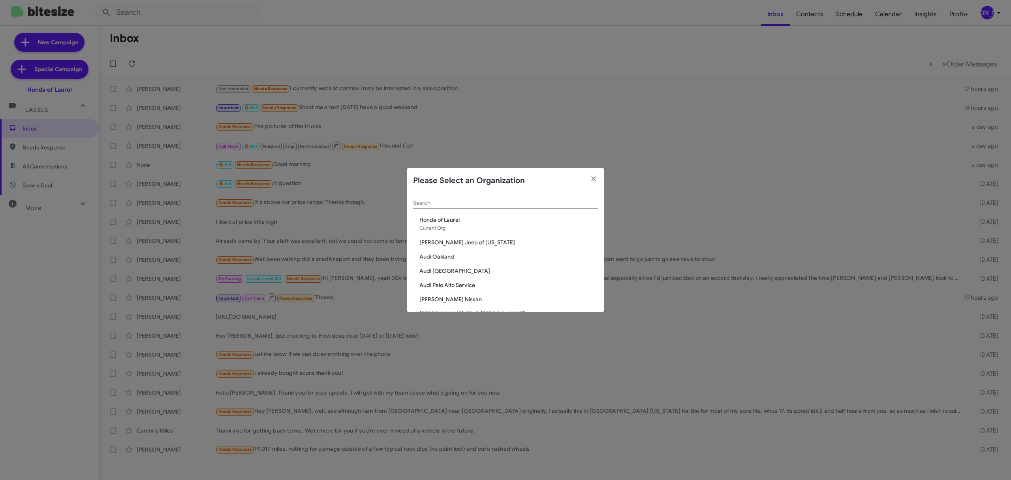
click at [482, 206] on div "Search" at bounding box center [505, 200] width 185 height 15
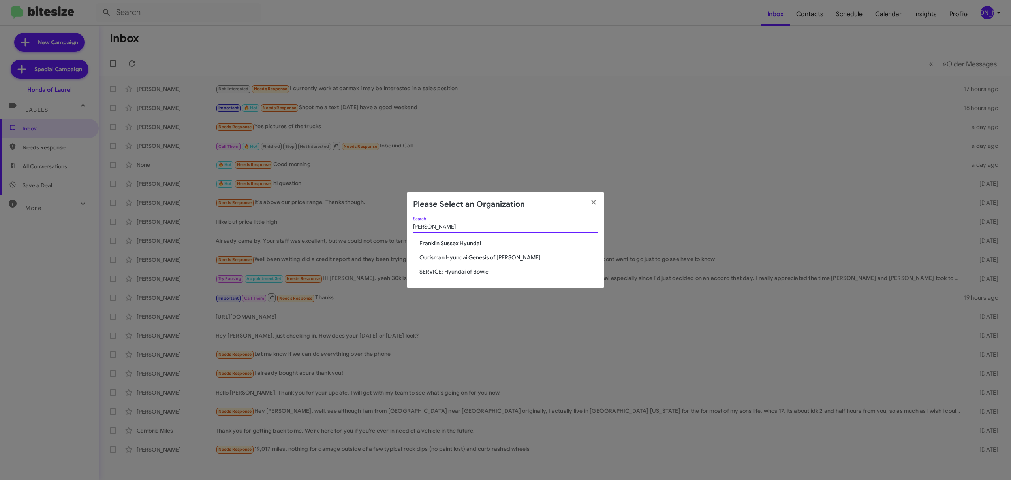
type input "hyunda"
click at [503, 261] on span "Ourisman Hyundai Genesis of [PERSON_NAME]" at bounding box center [509, 257] width 179 height 8
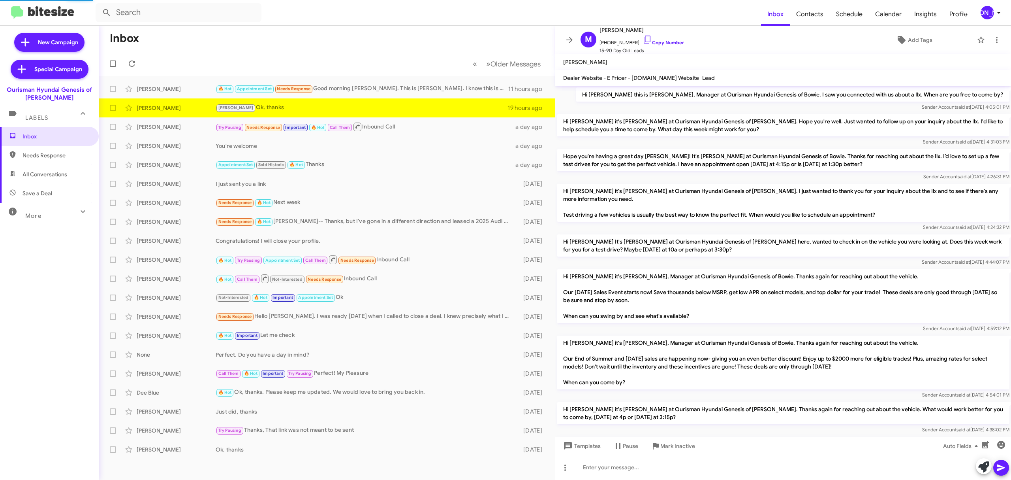
scroll to position [220, 0]
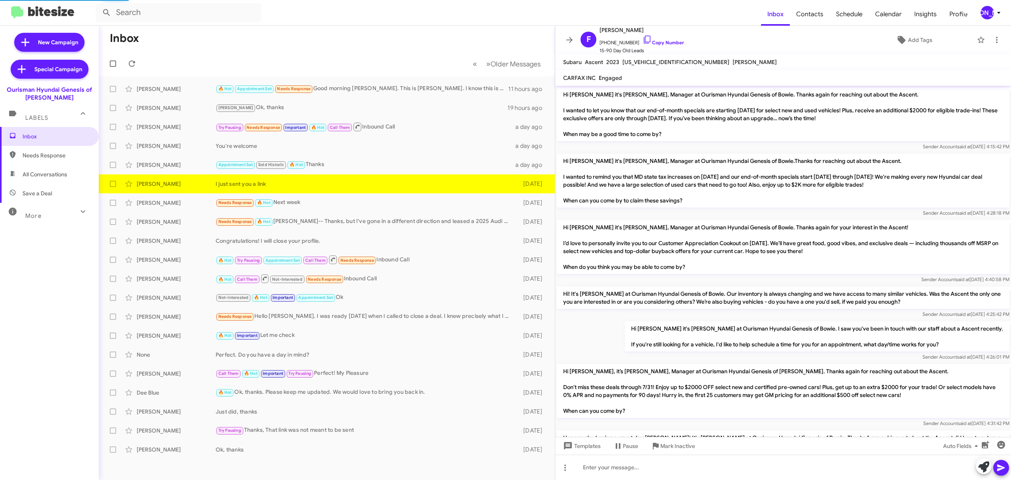
scroll to position [440, 0]
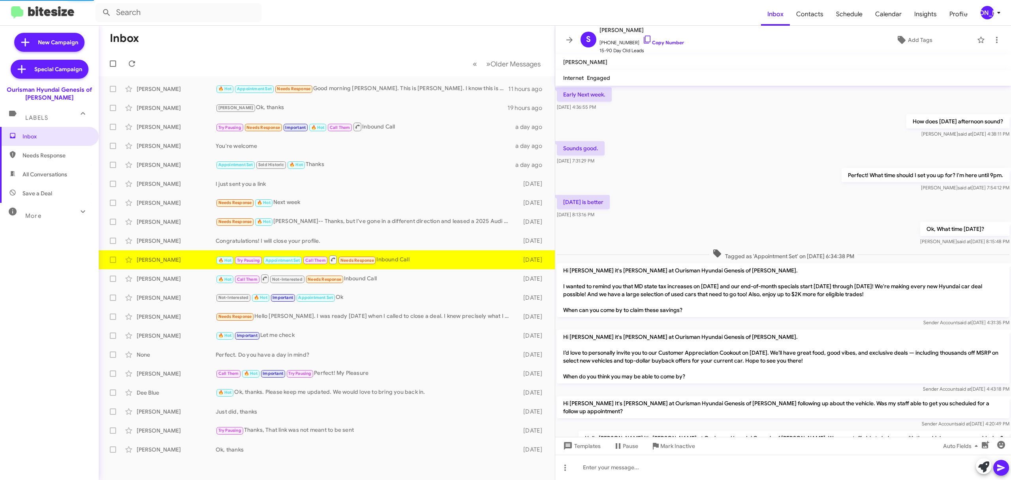
scroll to position [407, 0]
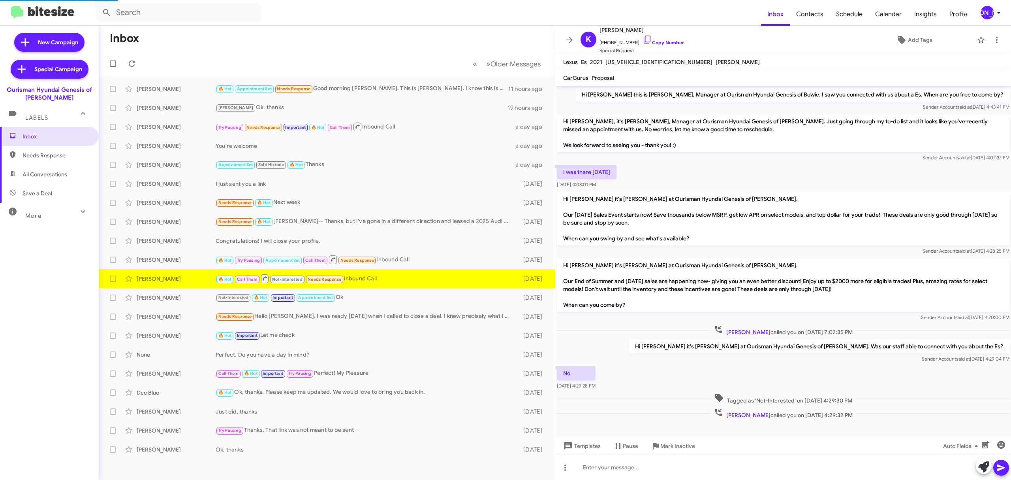
scroll to position [4, 0]
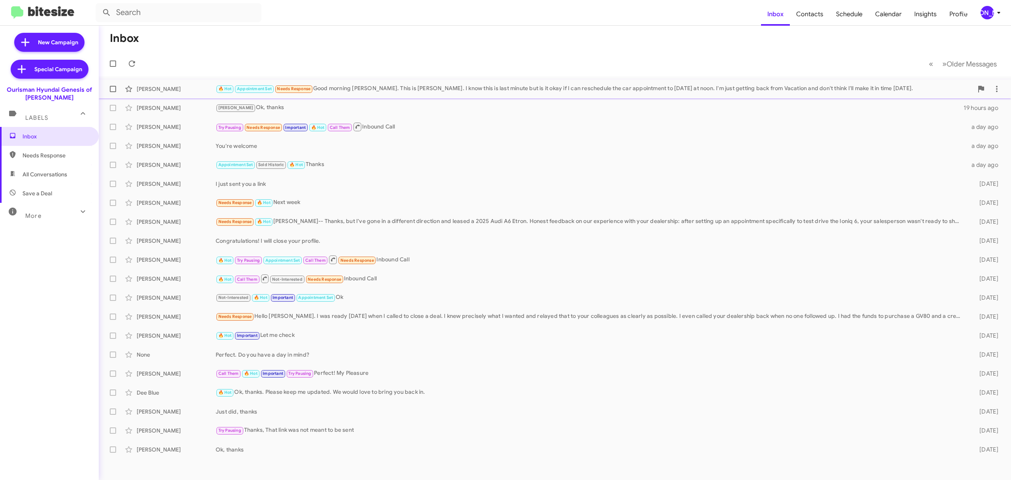
click at [109, 92] on label at bounding box center [113, 89] width 16 height 16
click at [113, 92] on input "checkbox" at bounding box center [113, 92] width 0 height 0
checkbox input "true"
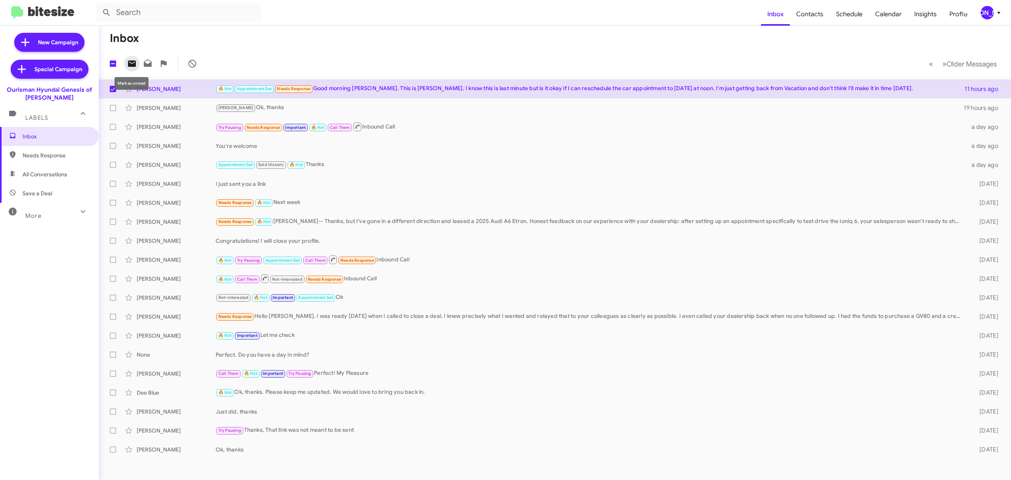
click at [134, 64] on icon at bounding box center [132, 63] width 8 height 6
click at [996, 13] on icon at bounding box center [998, 12] width 9 height 9
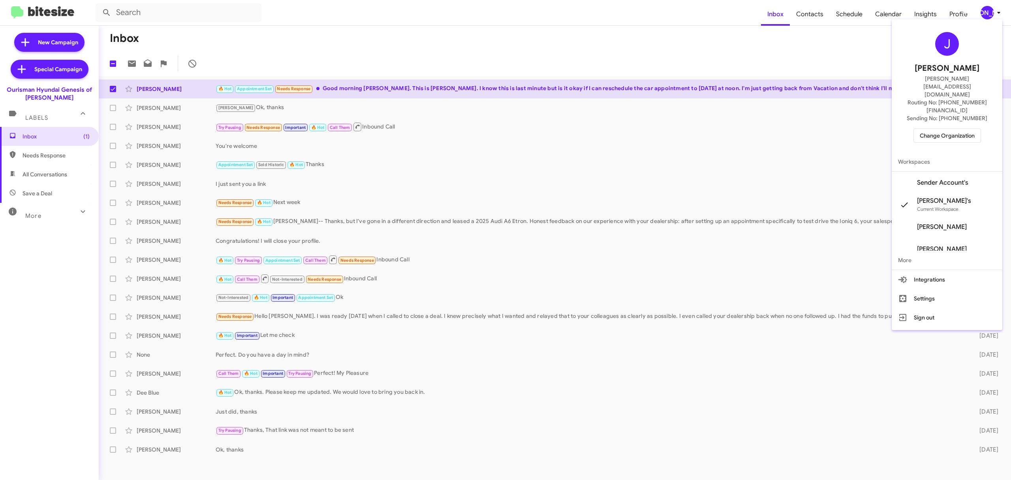
click at [941, 129] on span "Change Organization" at bounding box center [947, 135] width 55 height 13
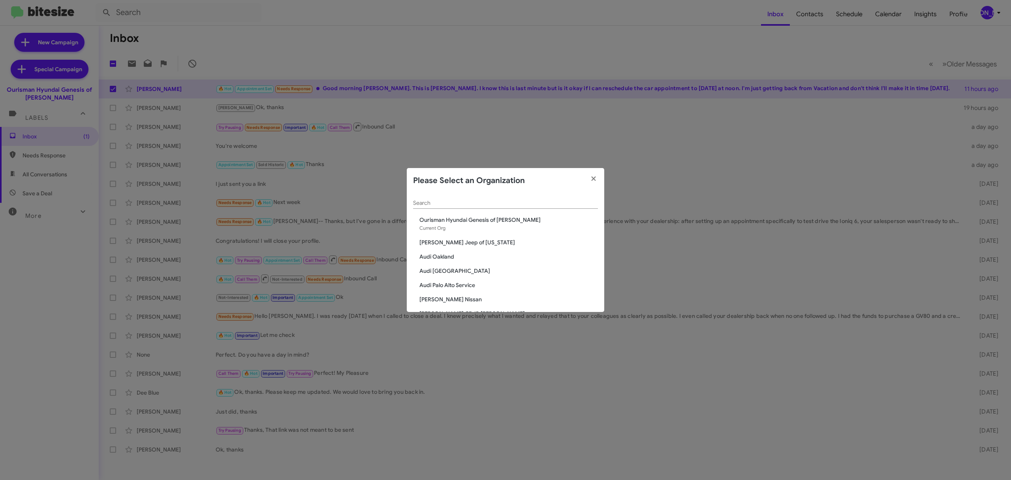
click at [517, 203] on input "Search" at bounding box center [505, 203] width 185 height 6
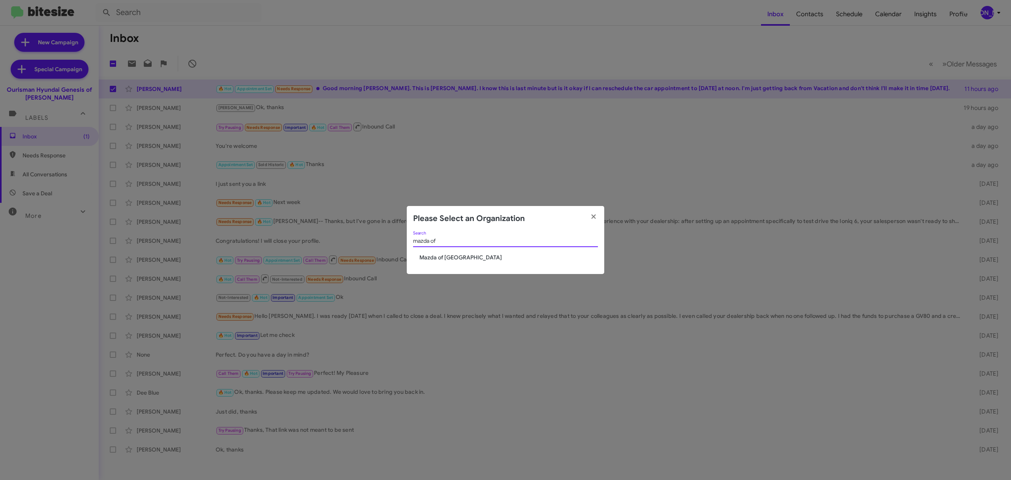
type input "mazda of"
click at [451, 262] on div "mazda of Search Mazda of Rockville" at bounding box center [506, 252] width 198 height 43
click at [452, 261] on span "Mazda of Rockville" at bounding box center [509, 257] width 179 height 8
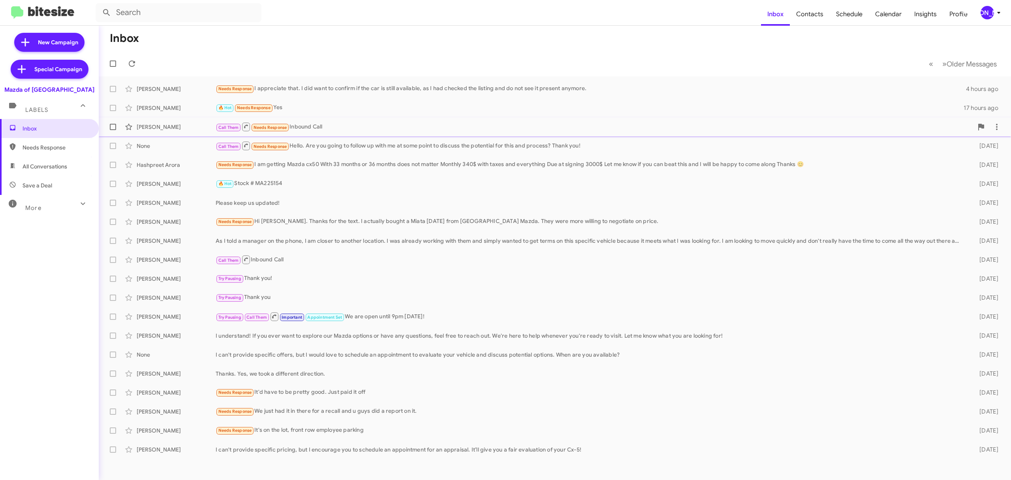
click at [113, 125] on span at bounding box center [113, 127] width 6 height 6
click at [113, 130] on input "checkbox" at bounding box center [113, 130] width 0 height 0
checkbox input "true"
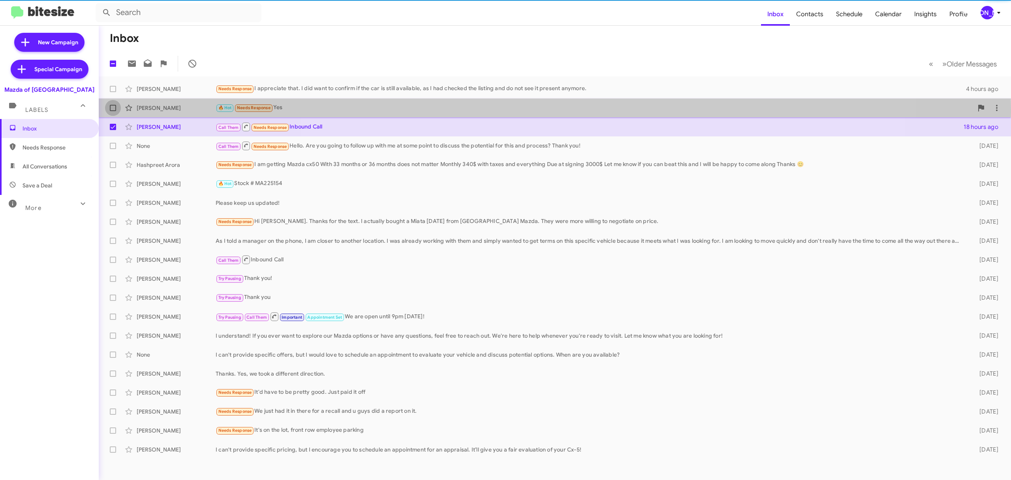
click at [111, 110] on span at bounding box center [113, 108] width 6 height 6
click at [113, 111] on input "checkbox" at bounding box center [113, 111] width 0 height 0
checkbox input "true"
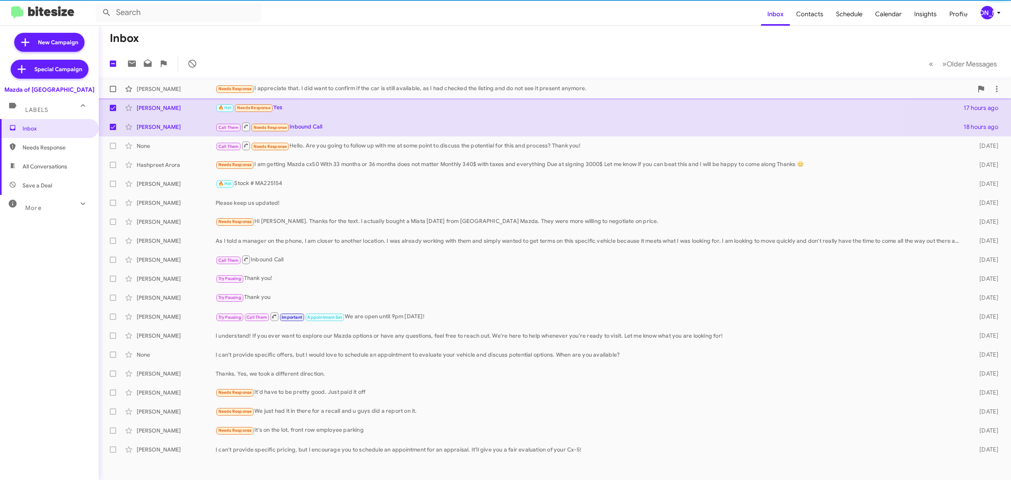
click at [114, 94] on label at bounding box center [113, 89] width 16 height 16
click at [113, 92] on input "checkbox" at bounding box center [113, 92] width 0 height 0
checkbox input "true"
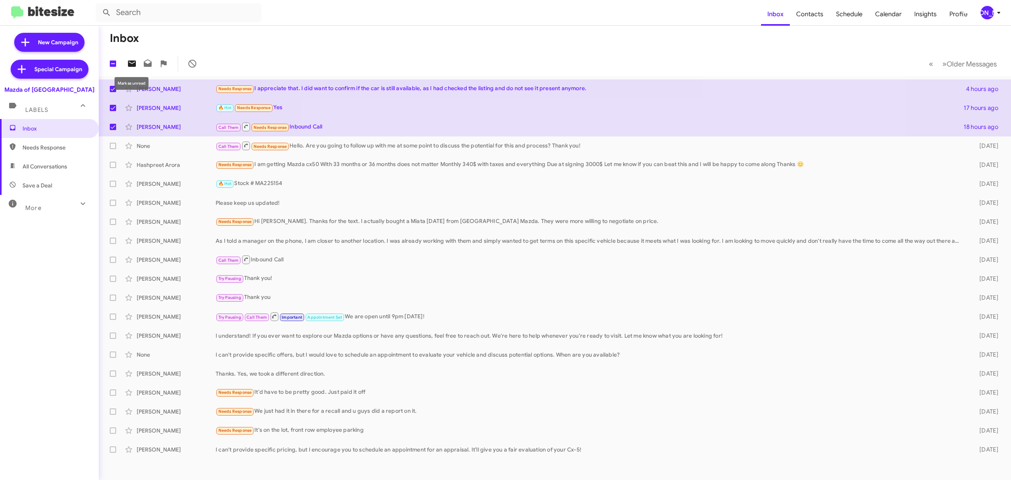
click at [130, 64] on icon at bounding box center [132, 63] width 8 height 6
click at [974, 15] on button "[PERSON_NAME]" at bounding box center [988, 12] width 28 height 13
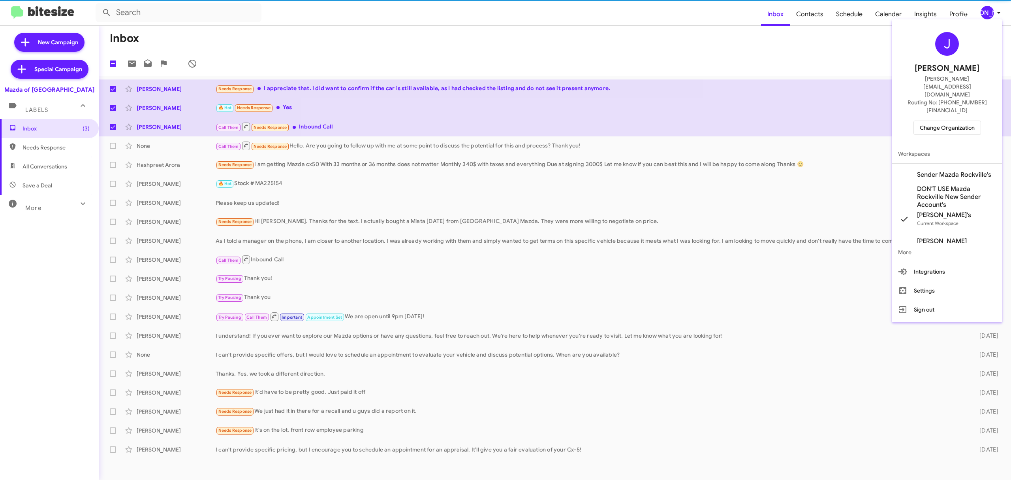
click at [938, 121] on span "Change Organization" at bounding box center [947, 127] width 55 height 13
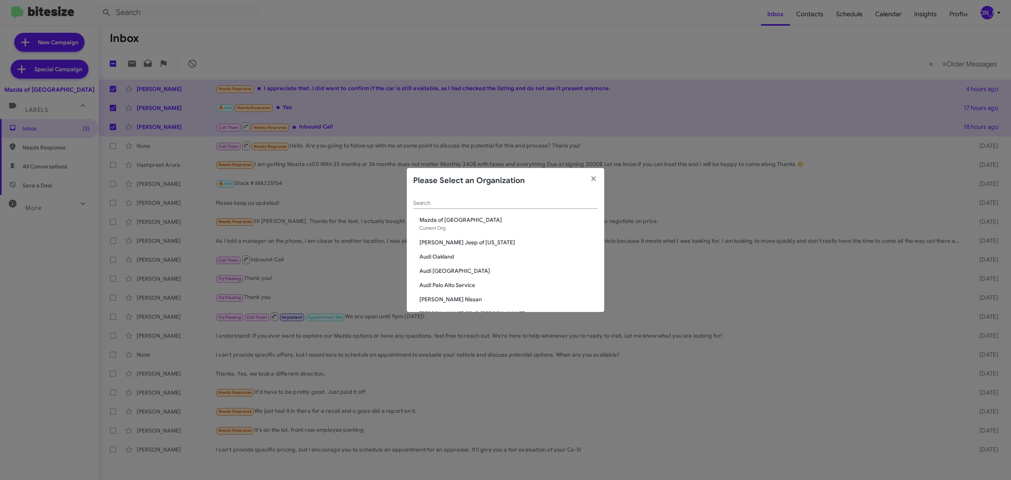
click at [449, 203] on input "Search" at bounding box center [505, 203] width 185 height 6
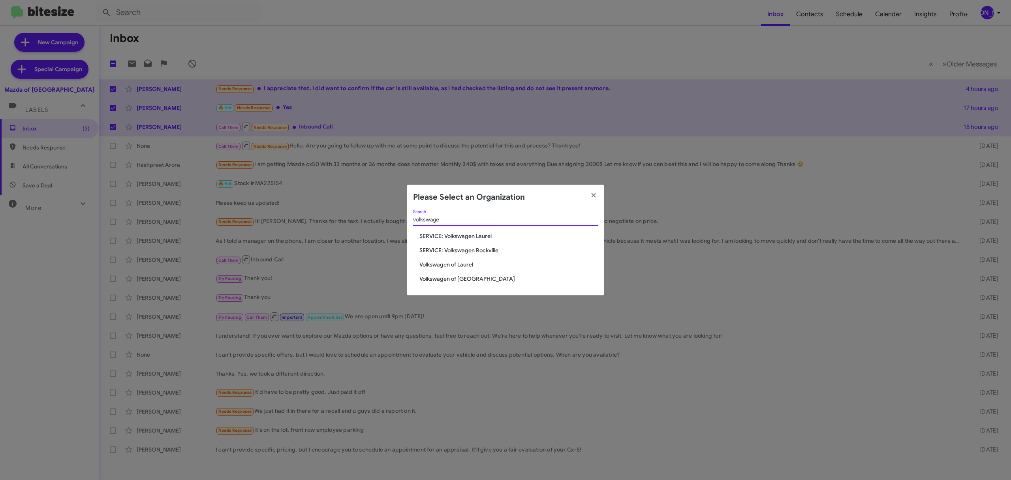
type input "volkswage"
click at [452, 264] on span "Volkswagen of Laurel" at bounding box center [509, 264] width 179 height 8
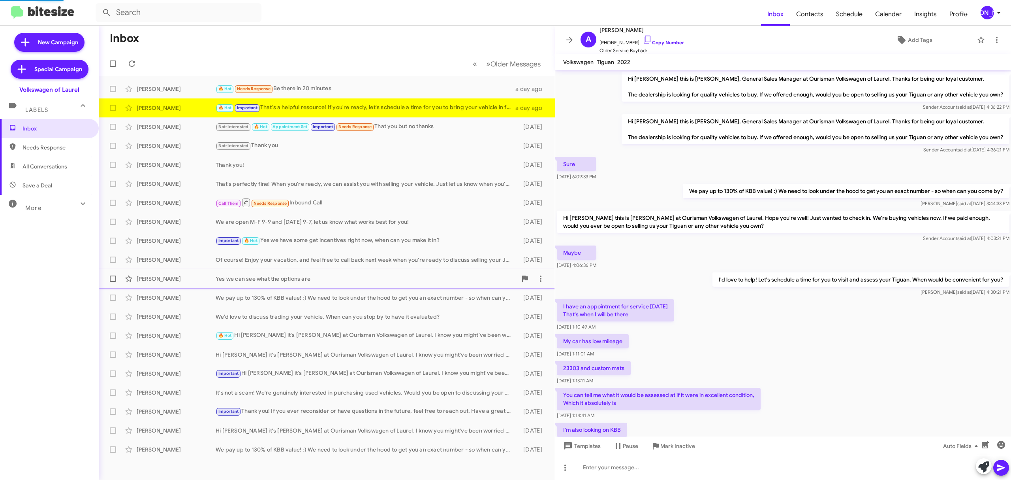
scroll to position [134, 0]
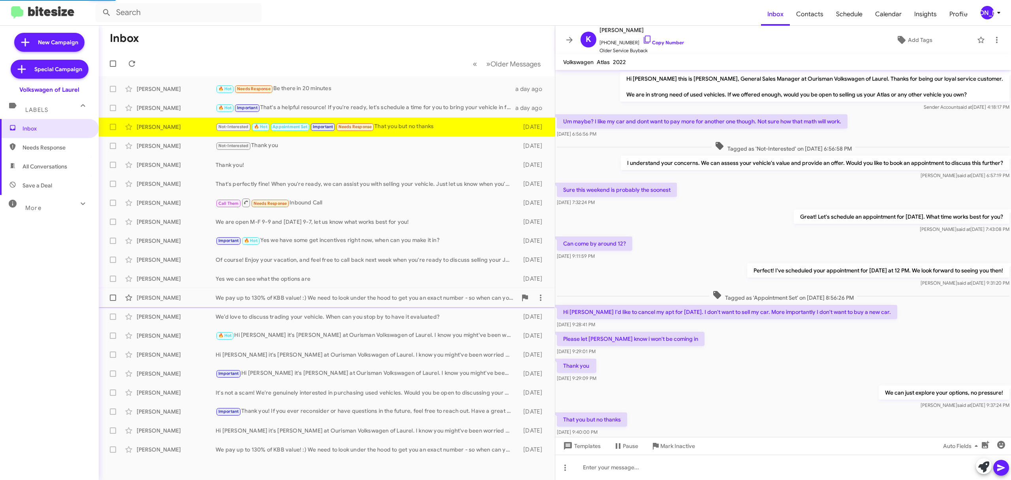
scroll to position [13, 0]
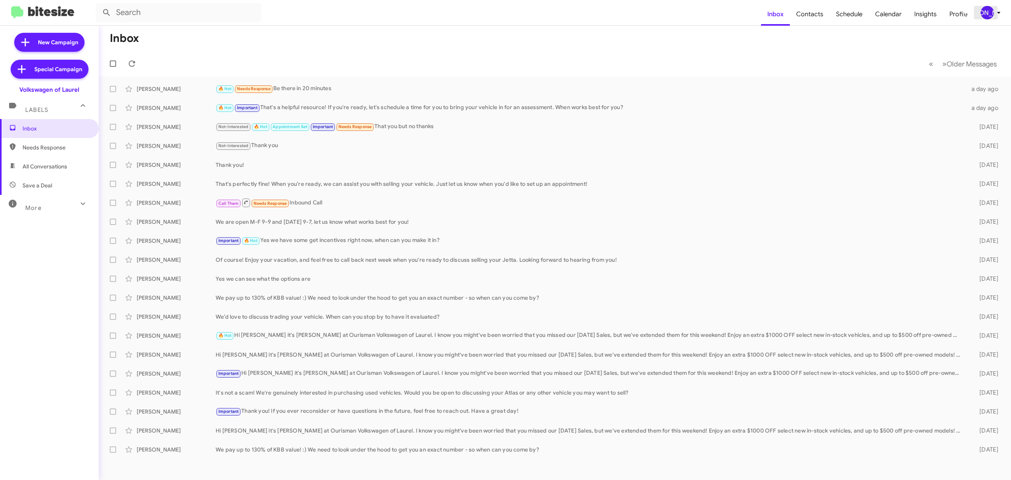
click at [977, 10] on button "[PERSON_NAME]" at bounding box center [988, 12] width 28 height 13
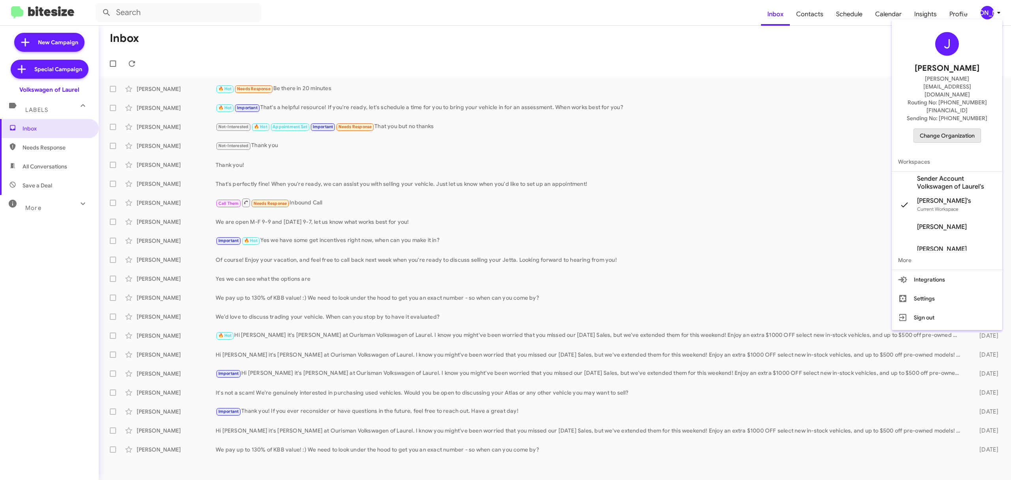
click at [955, 129] on span "Change Organization" at bounding box center [947, 135] width 55 height 13
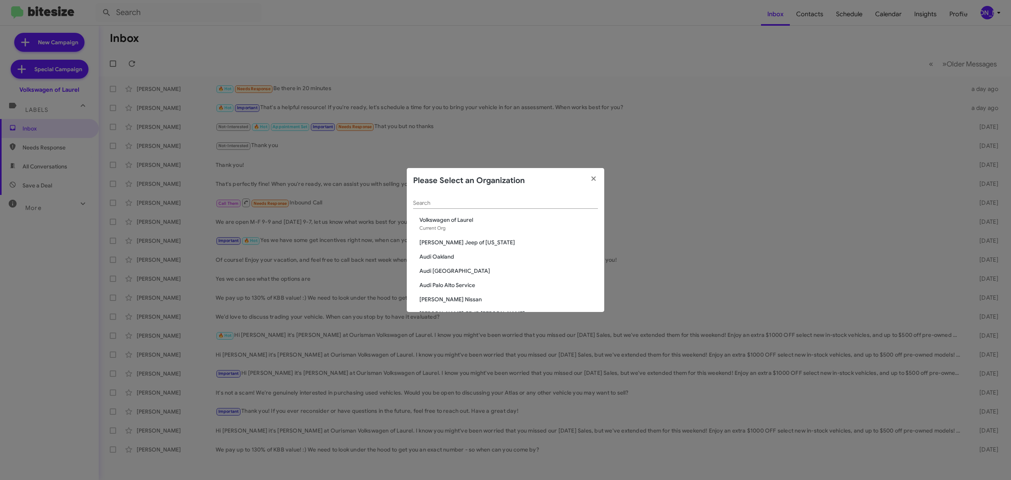
click at [516, 205] on input "Search" at bounding box center [505, 203] width 185 height 6
type input "v"
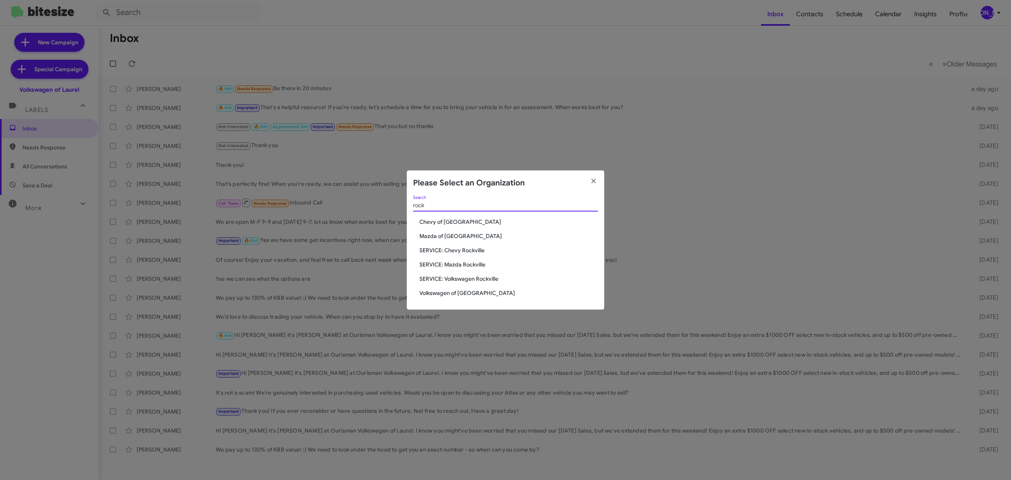
type input "rock"
click at [462, 293] on span "Volkswagen of [GEOGRAPHIC_DATA]" at bounding box center [509, 293] width 179 height 8
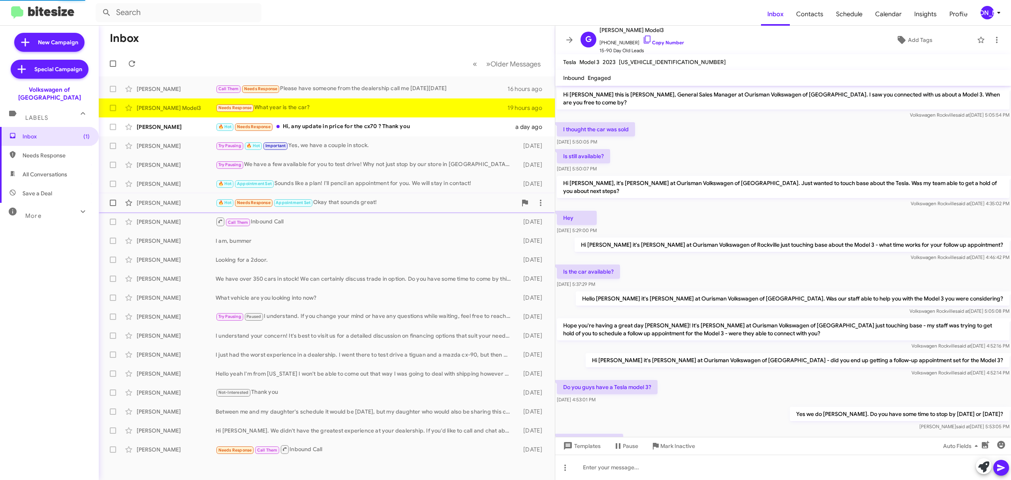
scroll to position [40, 0]
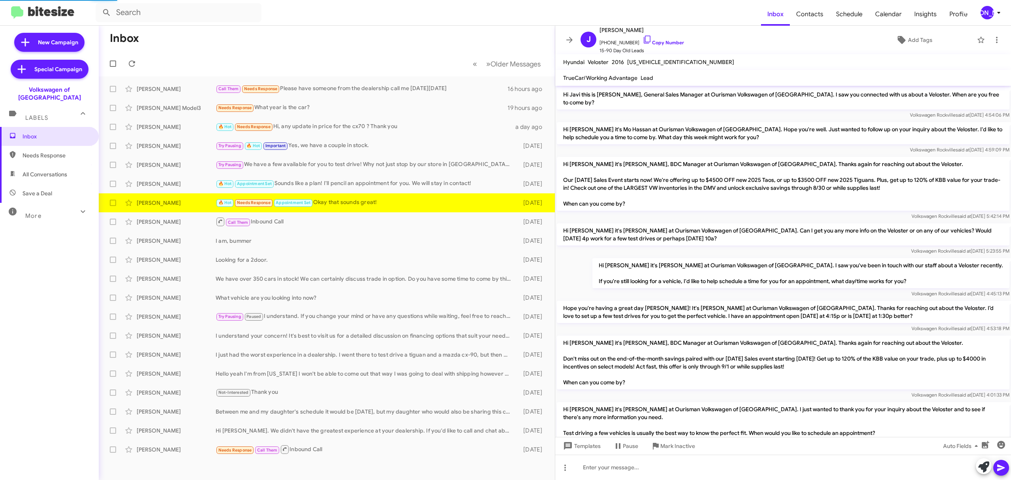
scroll to position [162, 0]
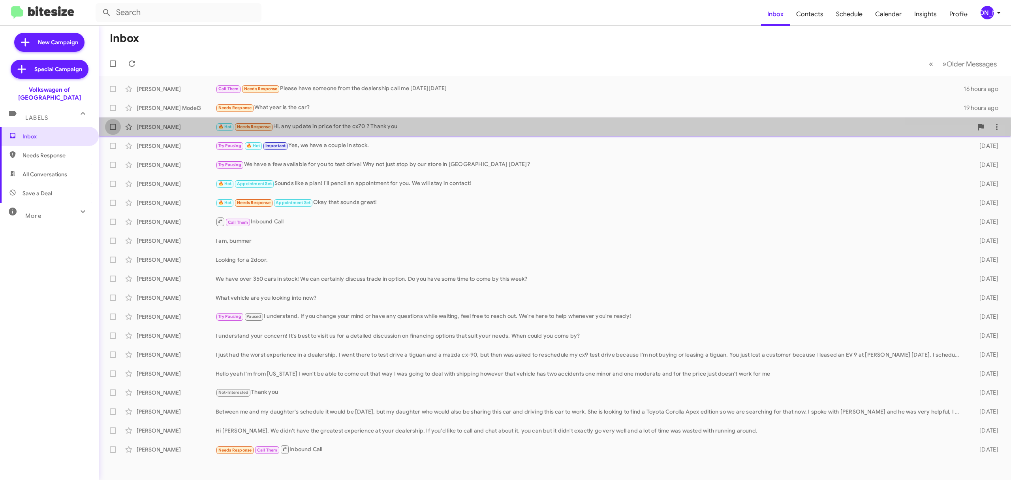
drag, startPoint x: 105, startPoint y: 128, endPoint x: 114, endPoint y: 126, distance: 8.8
click at [108, 128] on label at bounding box center [113, 127] width 16 height 16
click at [113, 130] on input "checkbox" at bounding box center [113, 130] width 0 height 0
checkbox input "true"
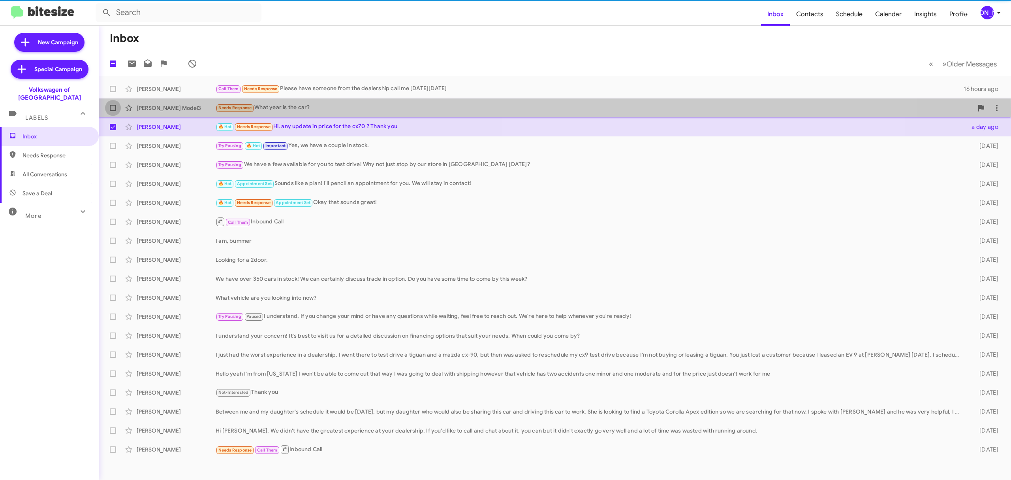
click at [111, 111] on label at bounding box center [113, 108] width 16 height 16
click at [113, 111] on input "checkbox" at bounding box center [113, 111] width 0 height 0
checkbox input "true"
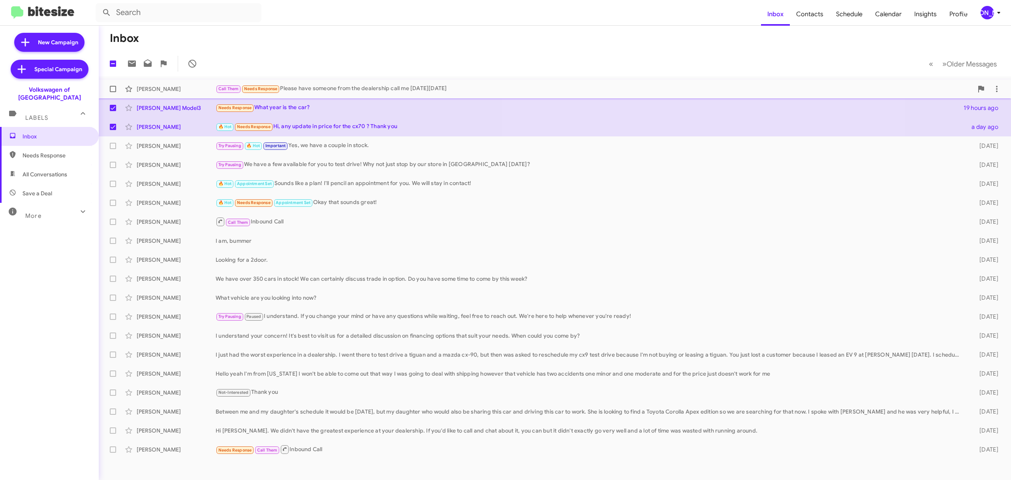
click at [111, 90] on span at bounding box center [113, 89] width 6 height 6
click at [113, 92] on input "checkbox" at bounding box center [113, 92] width 0 height 0
checkbox input "true"
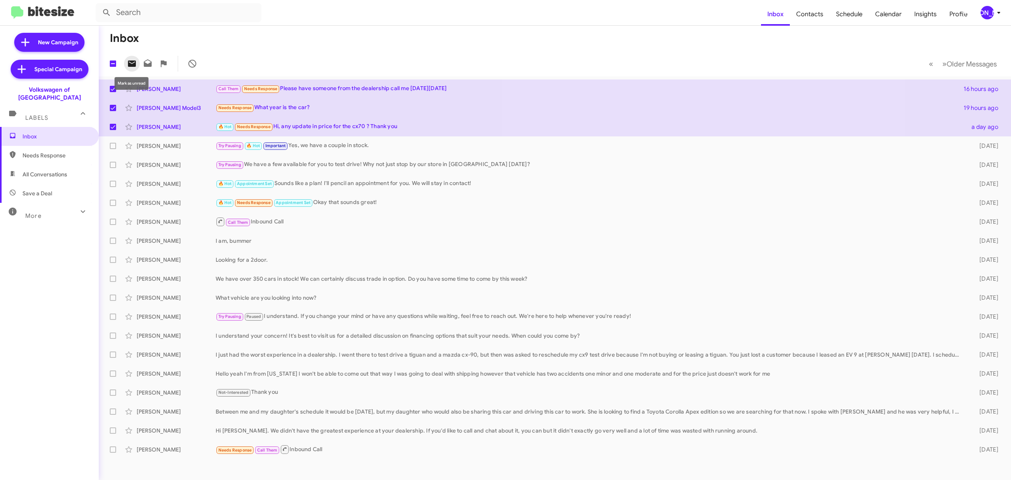
click at [127, 62] on icon at bounding box center [131, 63] width 9 height 9
